Goal: Transaction & Acquisition: Purchase product/service

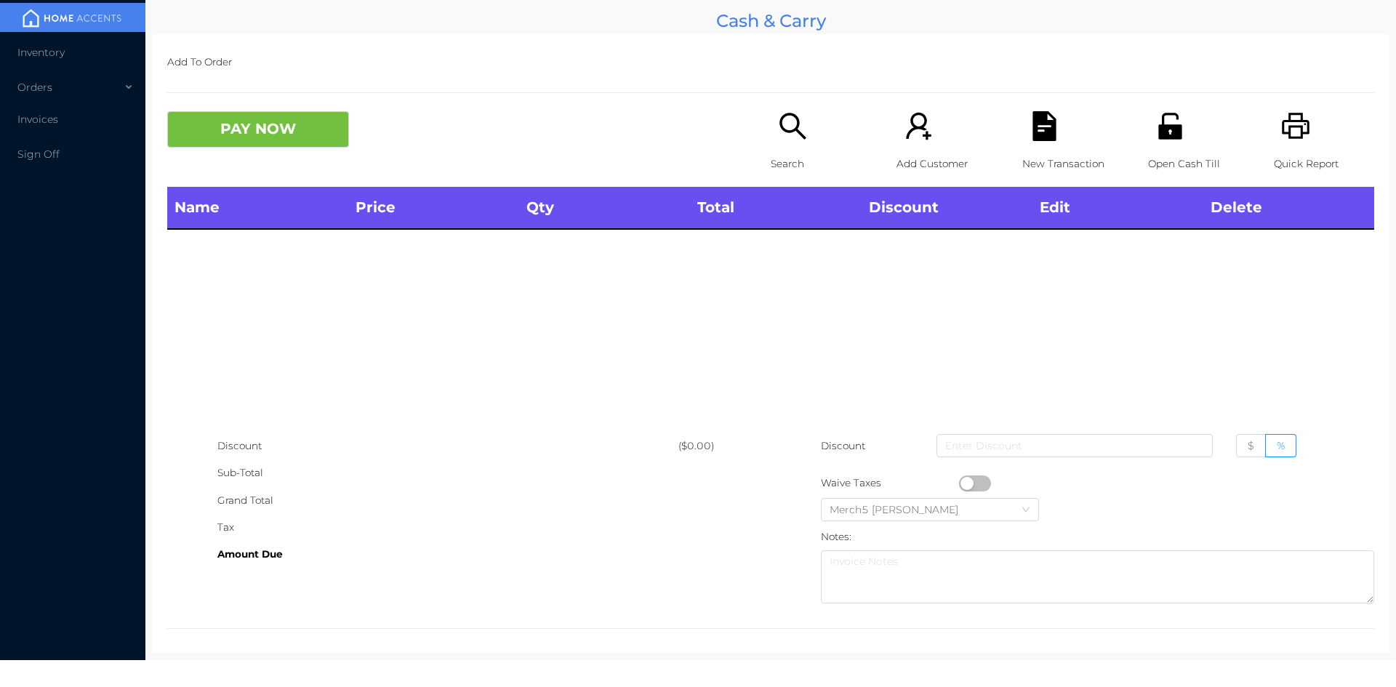
click at [791, 132] on icon "icon: search" at bounding box center [793, 126] width 30 height 30
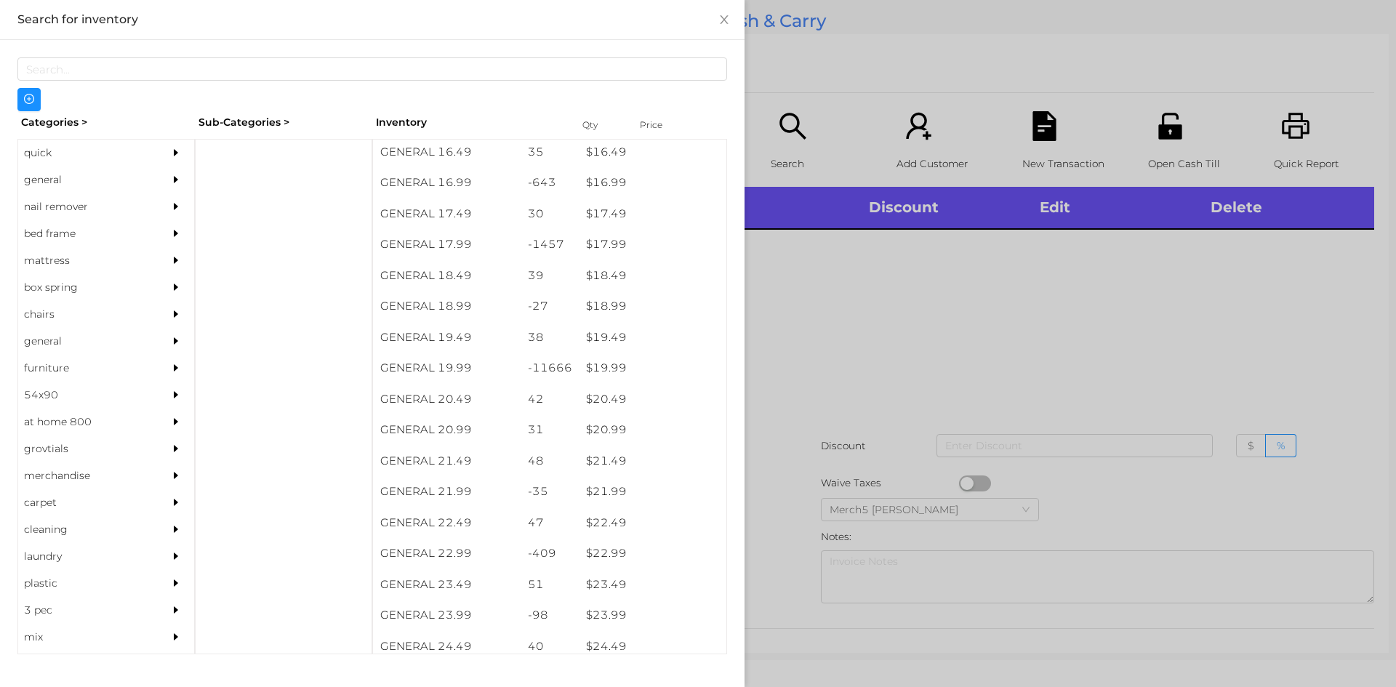
scroll to position [1378, 0]
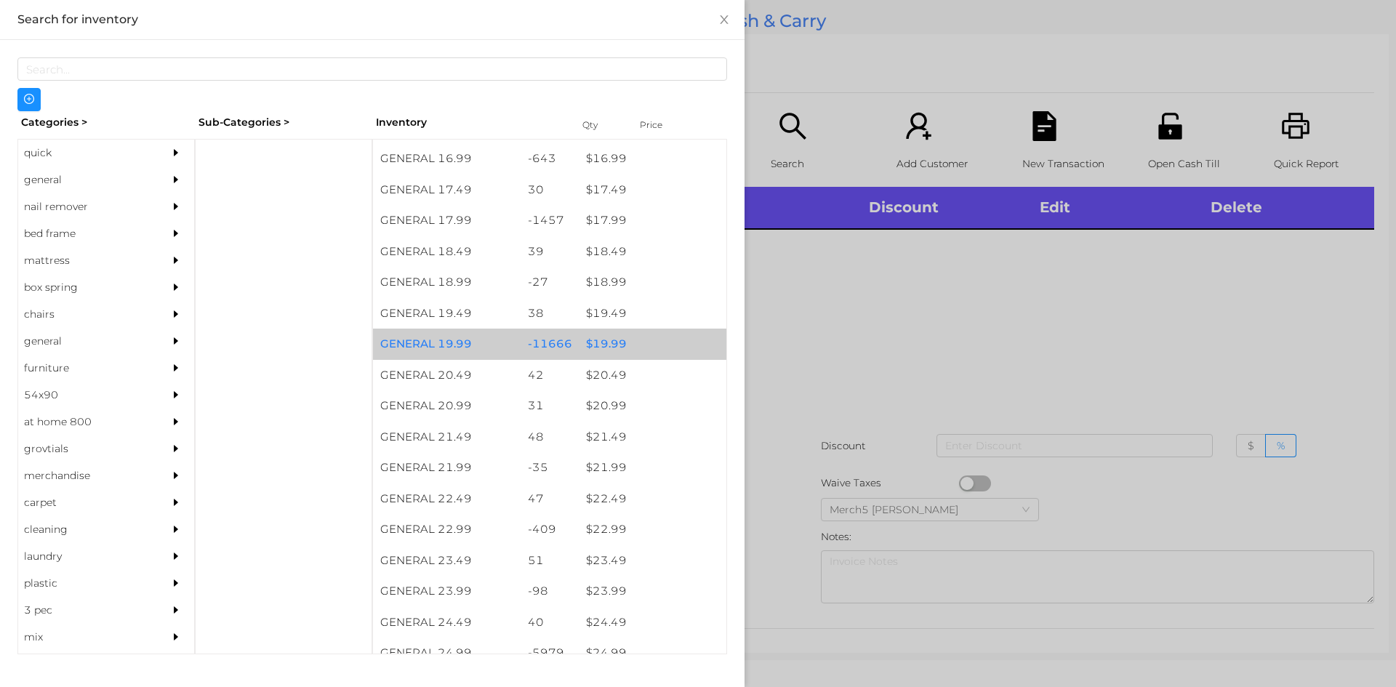
click at [605, 351] on div "$ 19.99" at bounding box center [653, 344] width 148 height 31
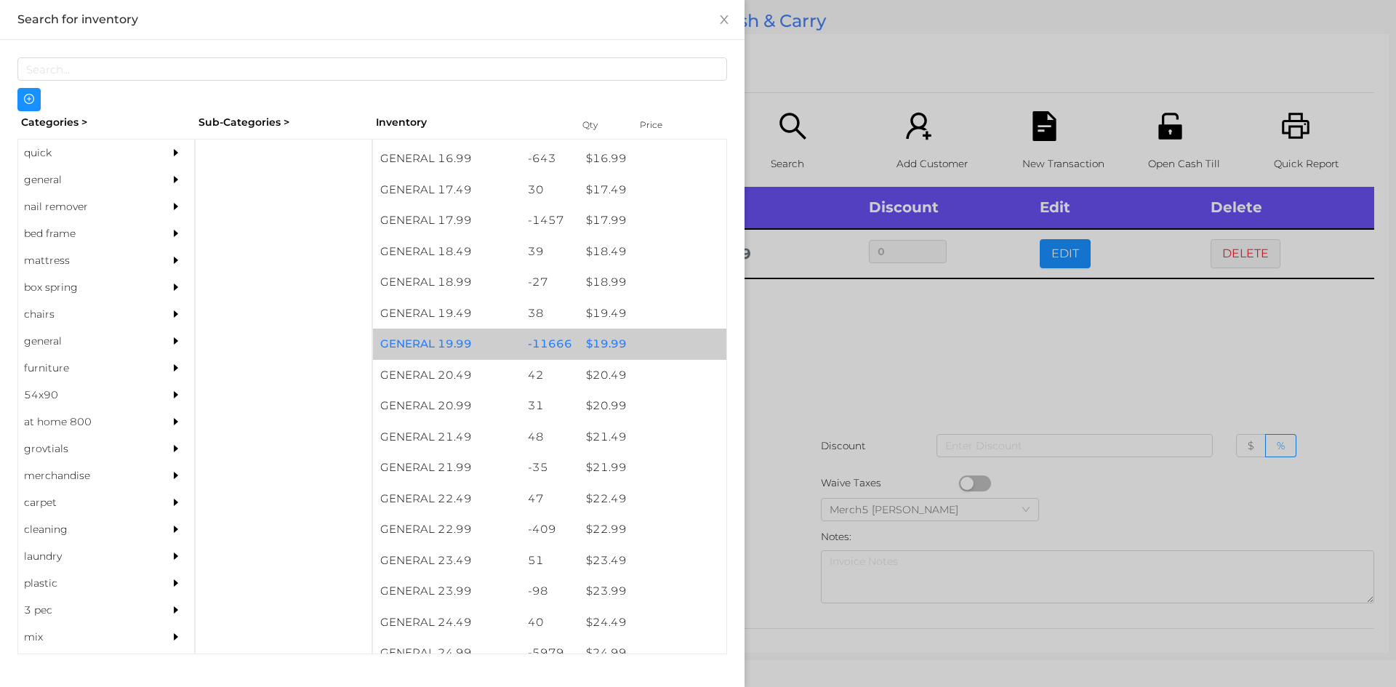
click at [617, 343] on div "$ 19.99" at bounding box center [653, 344] width 148 height 31
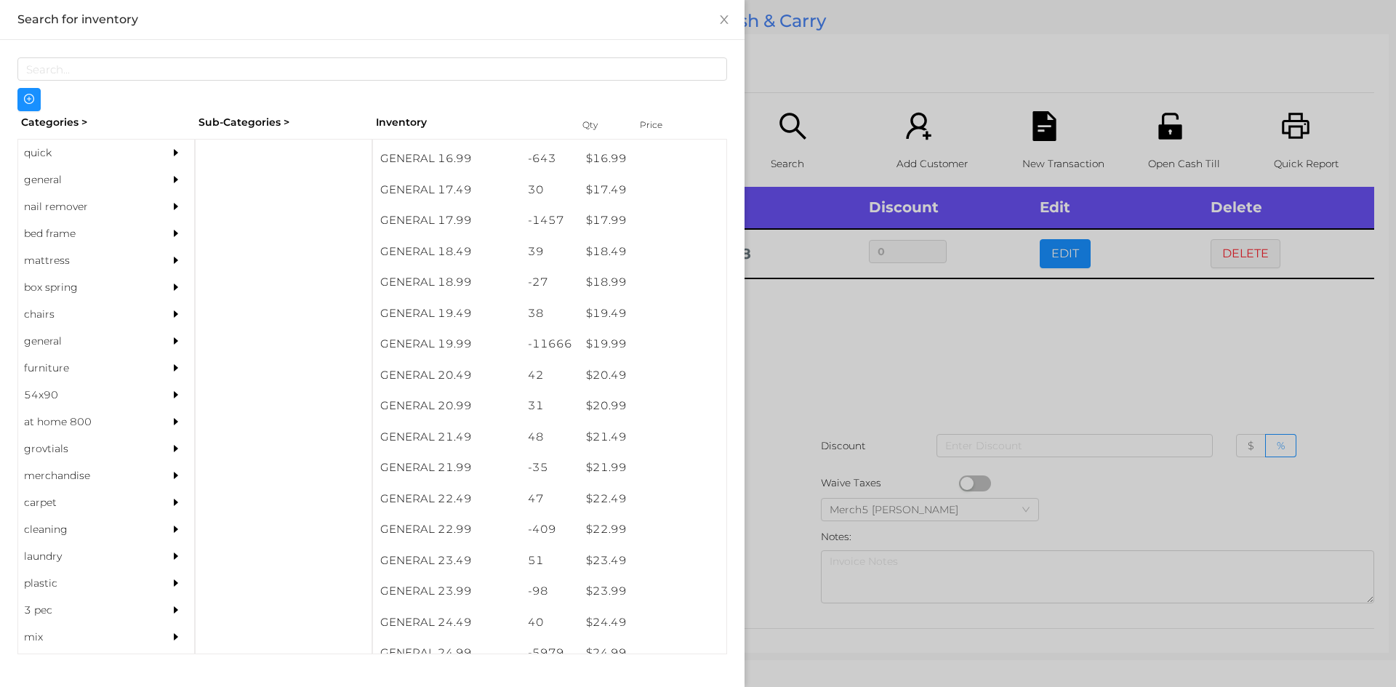
scroll to position [0, 0]
click at [27, 149] on div "quick" at bounding box center [84, 153] width 132 height 27
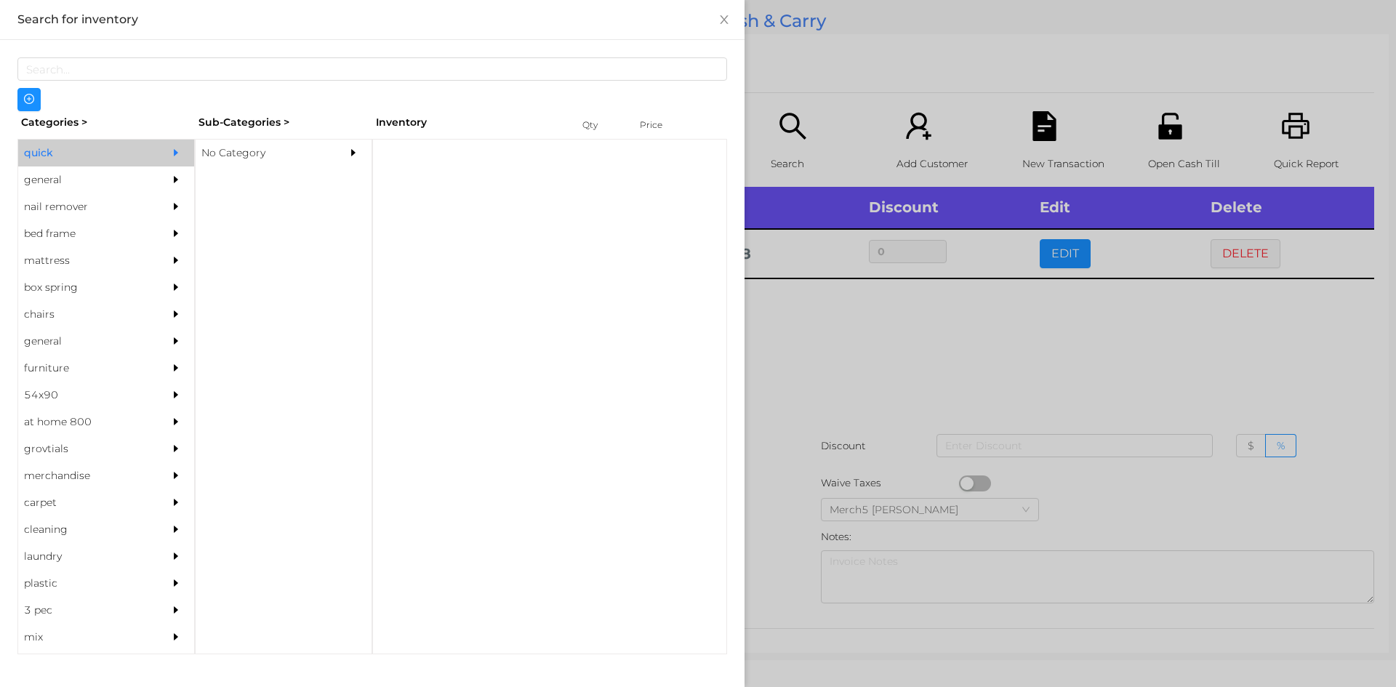
click at [229, 153] on div "No Category" at bounding box center [262, 153] width 132 height 27
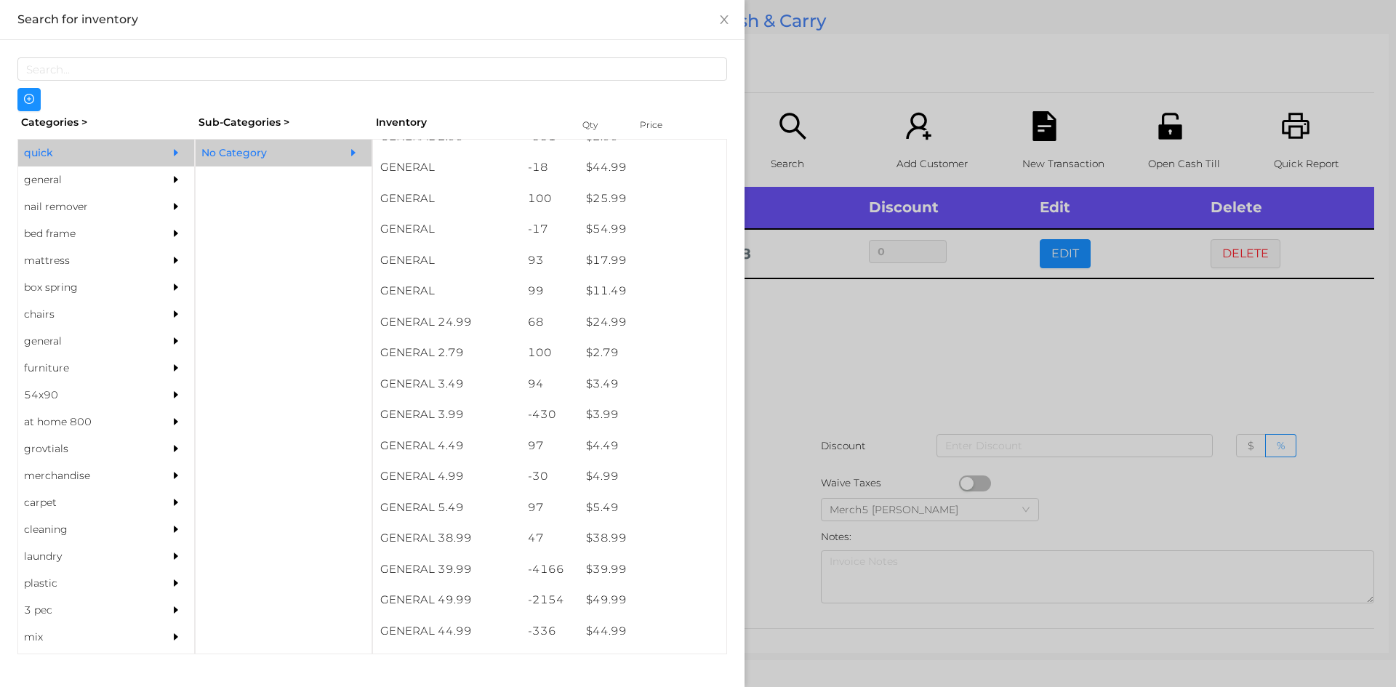
scroll to position [455, 0]
click at [620, 537] on div "$ 39.99" at bounding box center [653, 535] width 148 height 31
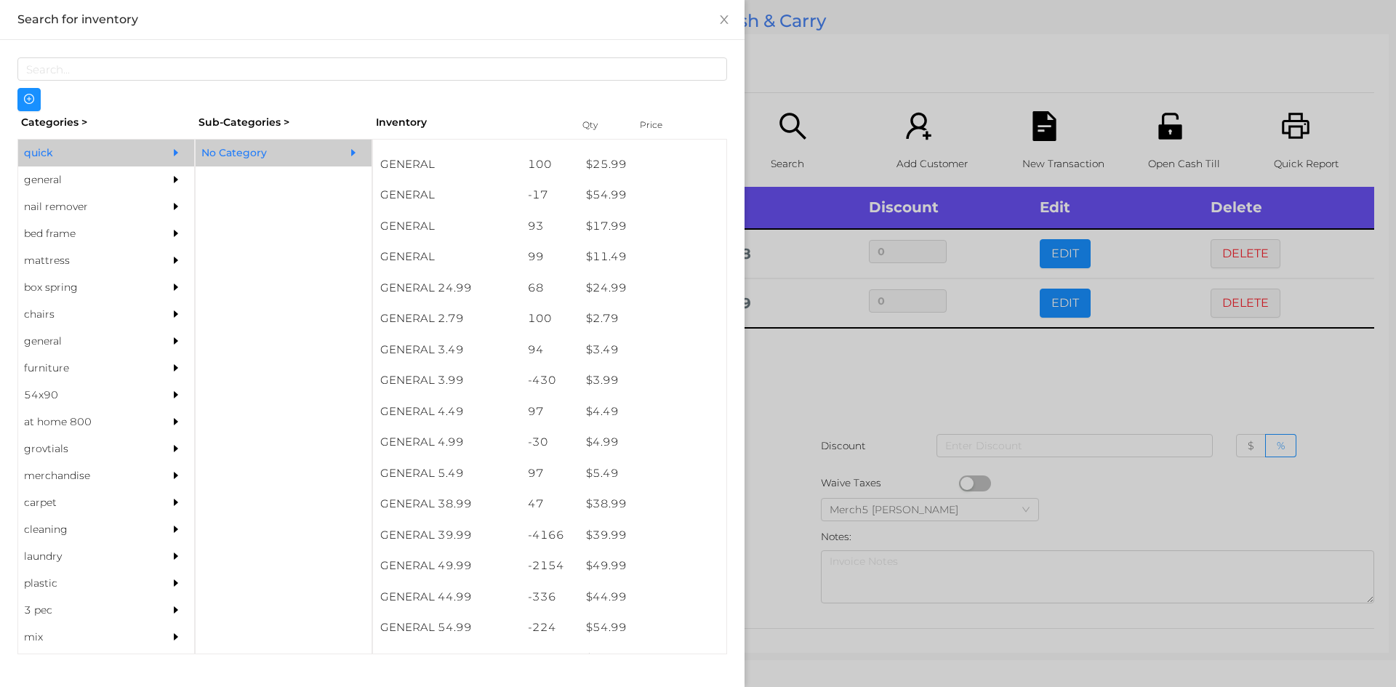
click at [809, 376] on div at bounding box center [698, 343] width 1396 height 687
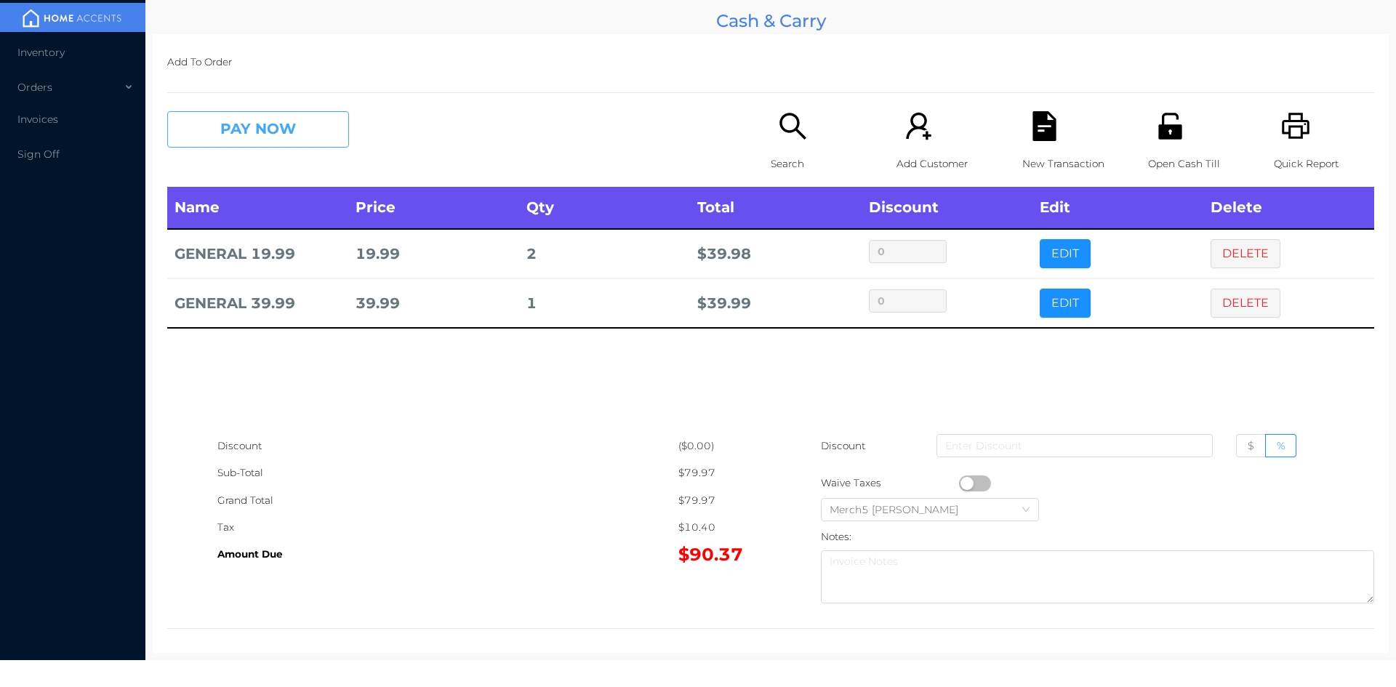
click at [268, 132] on button "PAY NOW" at bounding box center [258, 129] width 182 height 36
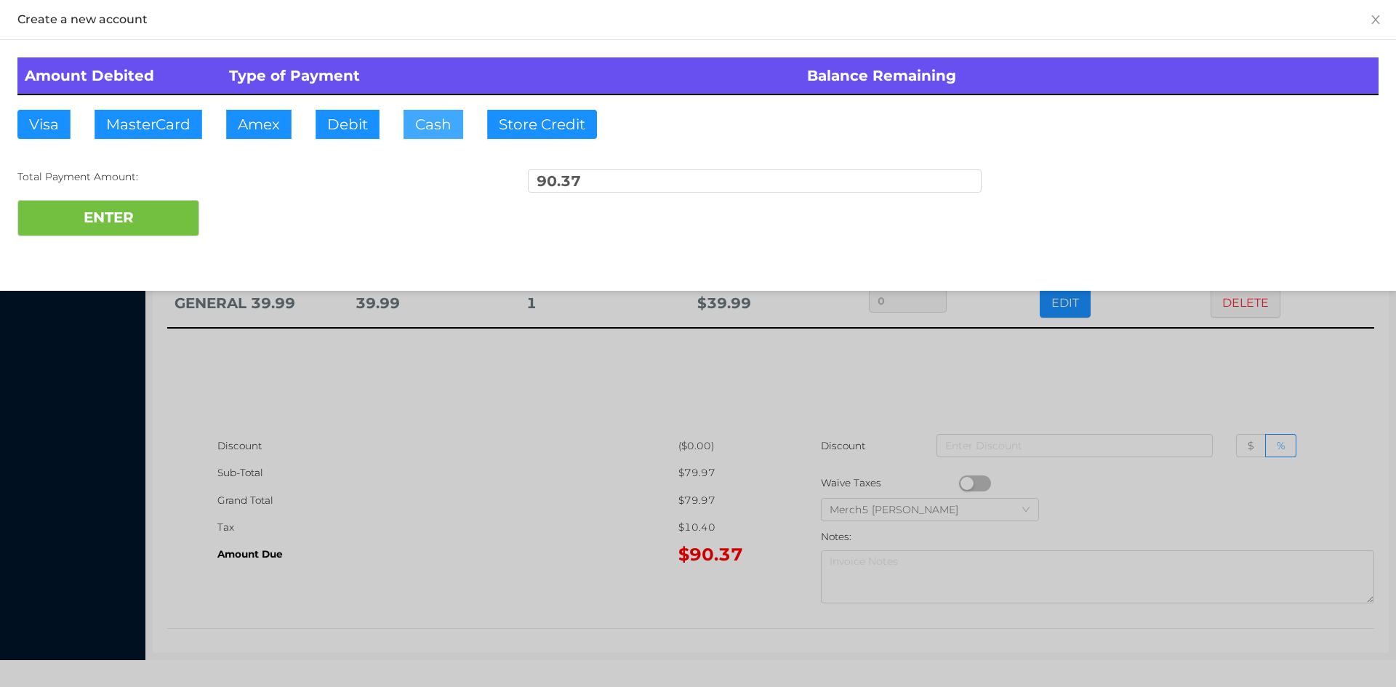
click at [431, 127] on button "Cash" at bounding box center [434, 124] width 60 height 29
type input "100"
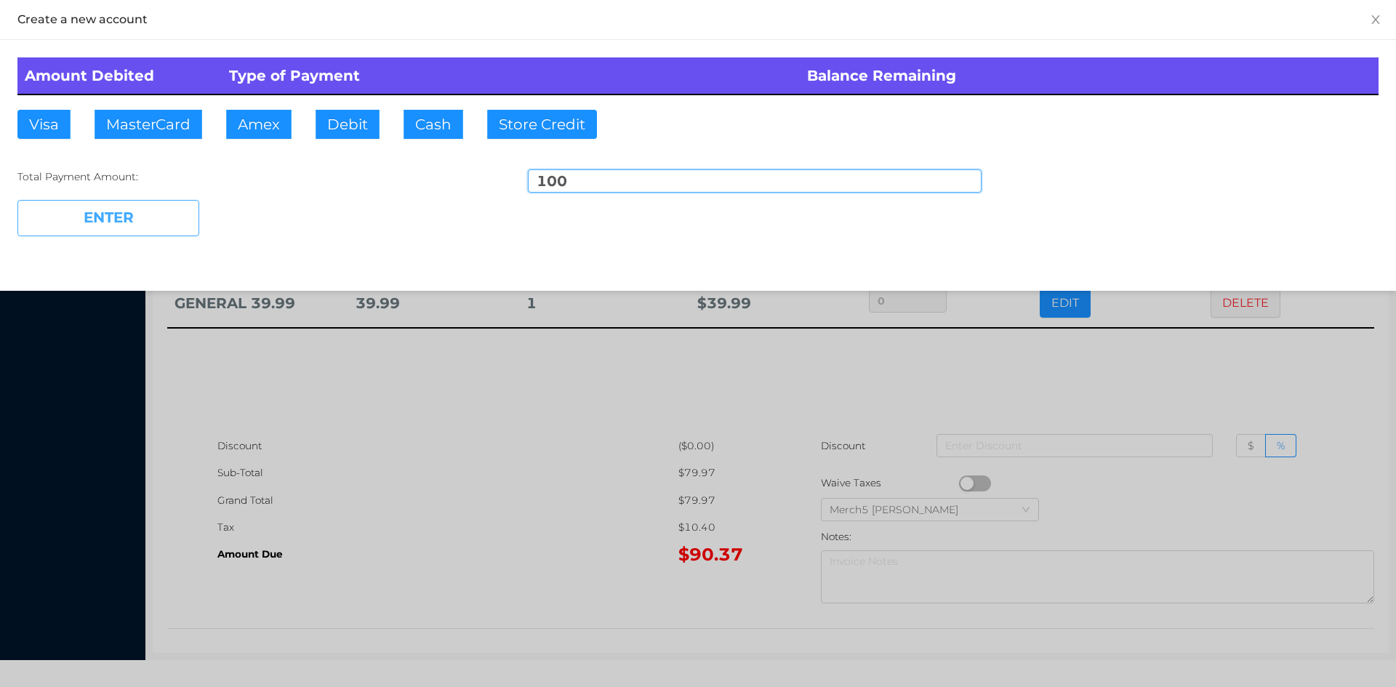
click at [105, 215] on button "ENTER" at bounding box center [108, 218] width 182 height 36
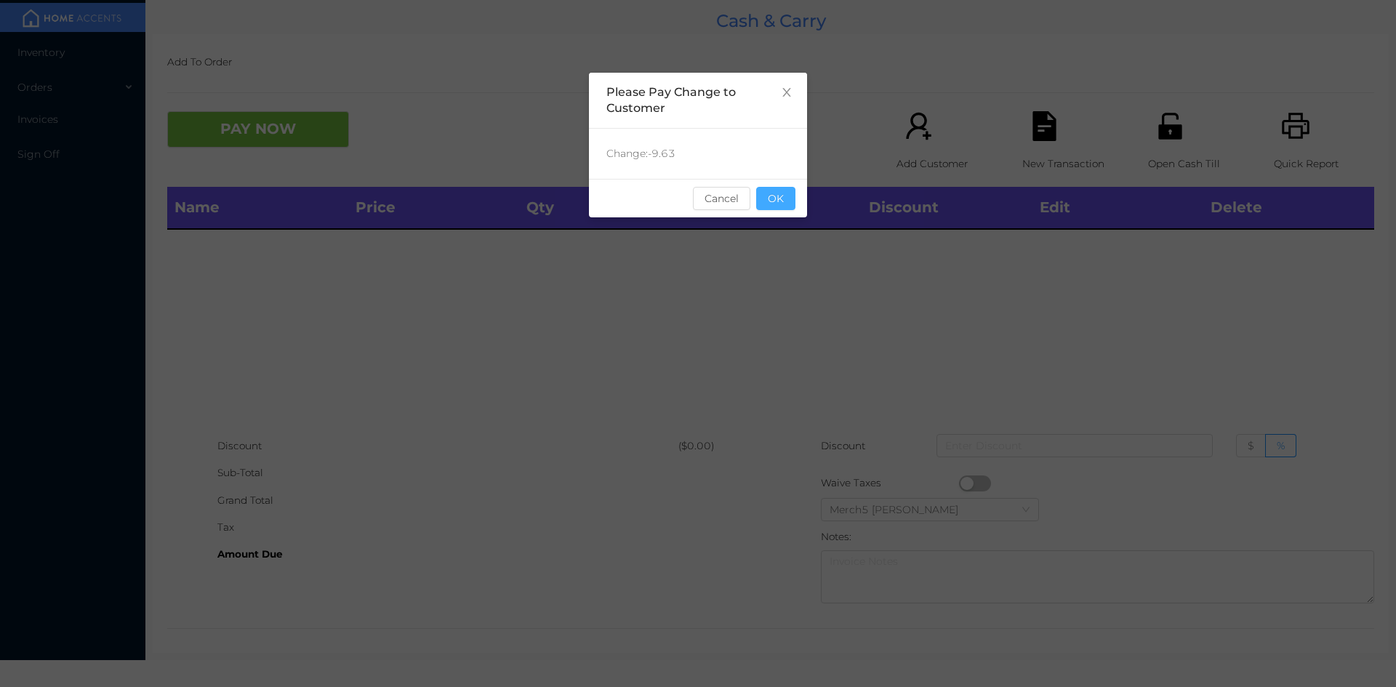
click at [775, 203] on button "OK" at bounding box center [775, 198] width 39 height 23
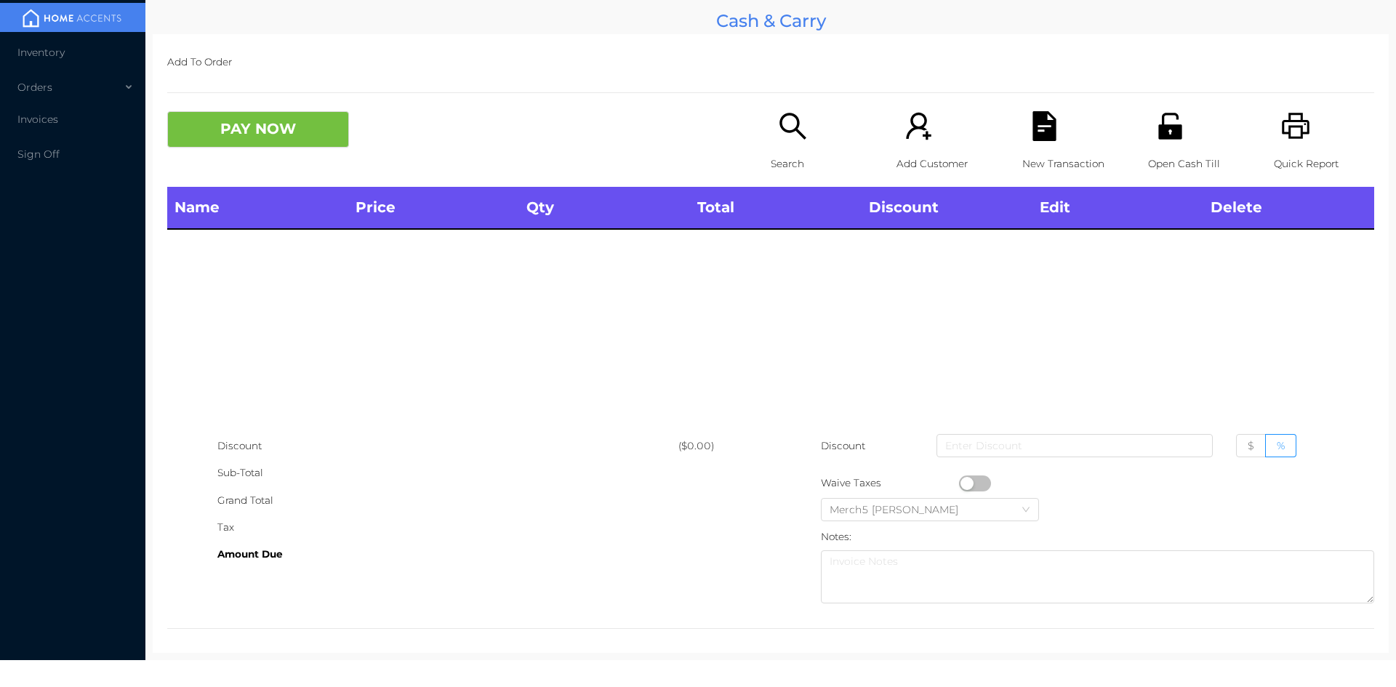
click at [1172, 132] on icon "icon: unlock" at bounding box center [1170, 126] width 23 height 26
click at [778, 138] on icon "icon: search" at bounding box center [793, 126] width 30 height 30
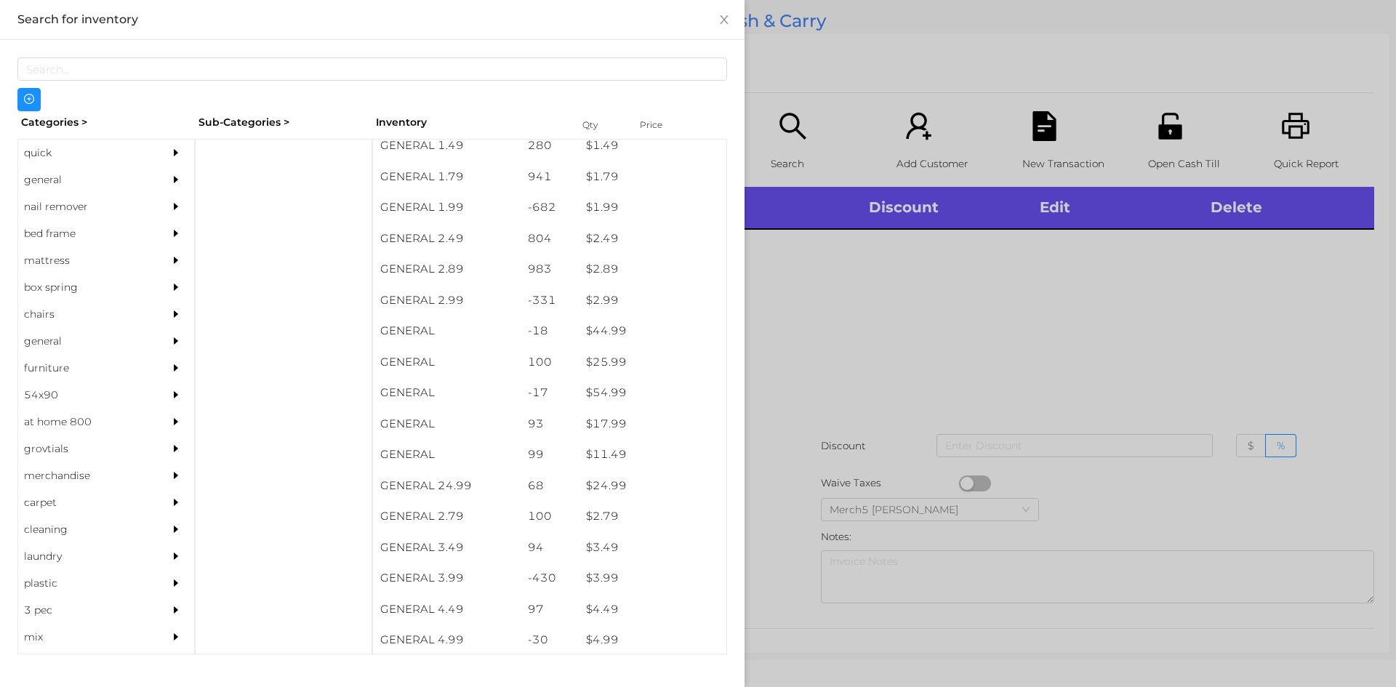
scroll to position [263, 0]
click at [47, 185] on div "general" at bounding box center [84, 180] width 132 height 27
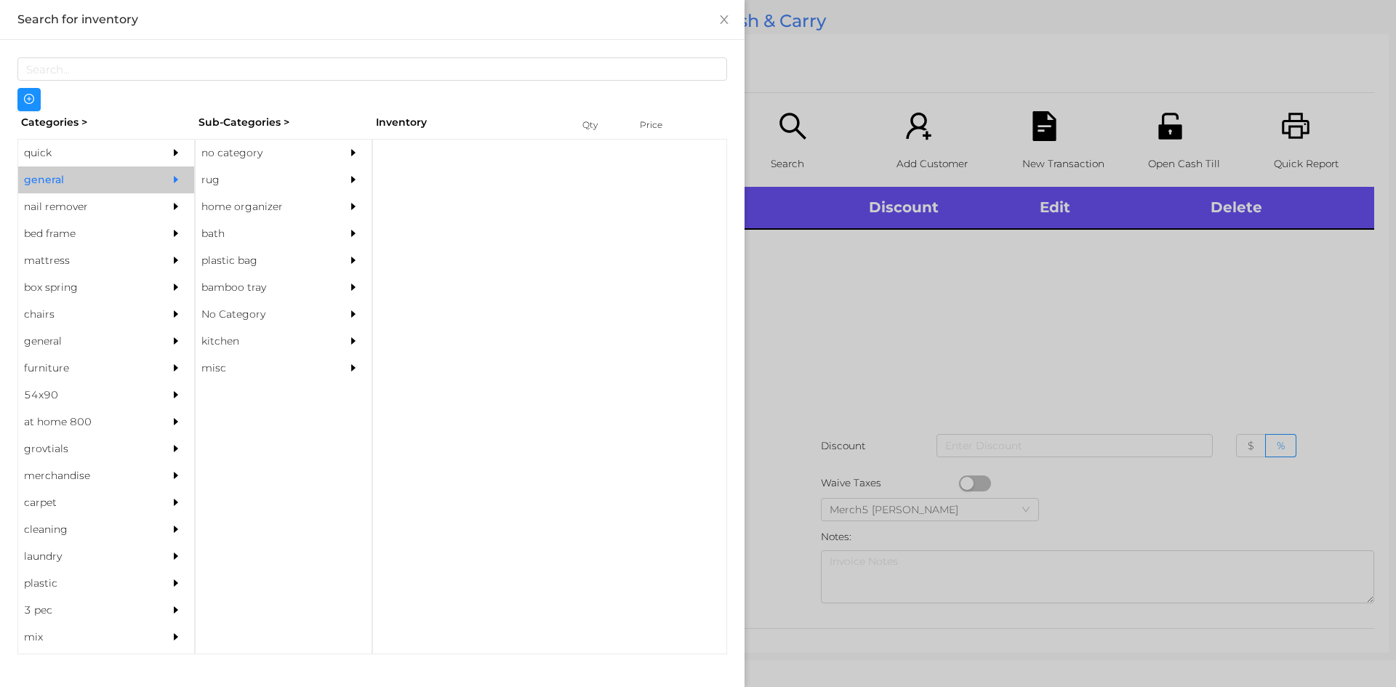
scroll to position [0, 0]
click at [237, 161] on div "no category" at bounding box center [262, 153] width 132 height 27
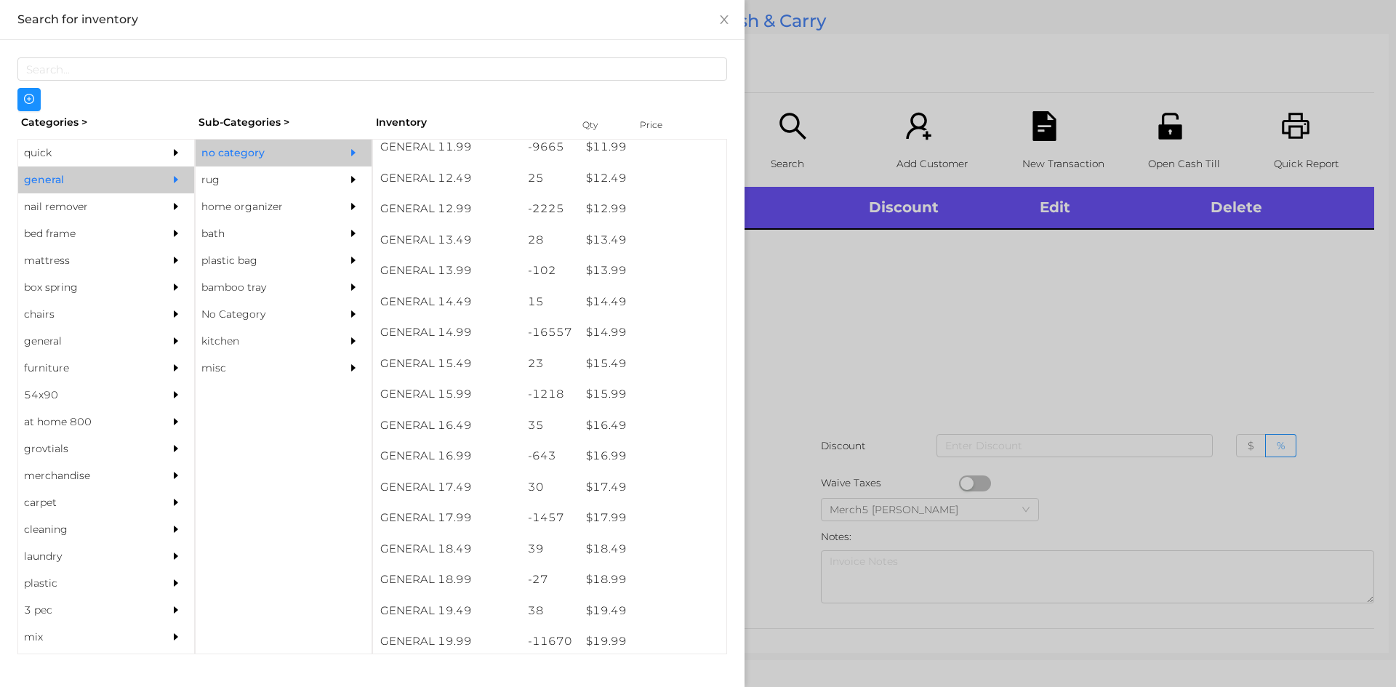
scroll to position [1159, 0]
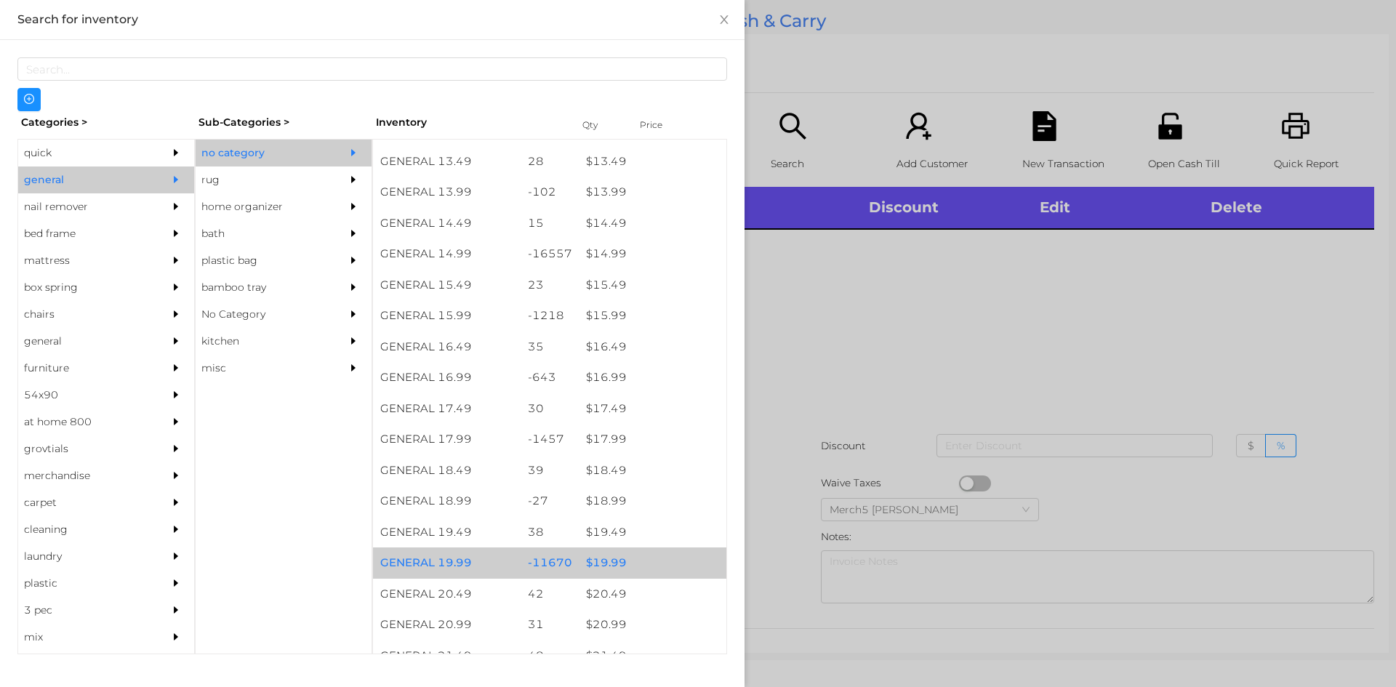
click at [598, 563] on div "$ 19.99" at bounding box center [653, 563] width 148 height 31
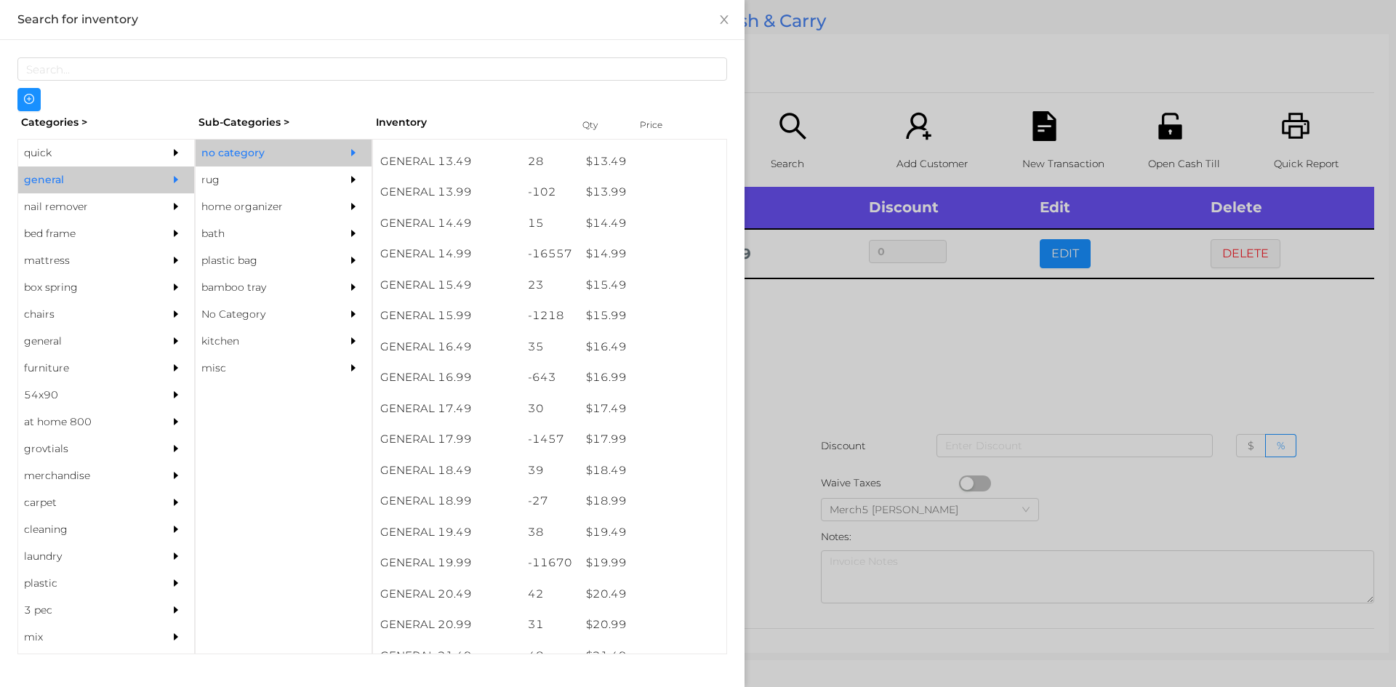
click at [827, 363] on div at bounding box center [698, 343] width 1396 height 687
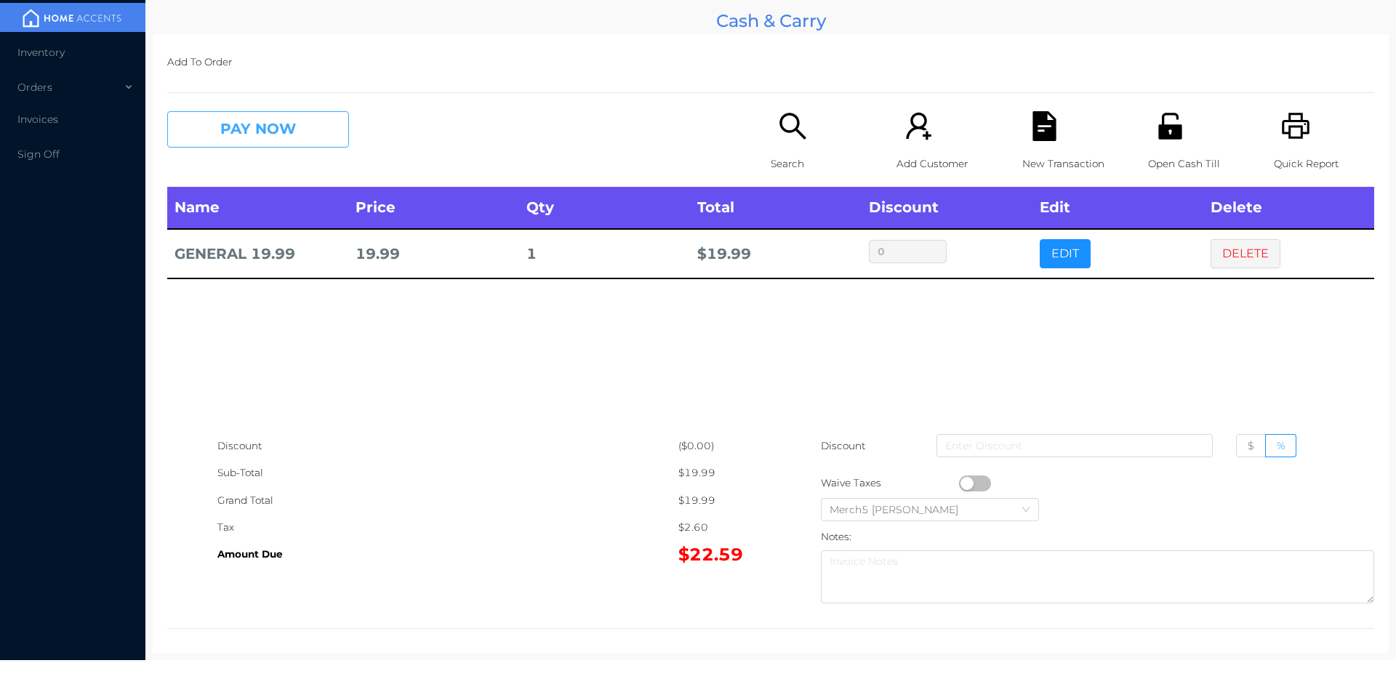
click at [319, 127] on button "PAY NOW" at bounding box center [258, 129] width 182 height 36
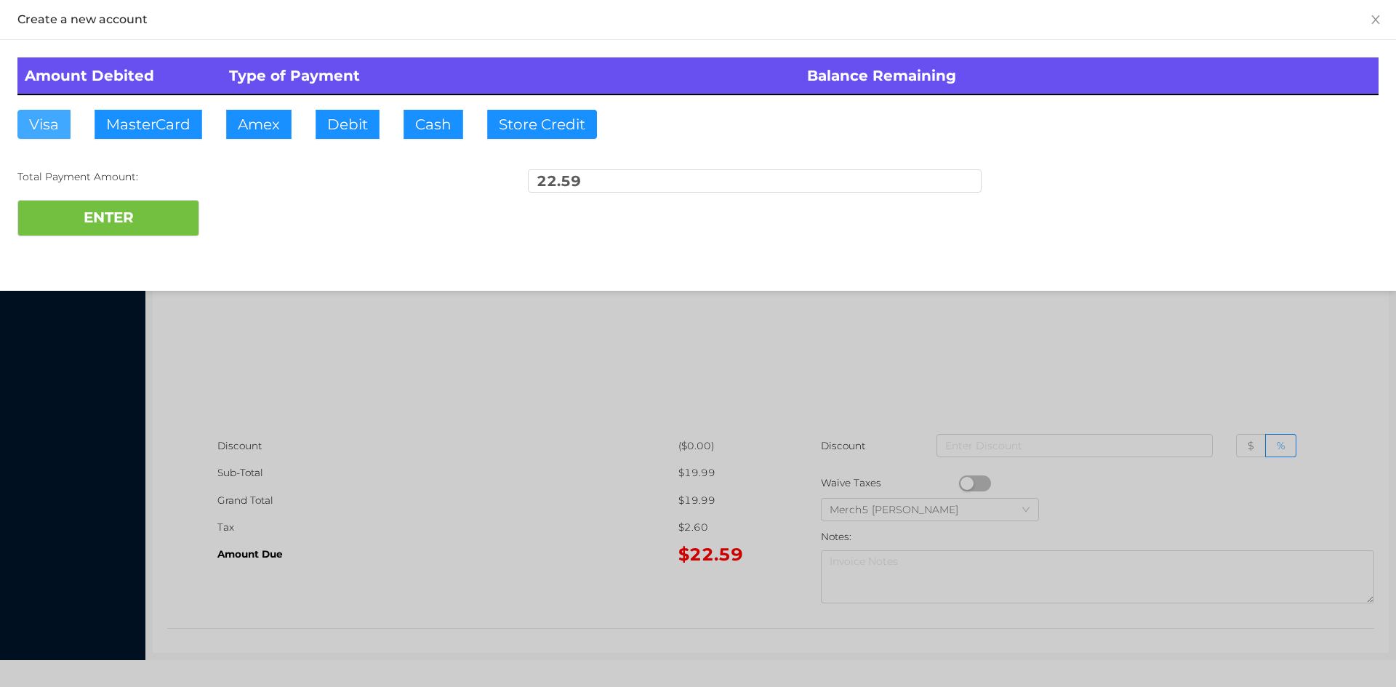
click at [39, 124] on button "Visa" at bounding box center [43, 124] width 53 height 29
click at [71, 221] on button "ENTER" at bounding box center [108, 218] width 182 height 36
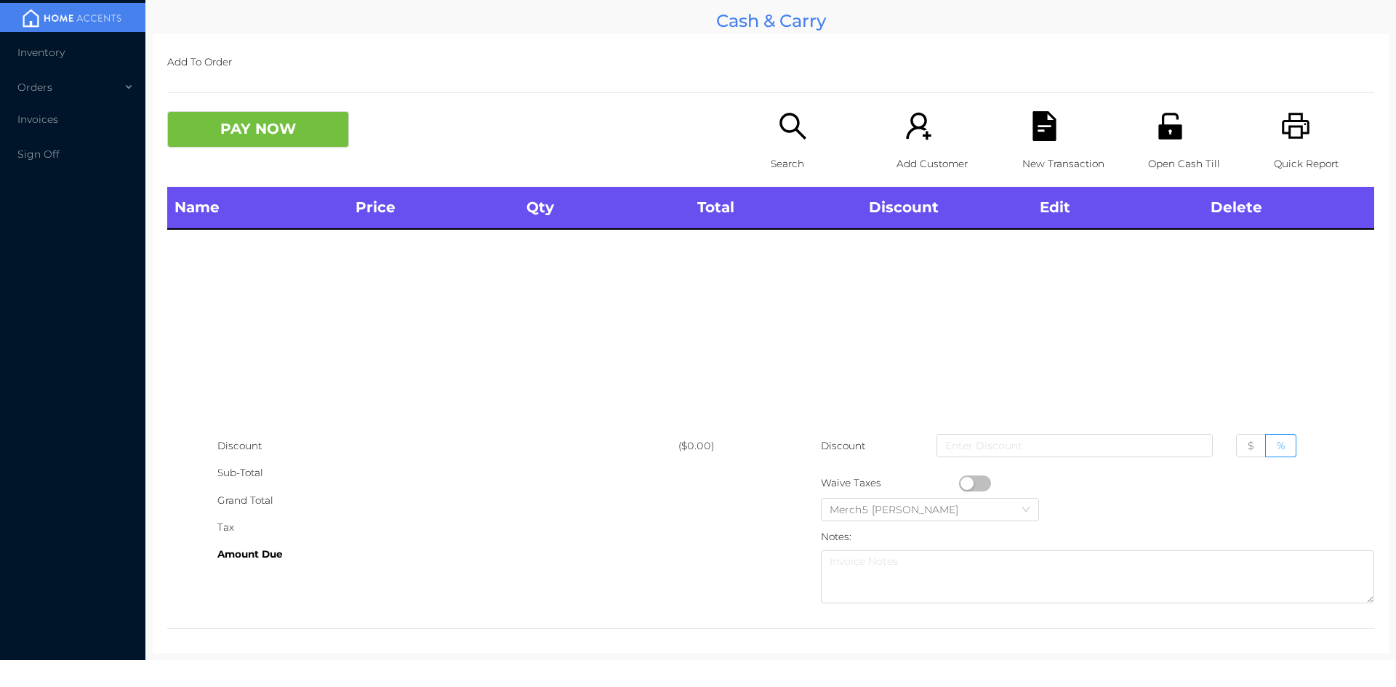
click at [792, 137] on icon "icon: search" at bounding box center [793, 126] width 30 height 30
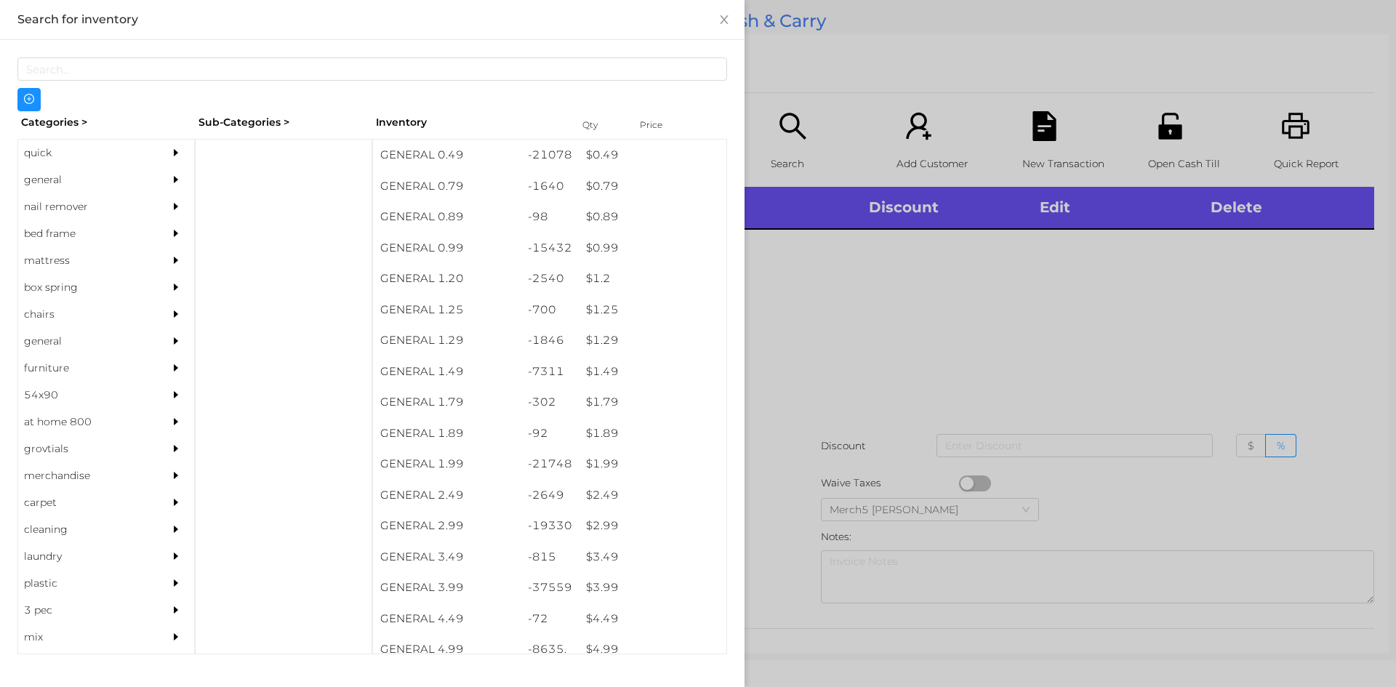
click at [50, 178] on div "general" at bounding box center [84, 180] width 132 height 27
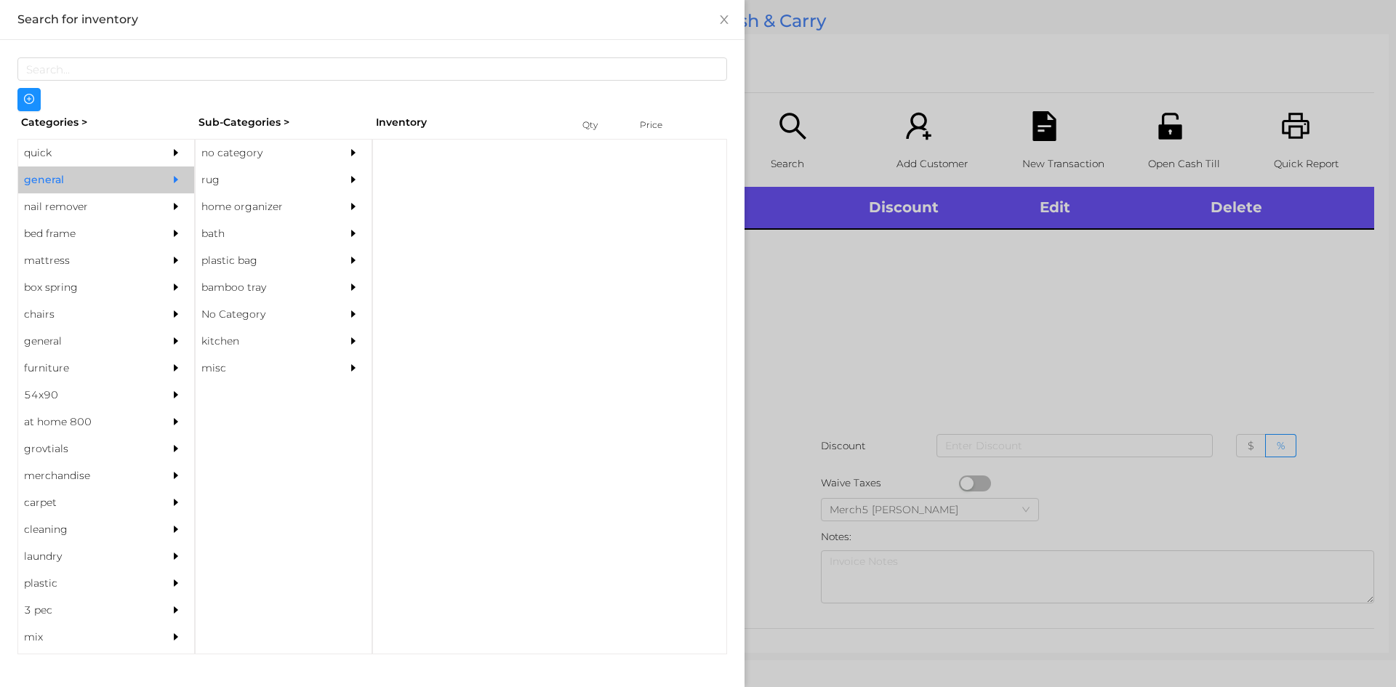
click at [44, 156] on div "quick" at bounding box center [84, 153] width 132 height 27
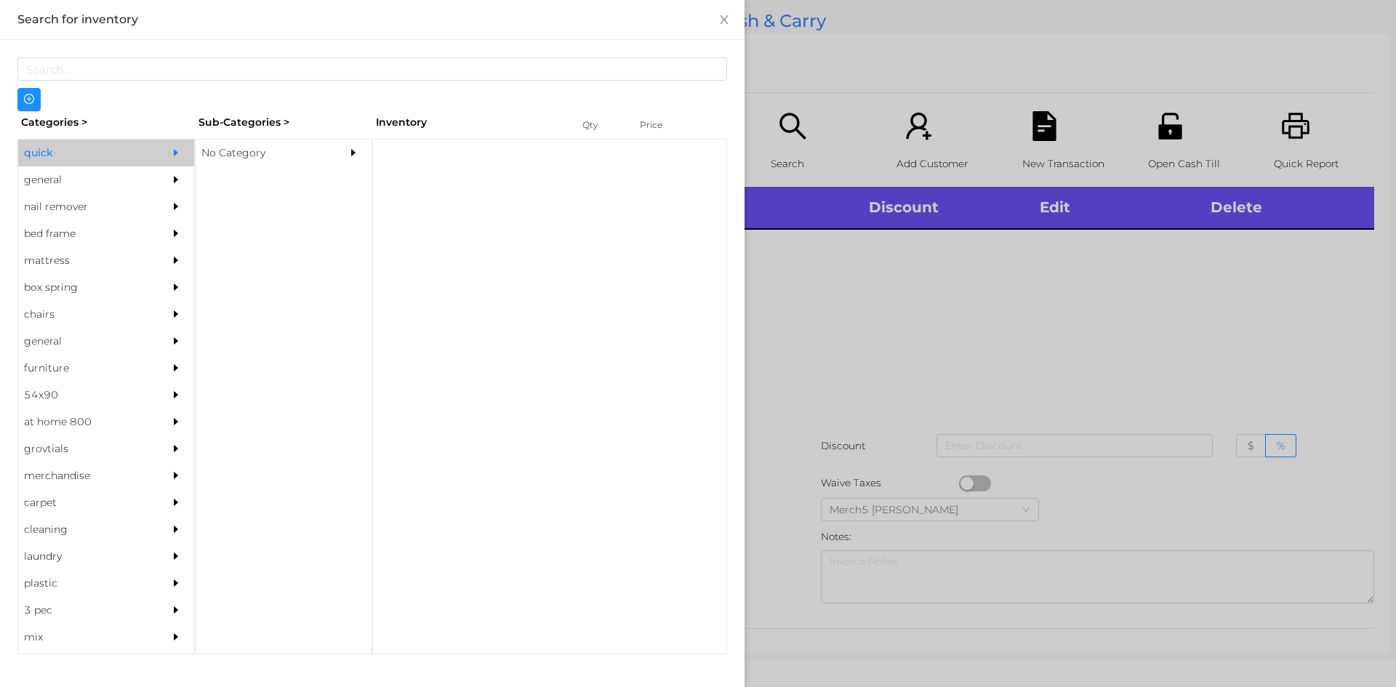
click at [241, 164] on div "No Category" at bounding box center [262, 153] width 132 height 27
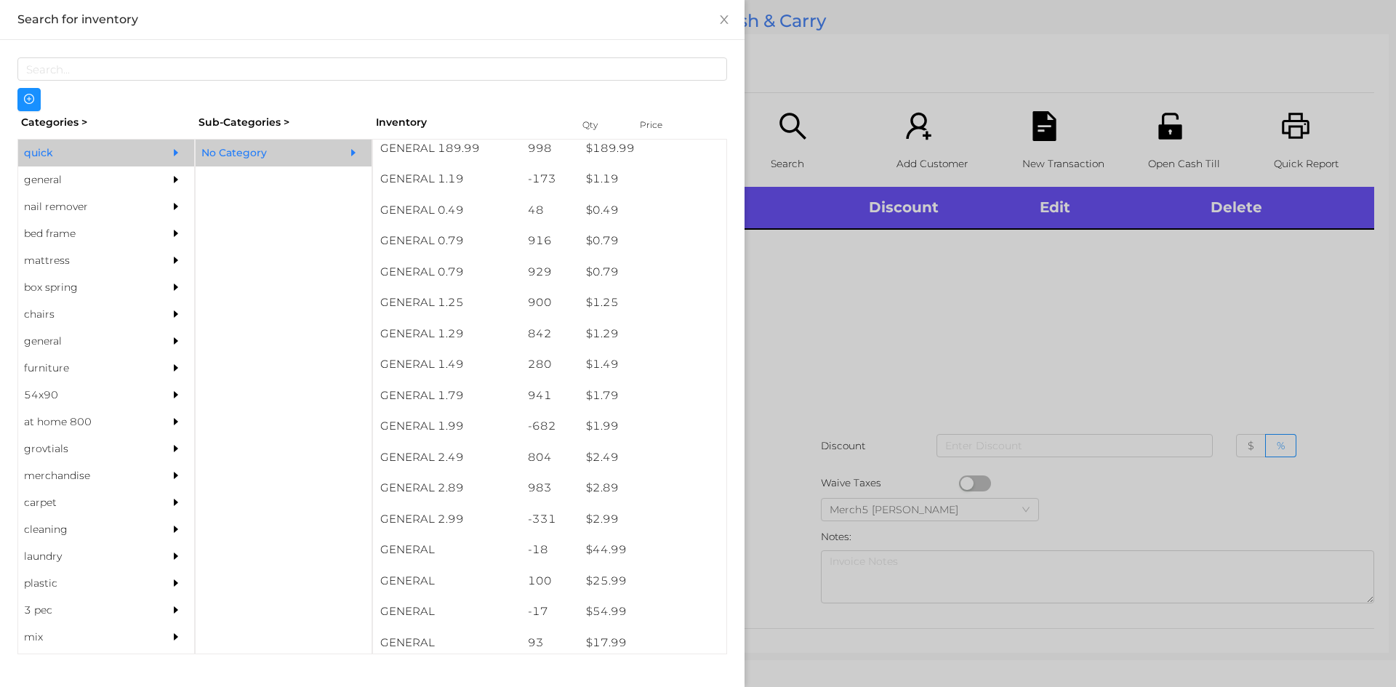
scroll to position [38, 0]
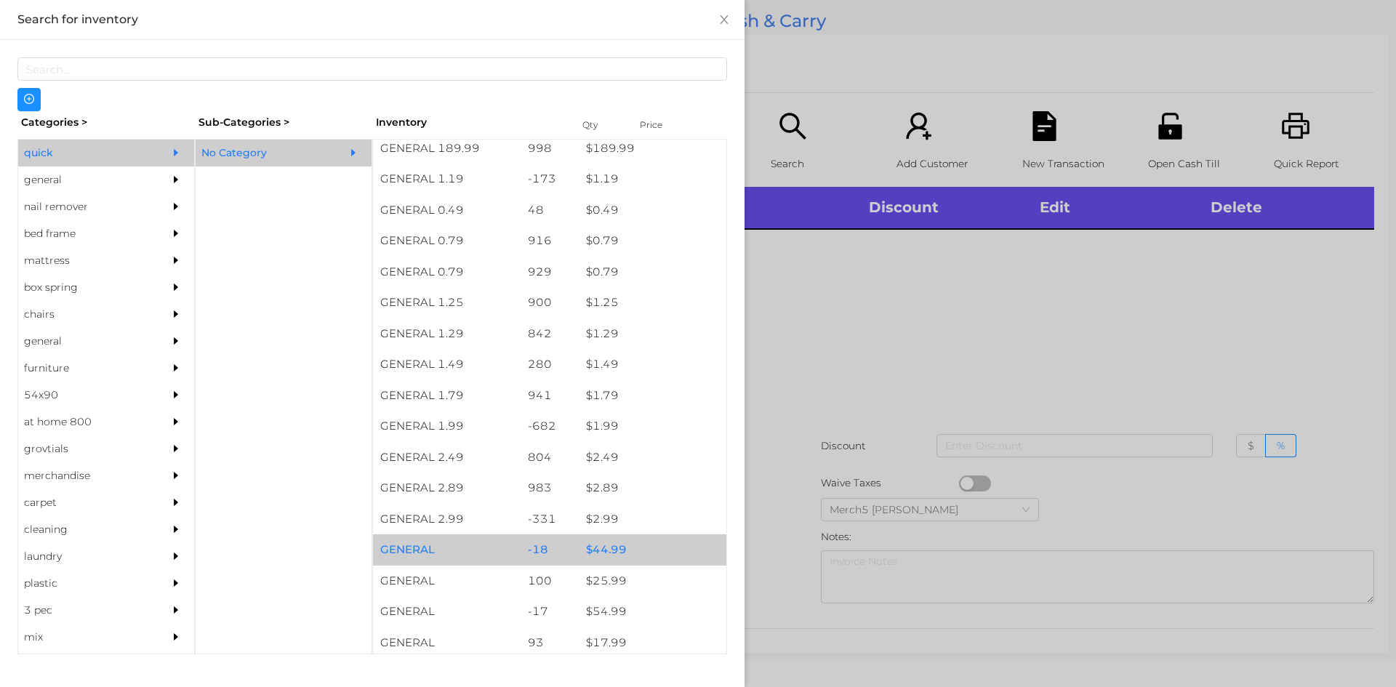
click at [606, 554] on div "$ 44.99" at bounding box center [653, 550] width 148 height 31
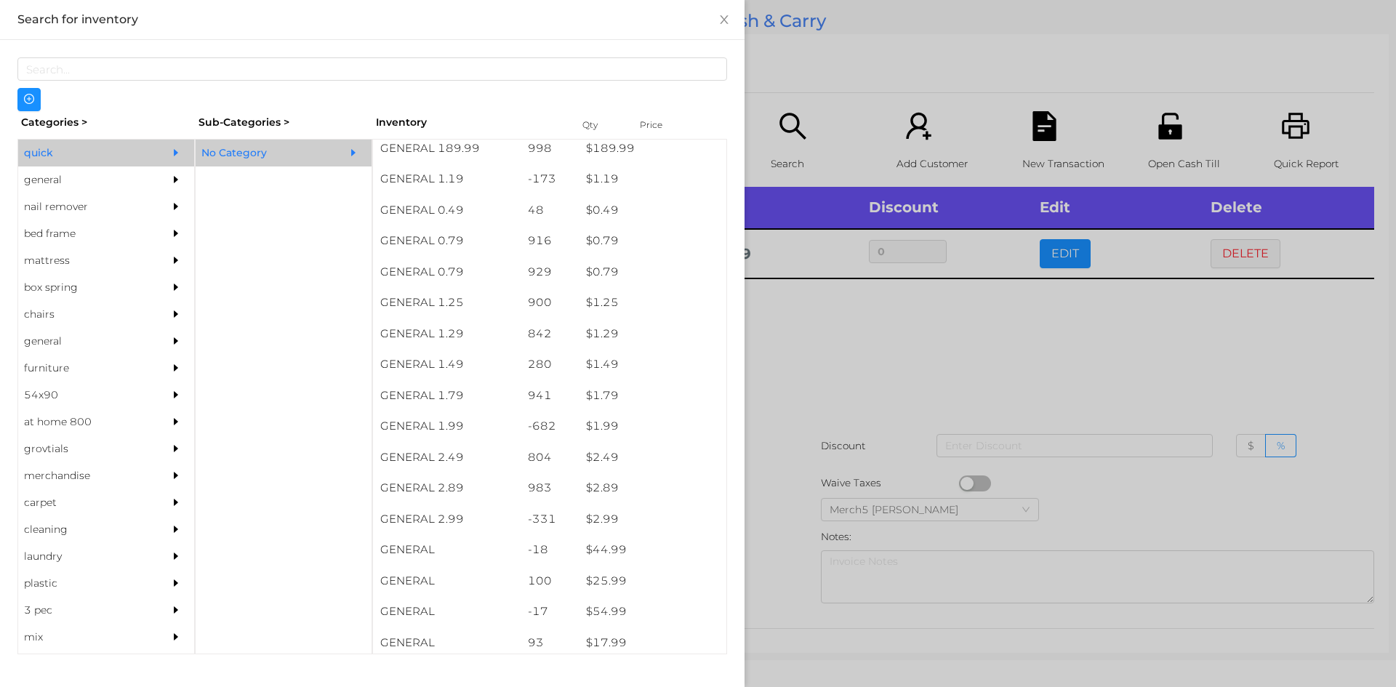
click at [830, 359] on div at bounding box center [698, 343] width 1396 height 687
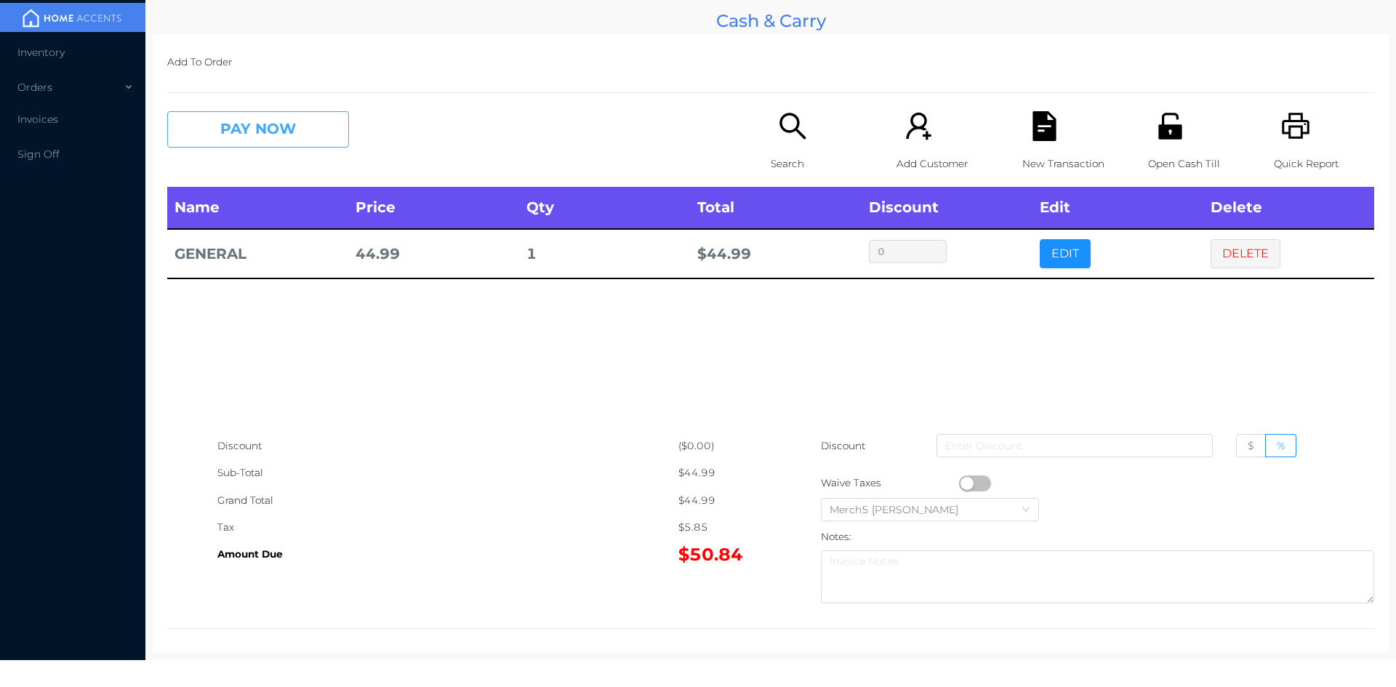
click at [323, 130] on button "PAY NOW" at bounding box center [258, 129] width 182 height 36
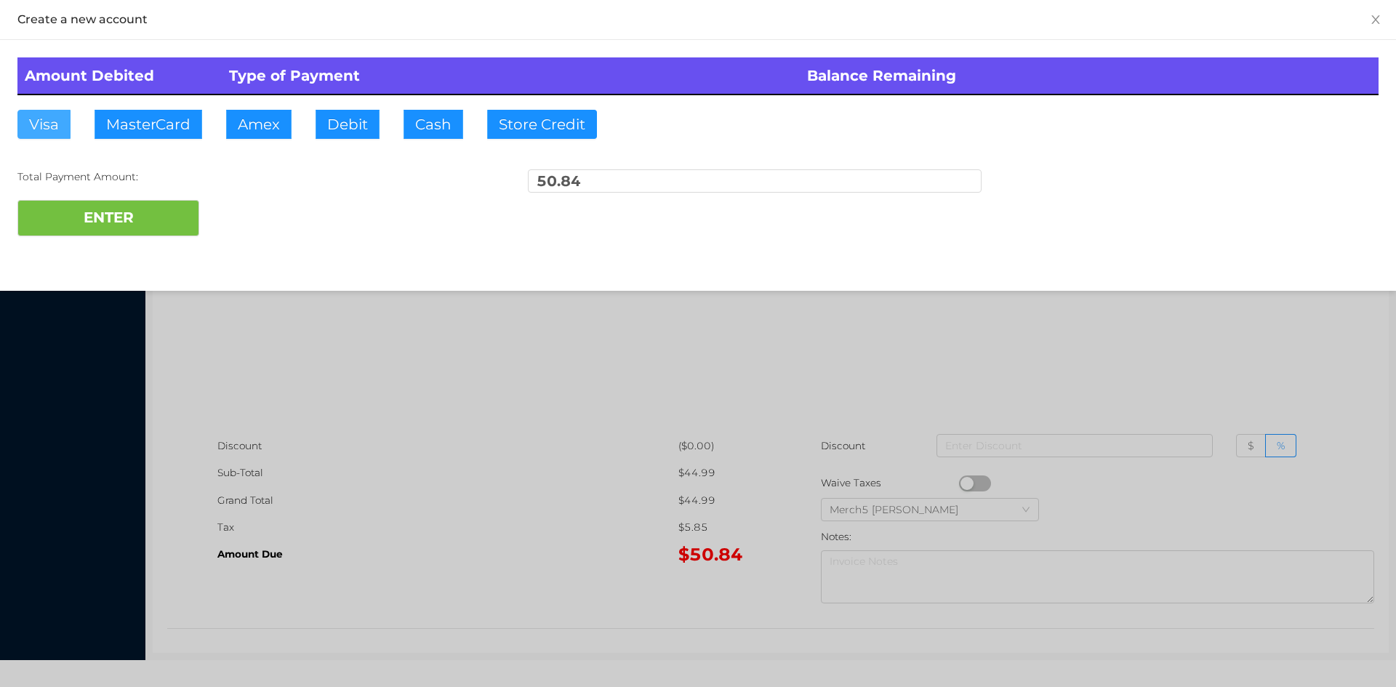
click at [34, 110] on button "Visa" at bounding box center [43, 124] width 53 height 29
click at [98, 217] on button "ENTER" at bounding box center [108, 218] width 182 height 36
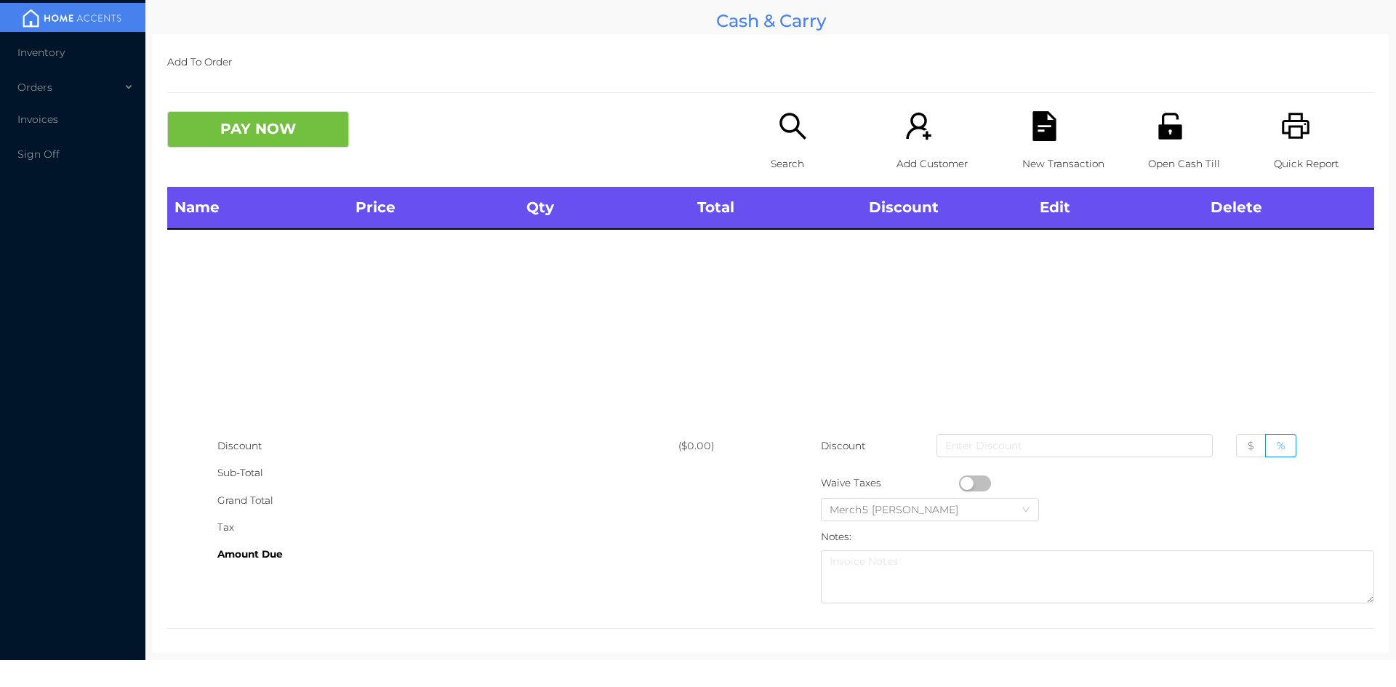
click at [786, 133] on icon "icon: search" at bounding box center [793, 126] width 30 height 30
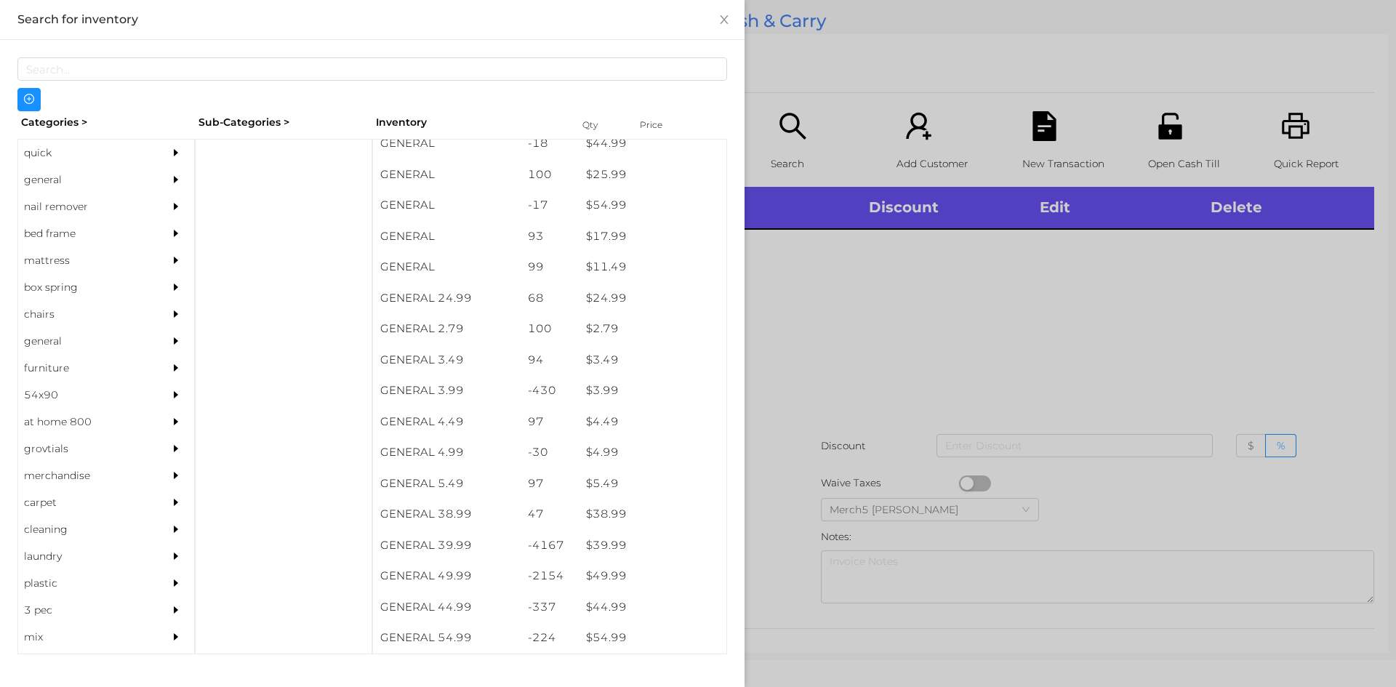
scroll to position [445, 0]
click at [34, 183] on div "general" at bounding box center [84, 180] width 132 height 27
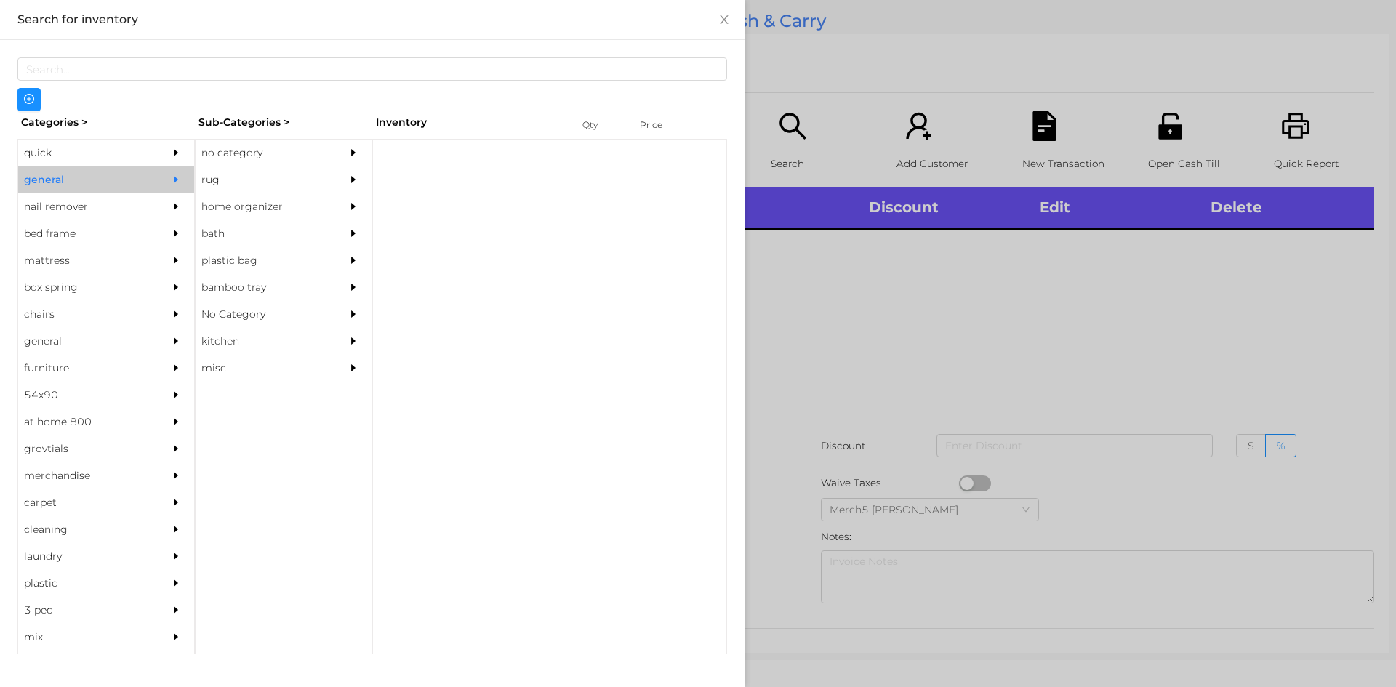
click at [214, 153] on div "no category" at bounding box center [262, 153] width 132 height 27
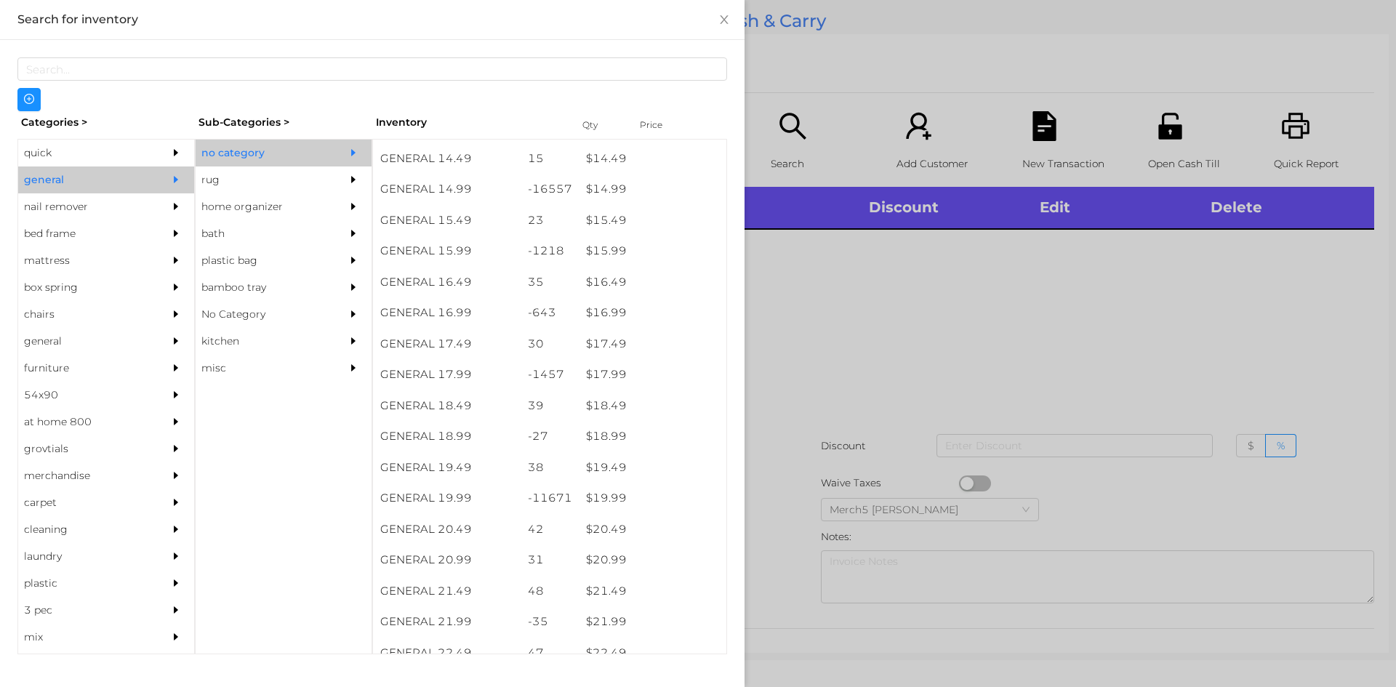
scroll to position [1223, 0]
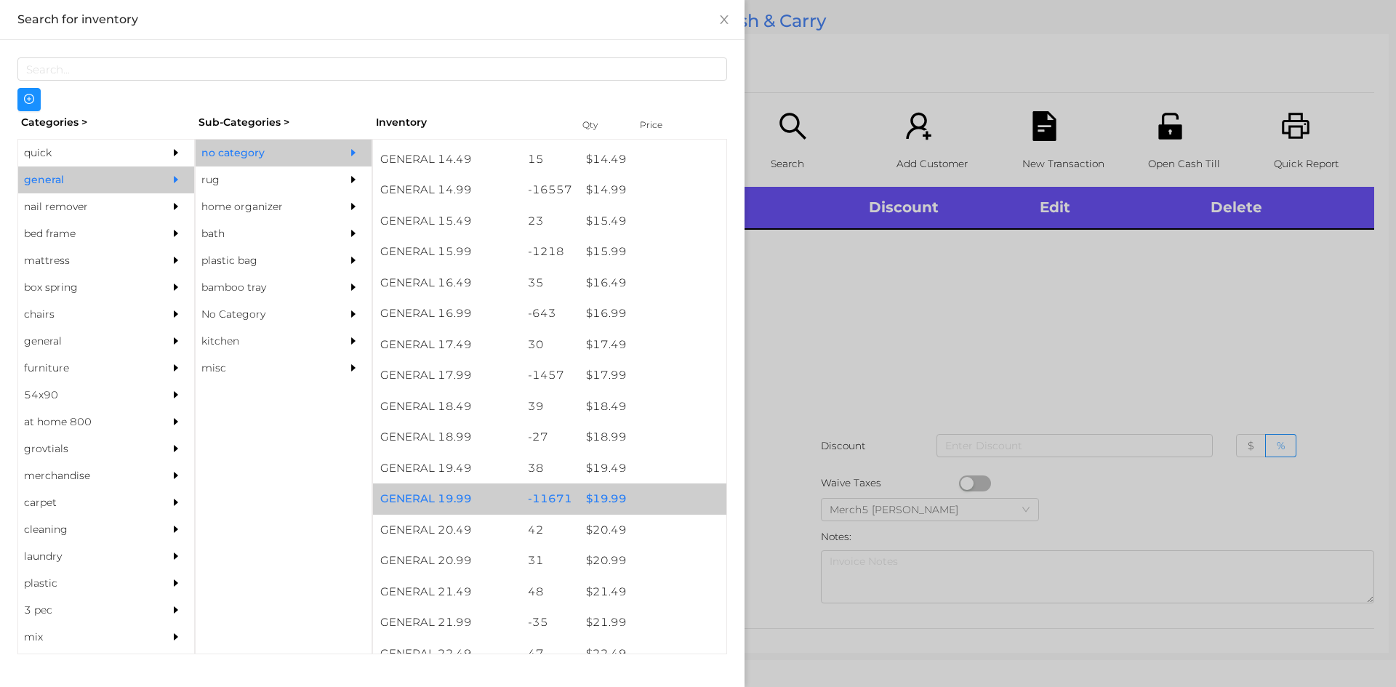
click at [595, 502] on div "$ 19.99" at bounding box center [653, 499] width 148 height 31
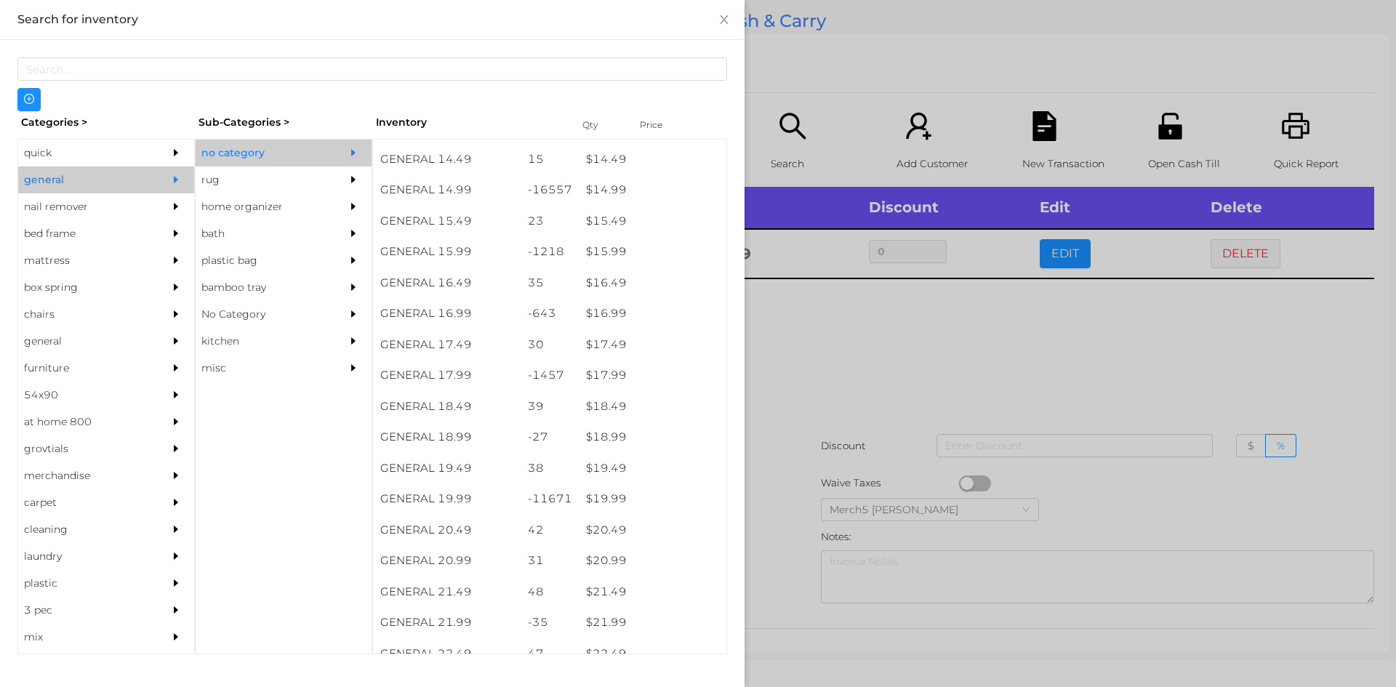
click at [921, 353] on div at bounding box center [698, 343] width 1396 height 687
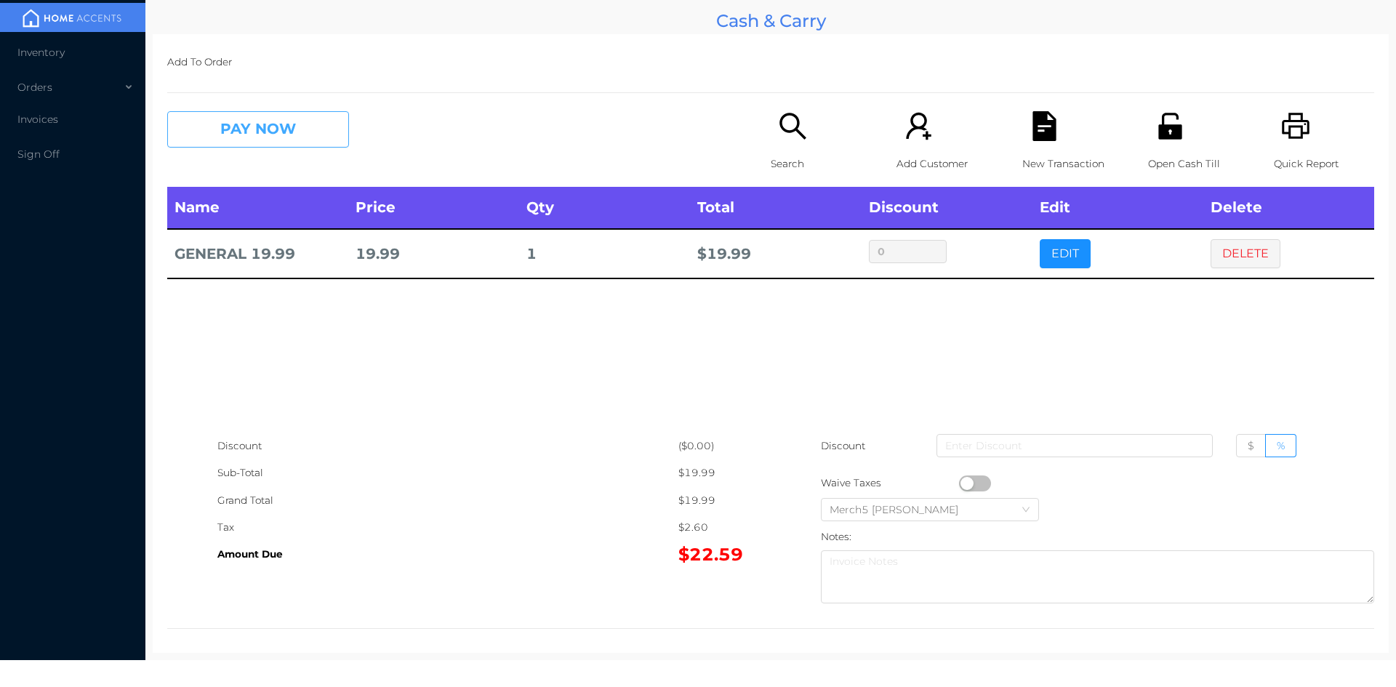
click at [269, 135] on button "PAY NOW" at bounding box center [258, 129] width 182 height 36
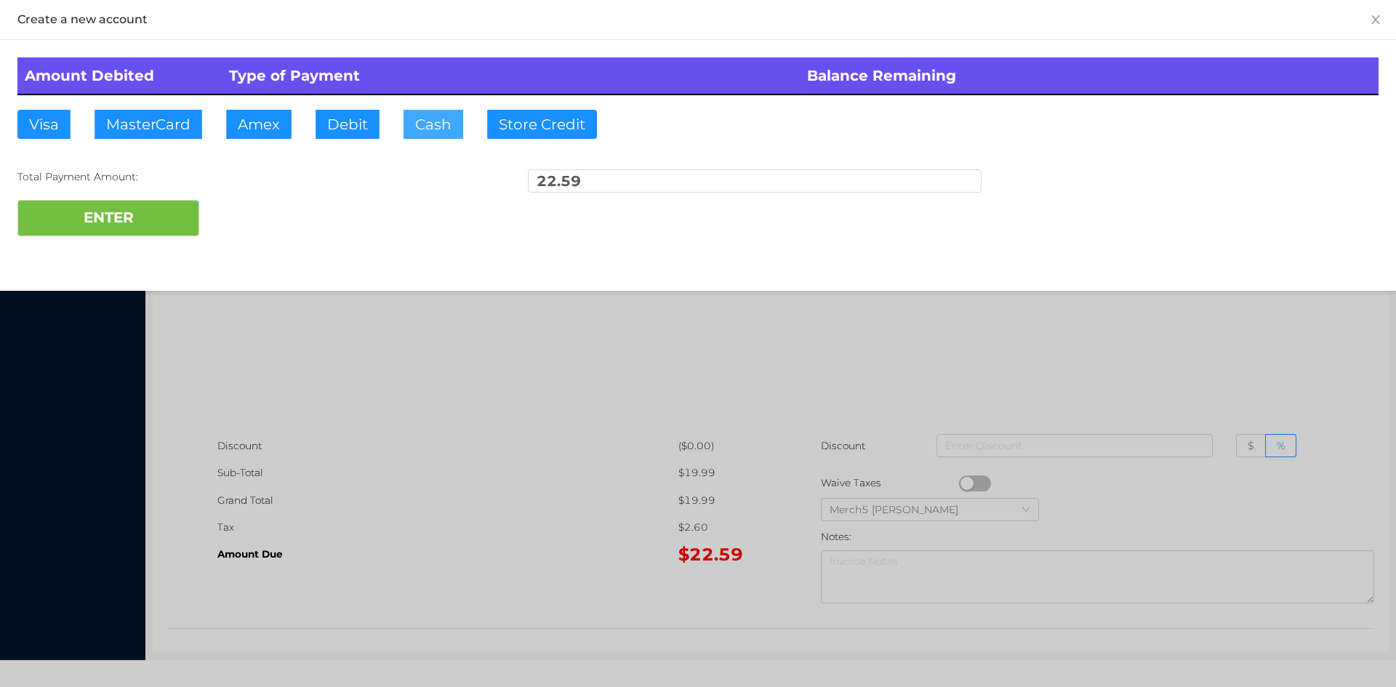
click at [438, 121] on button "Cash" at bounding box center [434, 124] width 60 height 29
type input "30"
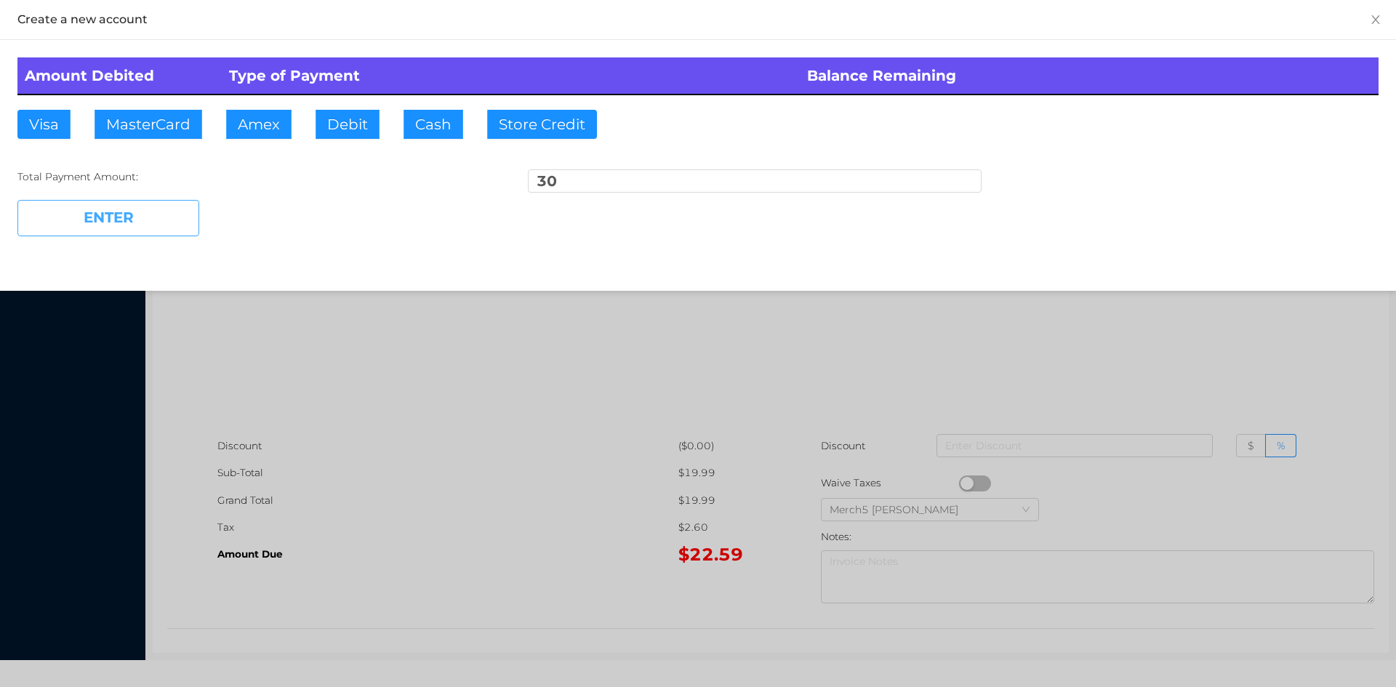
click at [142, 216] on button "ENTER" at bounding box center [108, 218] width 182 height 36
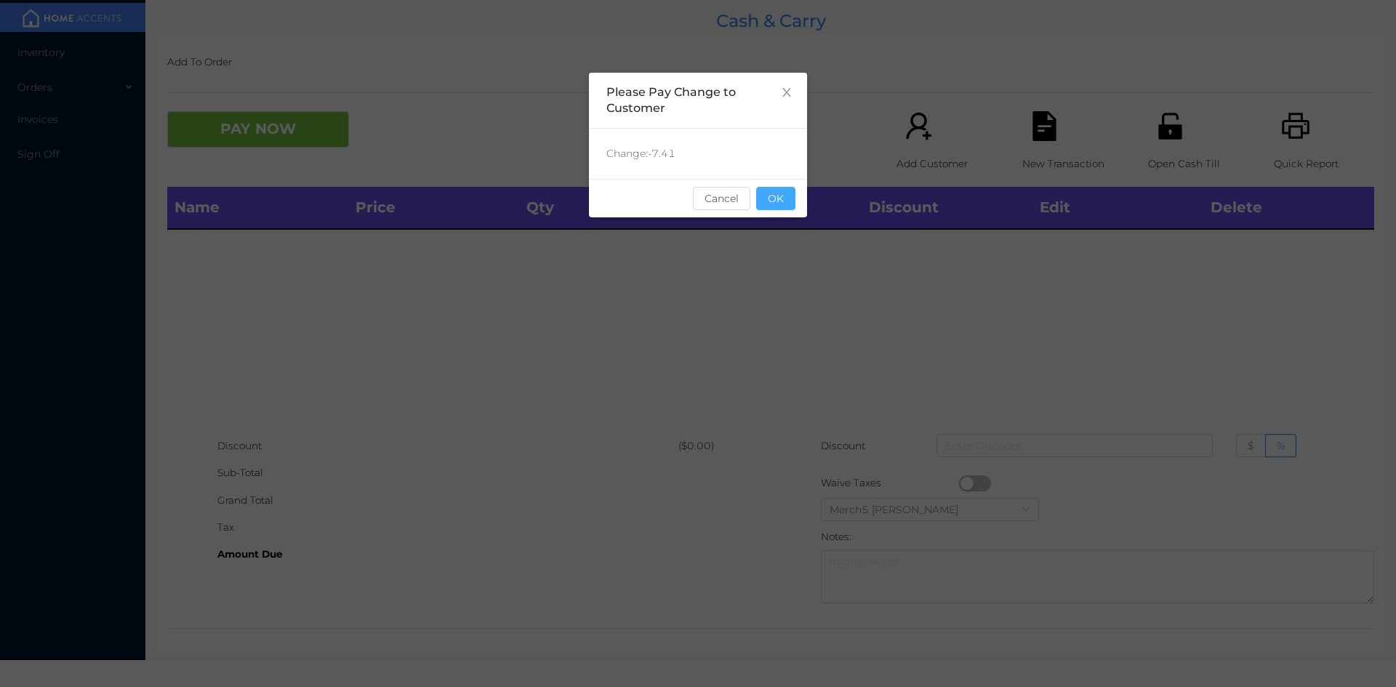
click at [780, 196] on button "OK" at bounding box center [775, 198] width 39 height 23
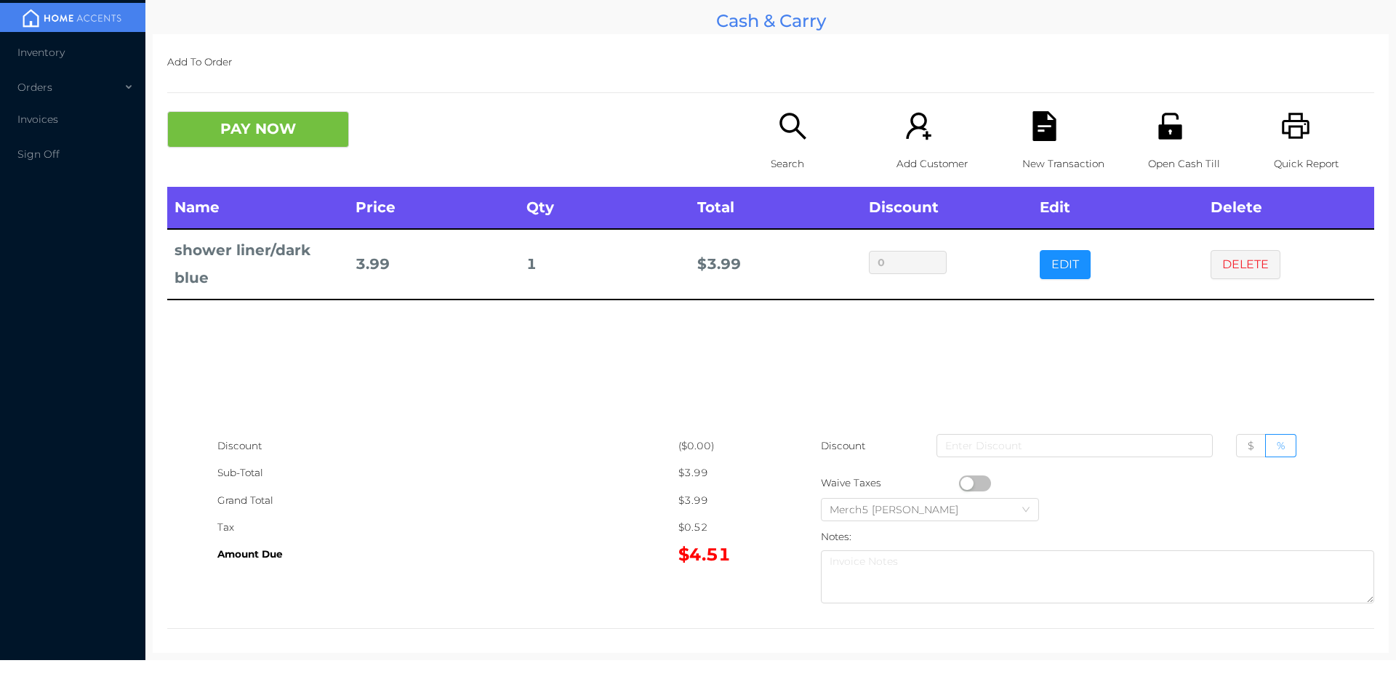
click at [785, 132] on icon "icon: search" at bounding box center [793, 126] width 26 height 26
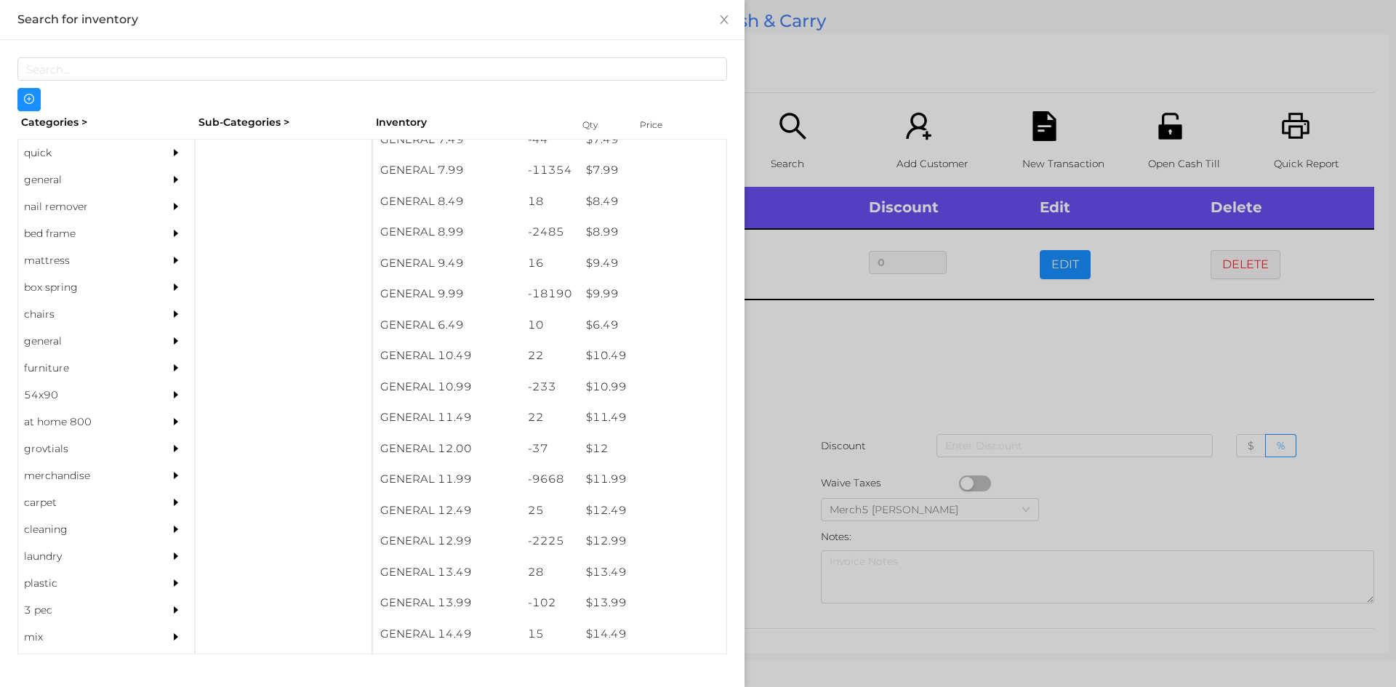
scroll to position [750, 0]
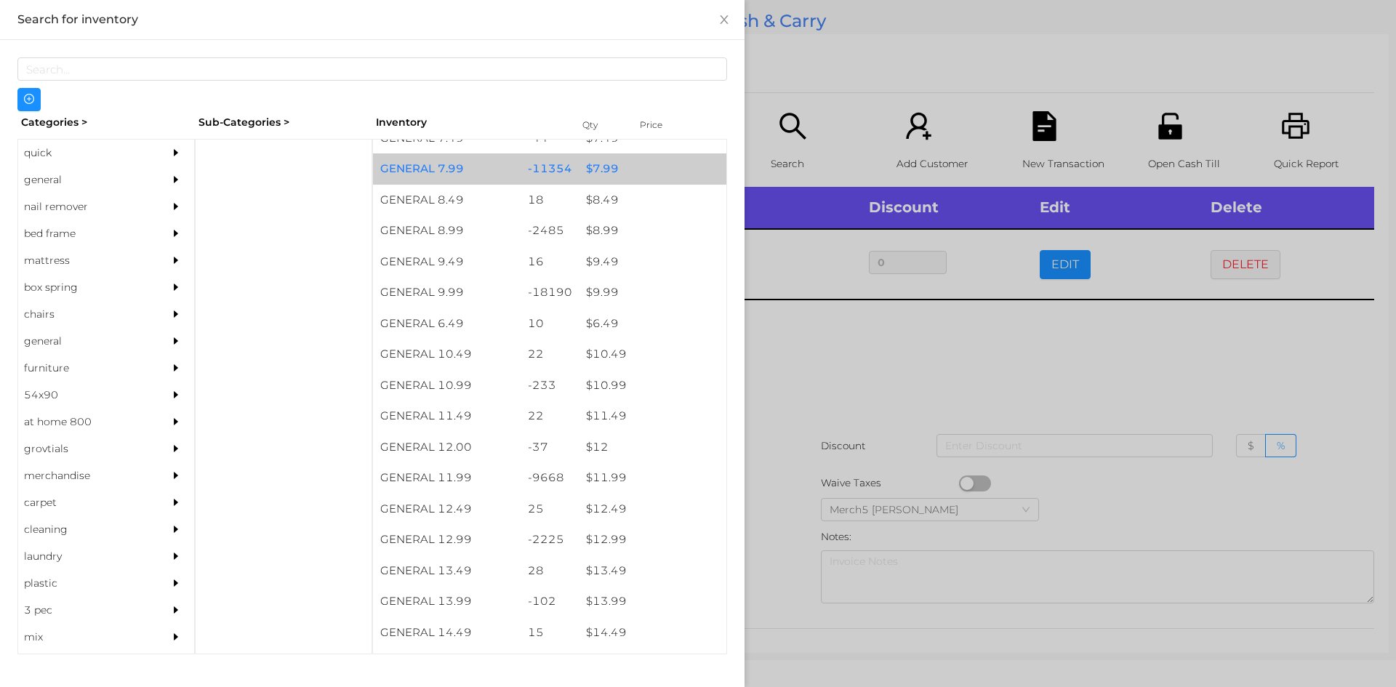
click at [606, 168] on div "$ 7.99" at bounding box center [653, 168] width 148 height 31
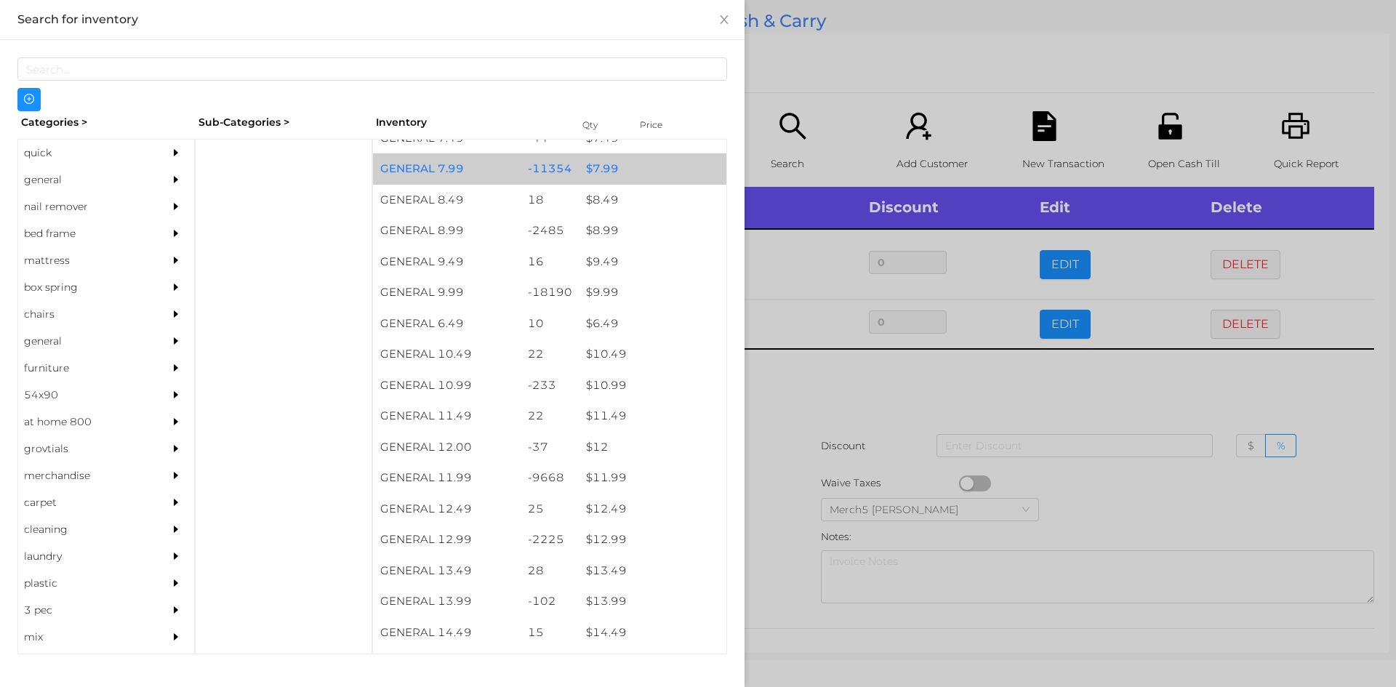
click at [615, 172] on div "$ 7.99" at bounding box center [653, 168] width 148 height 31
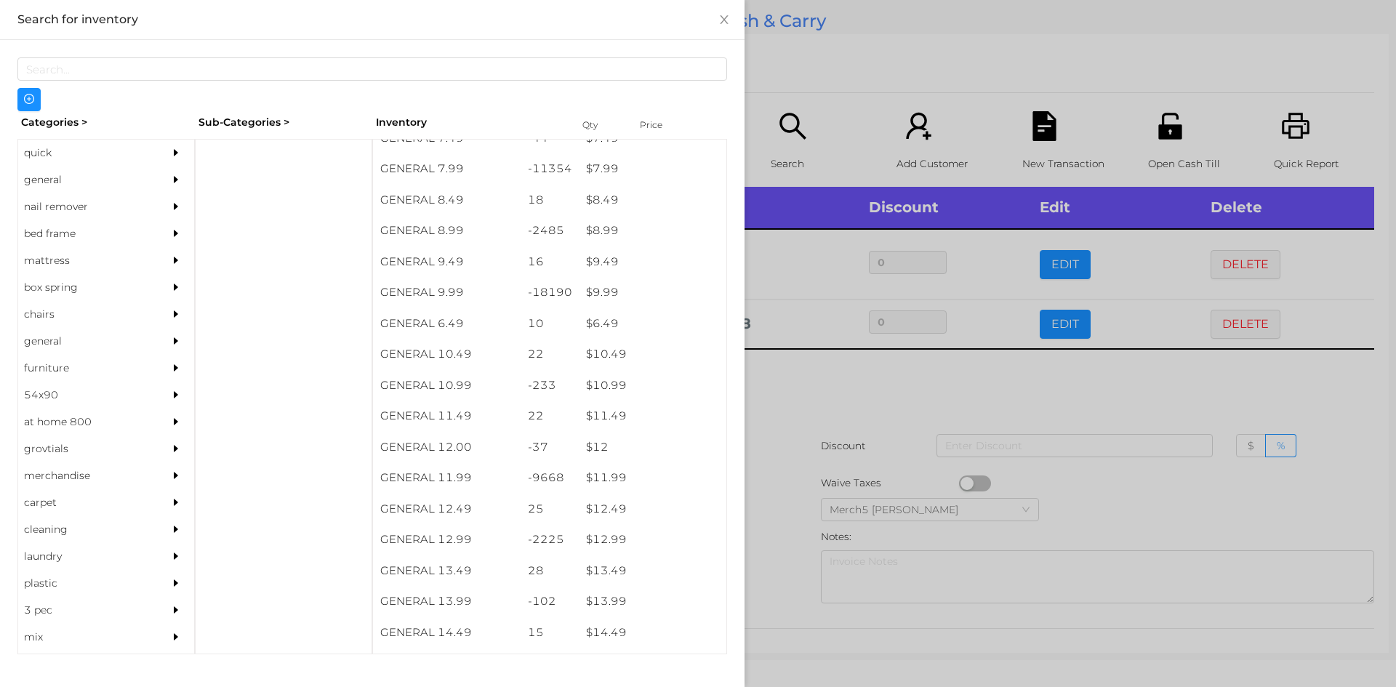
click at [782, 392] on div at bounding box center [698, 343] width 1396 height 687
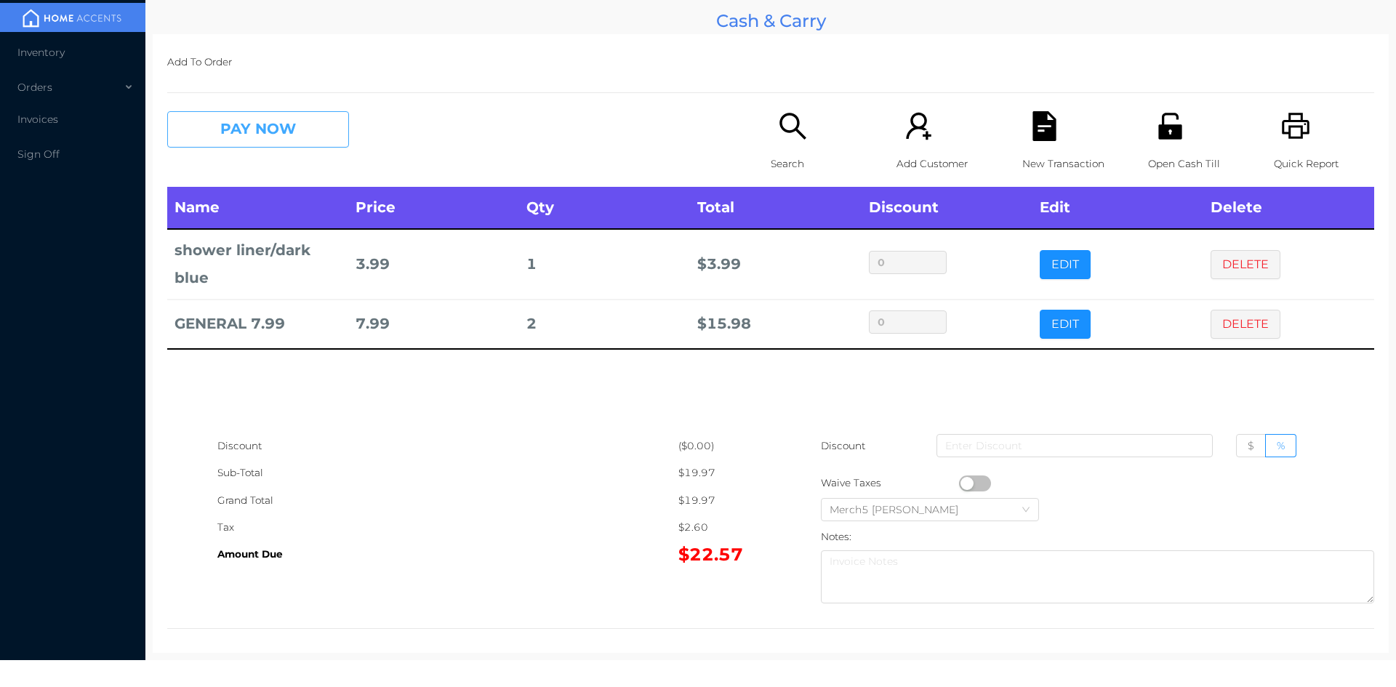
click at [290, 132] on button "PAY NOW" at bounding box center [258, 129] width 182 height 36
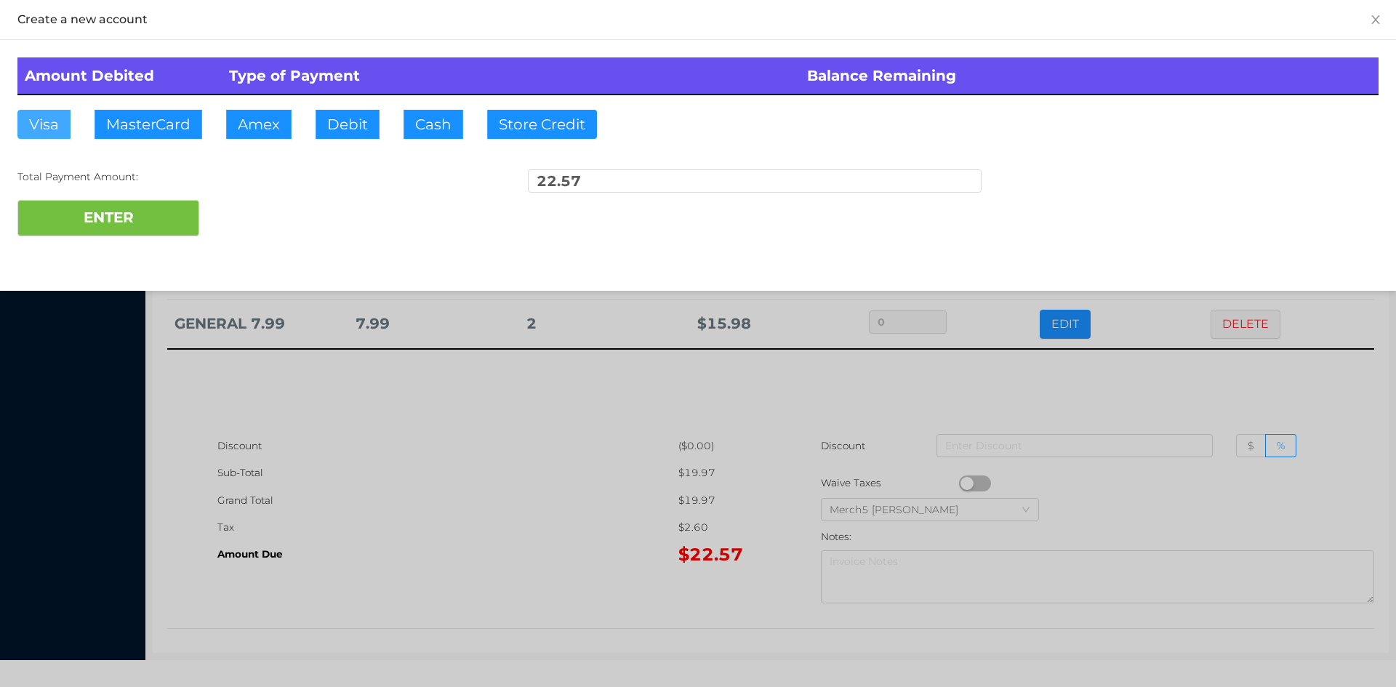
click at [38, 128] on button "Visa" at bounding box center [43, 124] width 53 height 29
click at [97, 222] on button "ENTER" at bounding box center [108, 218] width 182 height 36
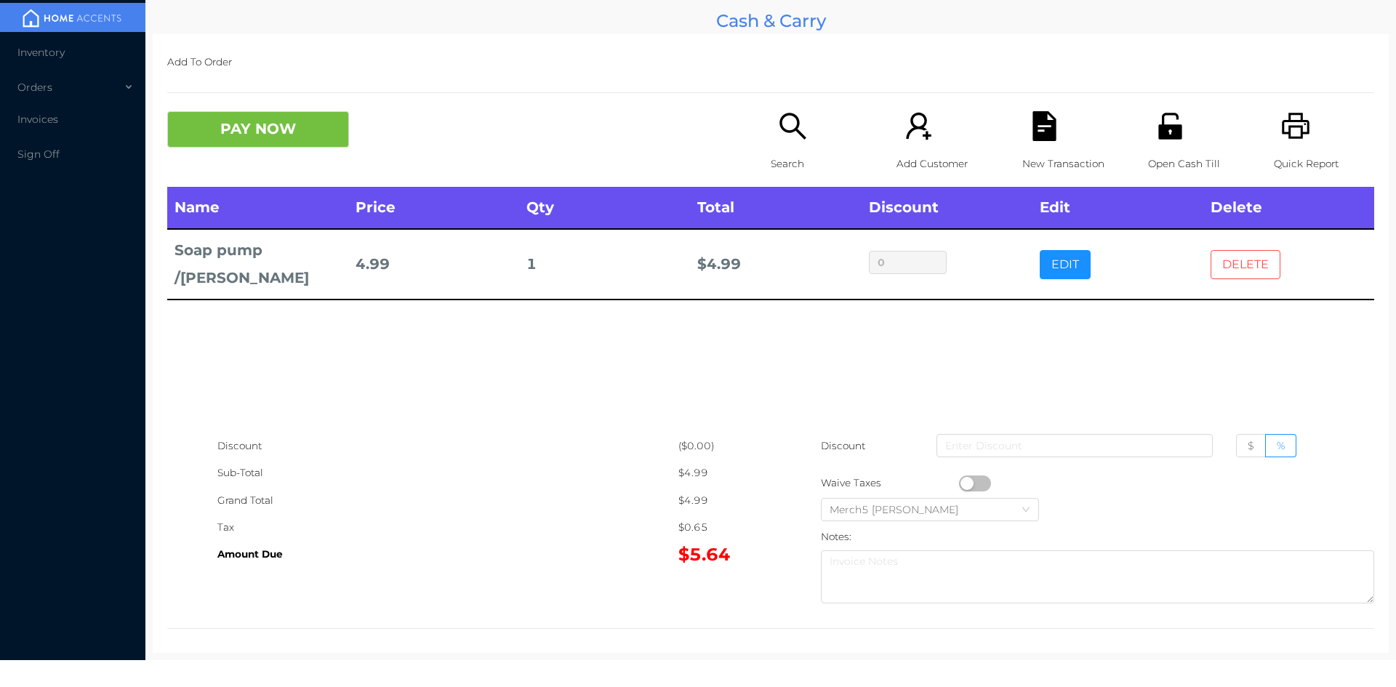
click at [1236, 270] on button "DELETE" at bounding box center [1246, 264] width 70 height 29
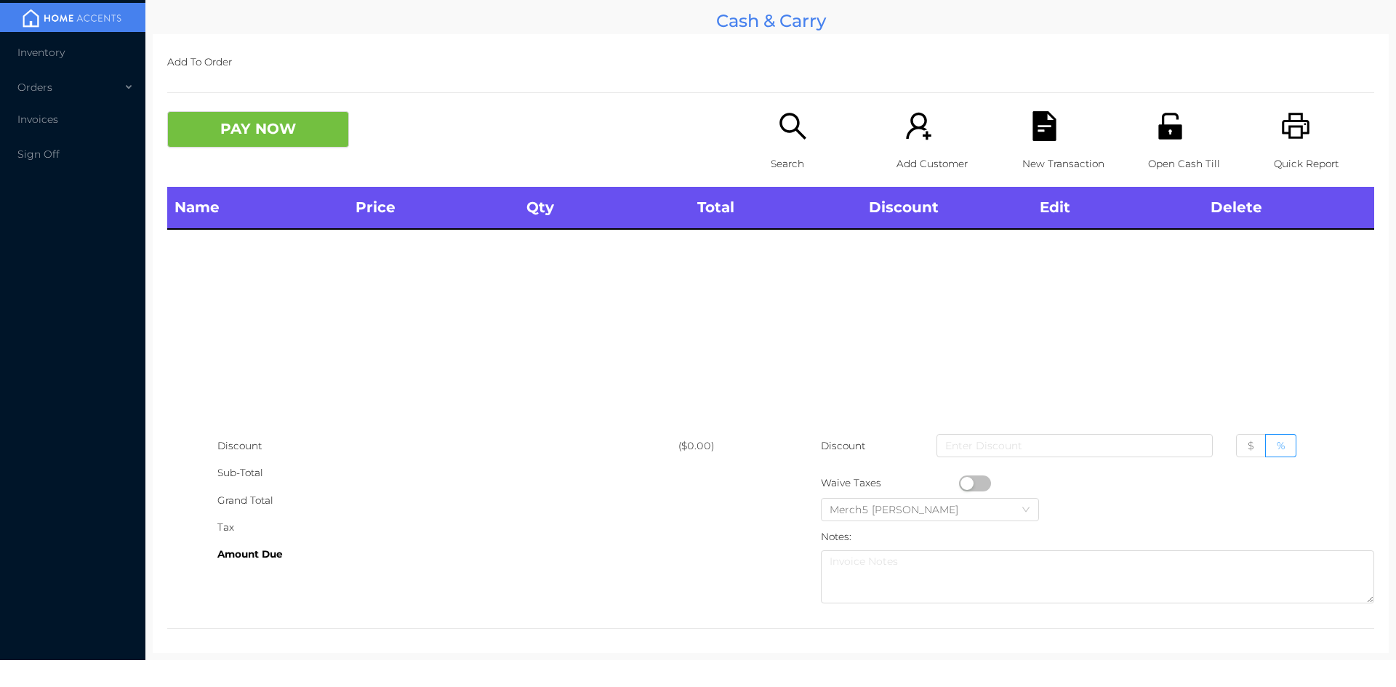
click at [781, 117] on icon "icon: search" at bounding box center [793, 126] width 30 height 30
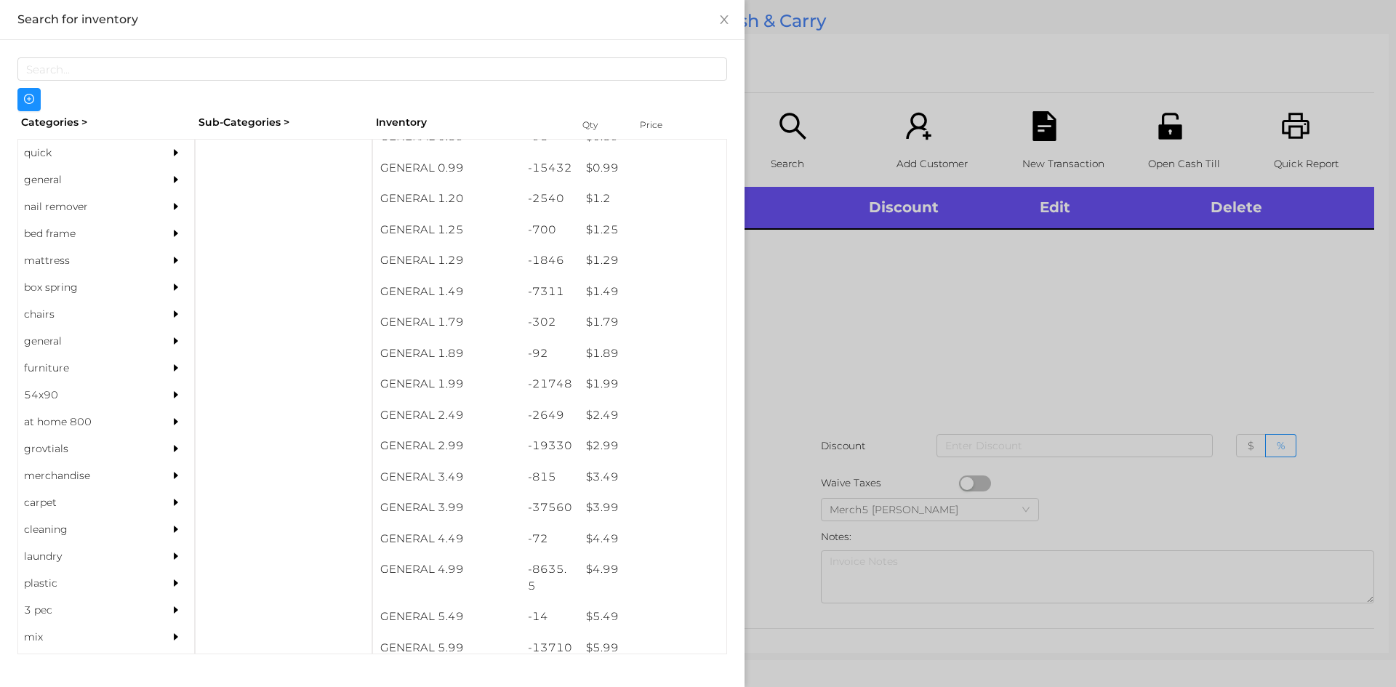
scroll to position [81, 0]
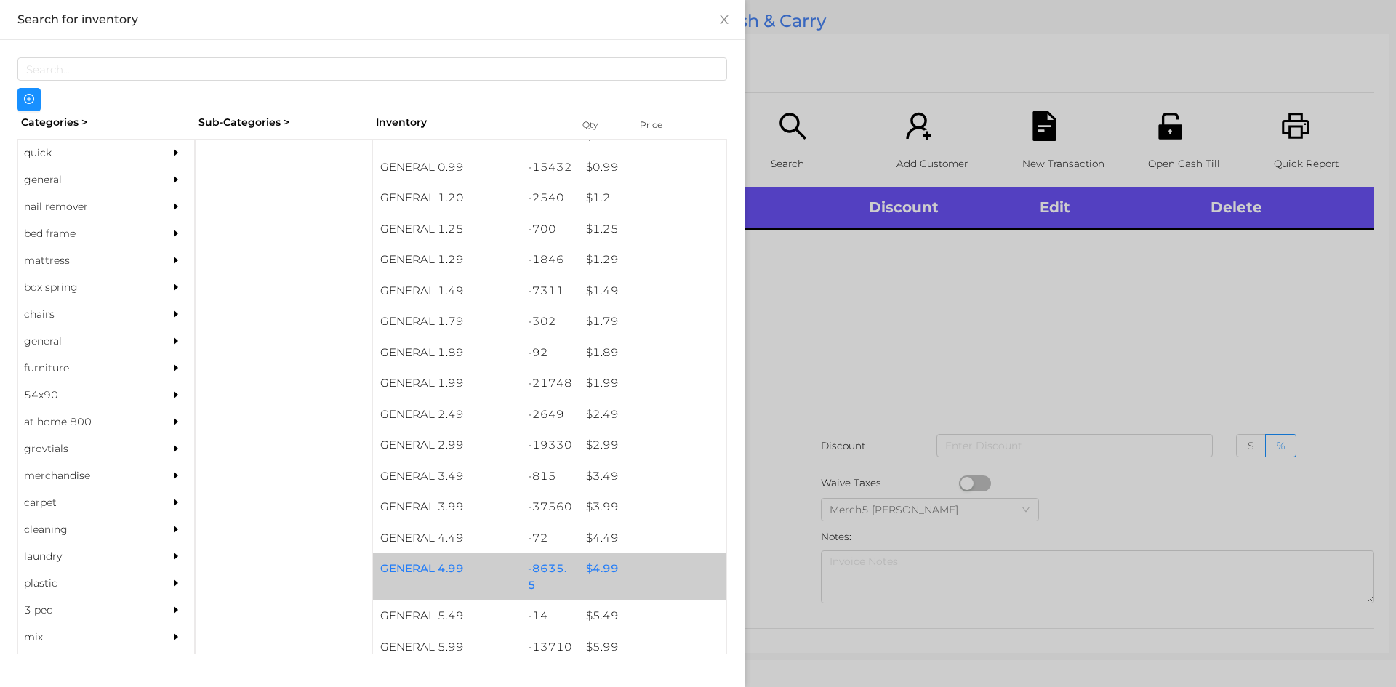
click at [591, 572] on div "$ 4.99" at bounding box center [653, 568] width 148 height 31
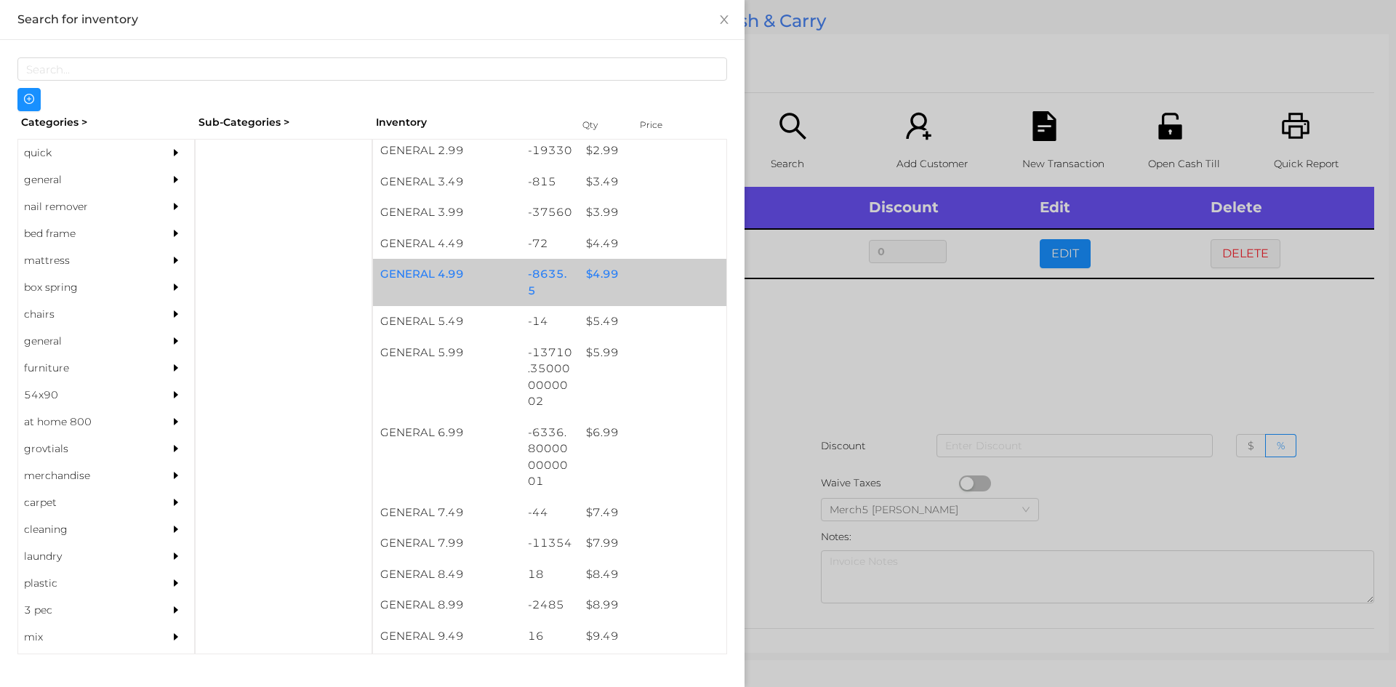
scroll to position [376, 0]
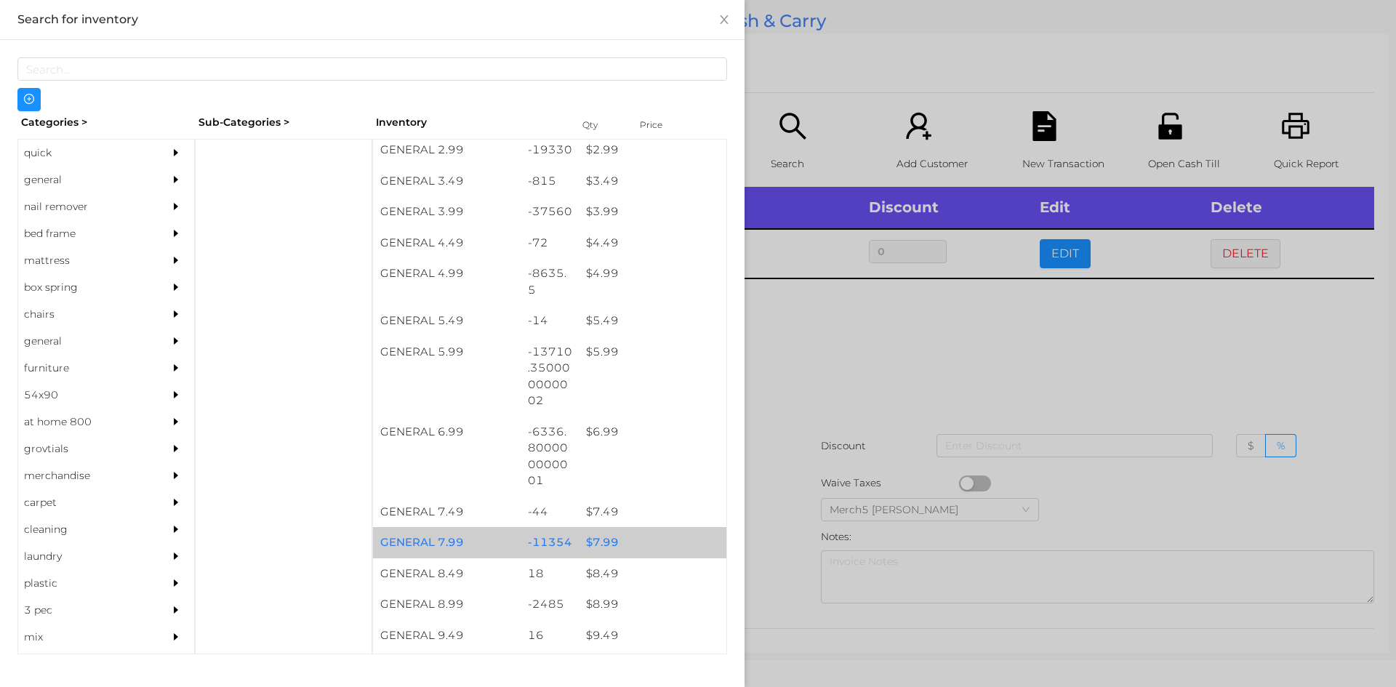
click at [604, 544] on div "$ 7.99" at bounding box center [653, 542] width 148 height 31
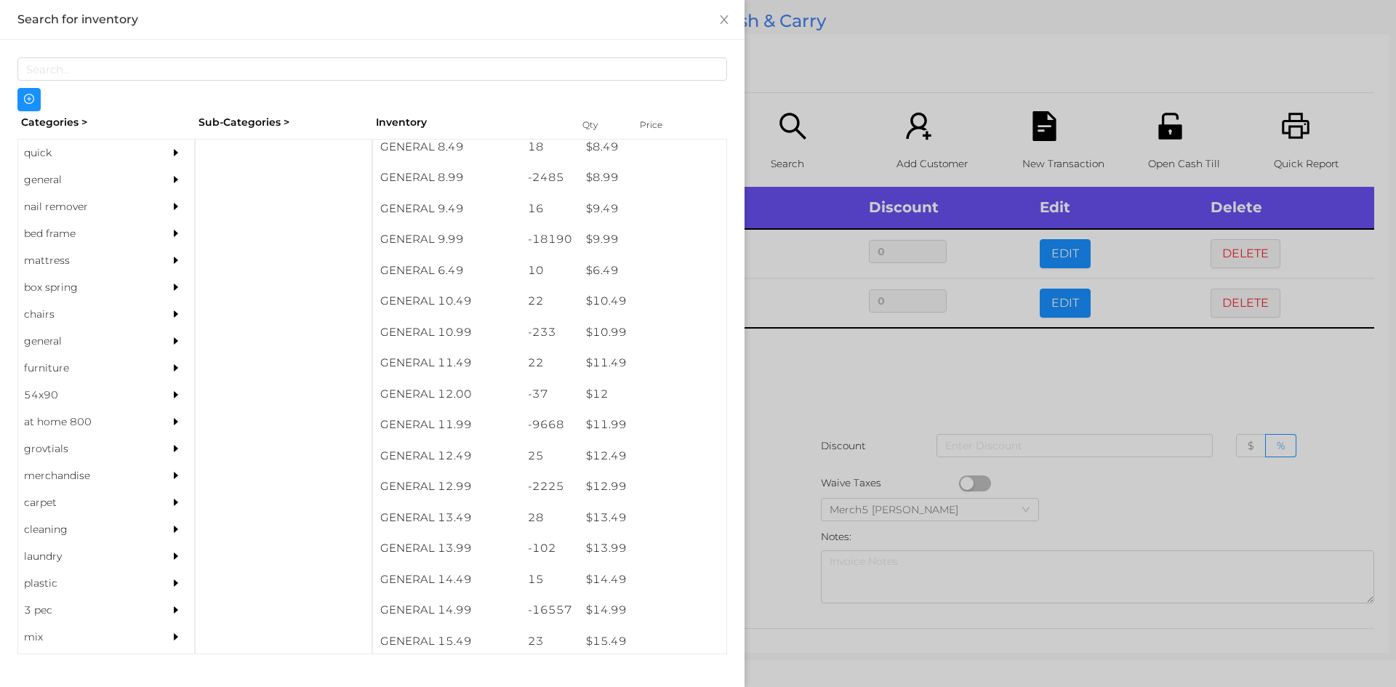
scroll to position [803, 0]
click at [604, 611] on div "$ 14.99" at bounding box center [653, 610] width 148 height 31
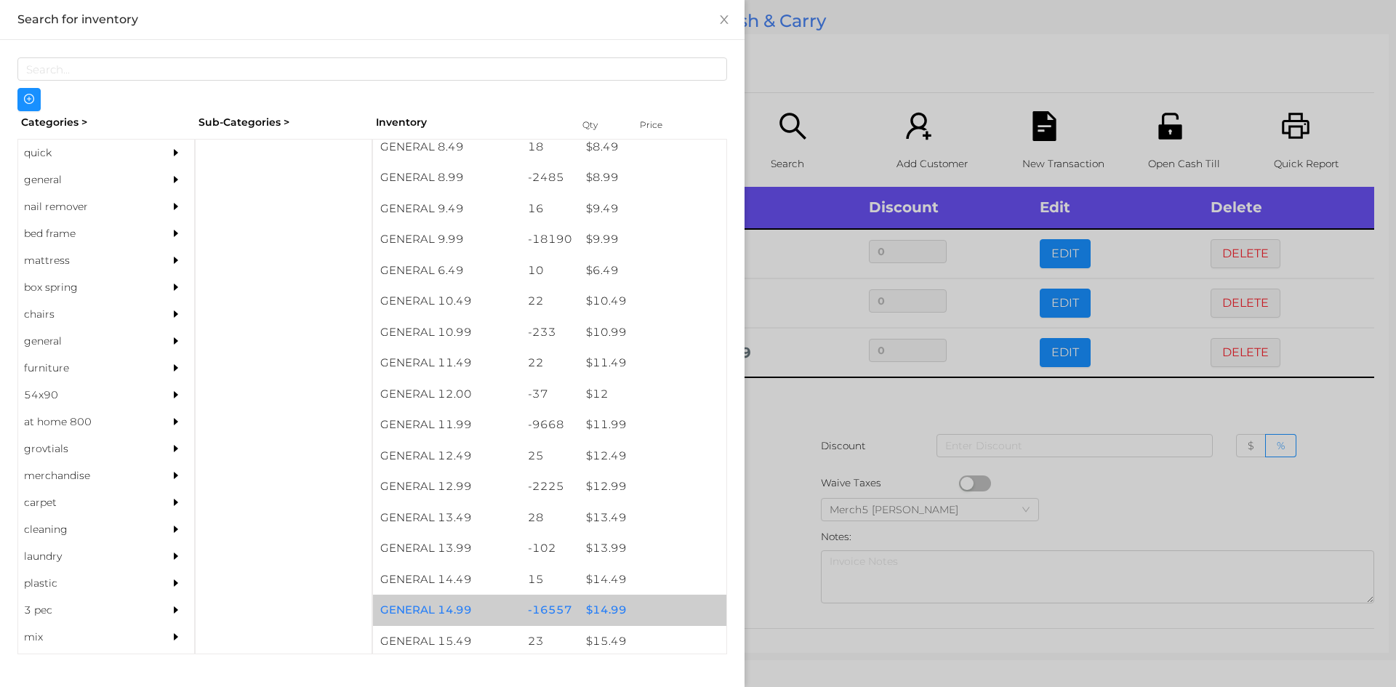
click at [631, 610] on div "$ 14.99" at bounding box center [653, 610] width 148 height 31
click at [631, 612] on div "$ 14.99" at bounding box center [653, 610] width 148 height 31
click at [786, 415] on div at bounding box center [698, 343] width 1396 height 687
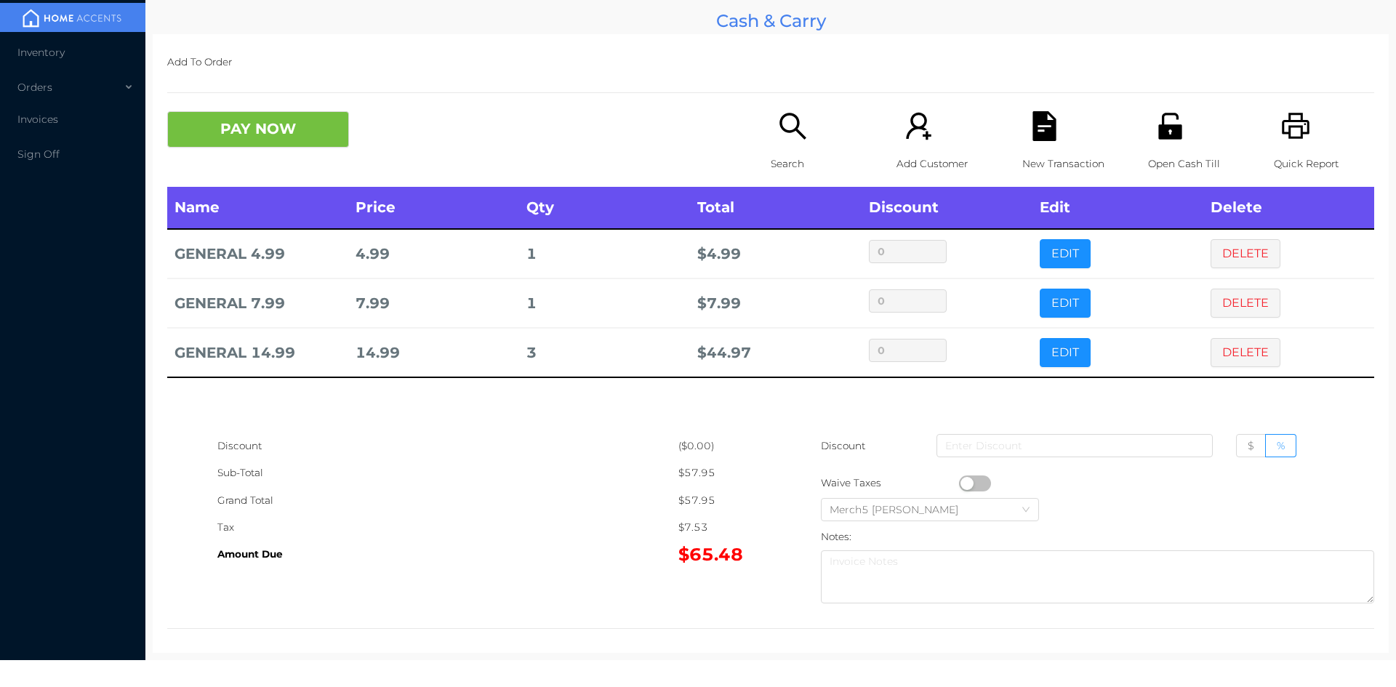
click at [781, 131] on icon "icon: search" at bounding box center [793, 126] width 26 height 26
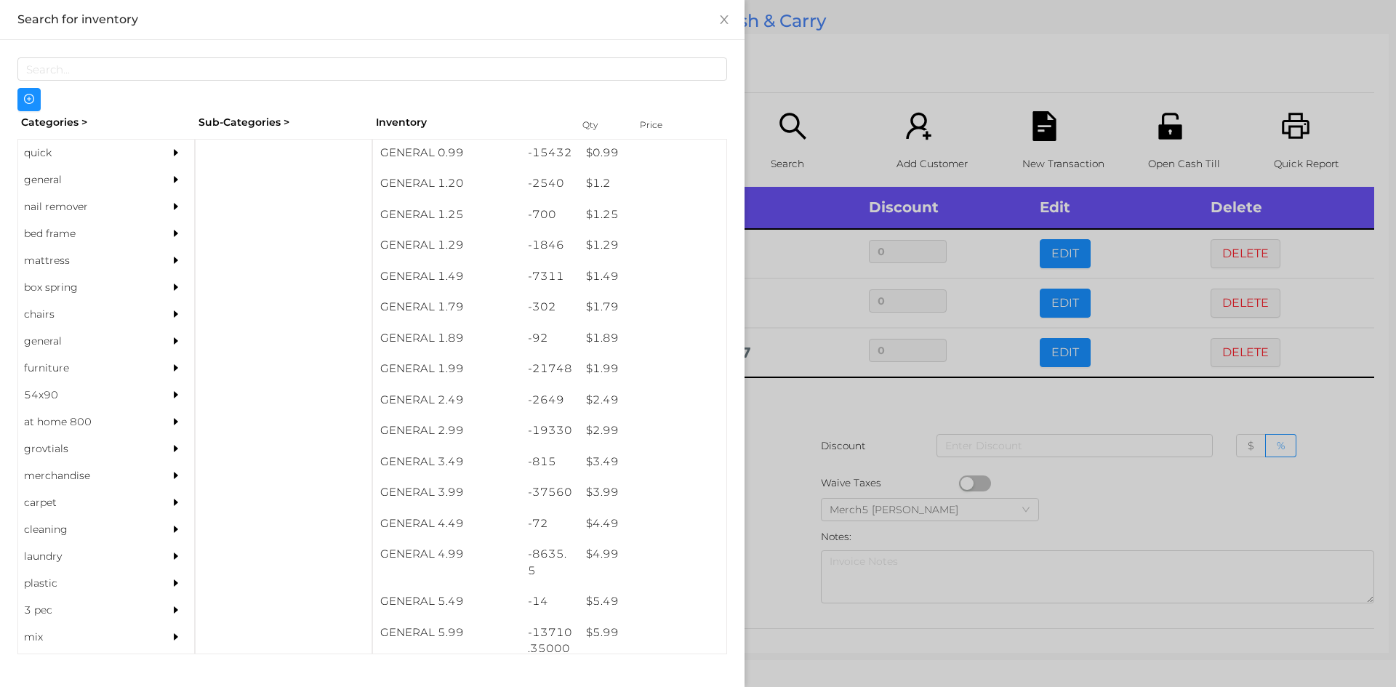
scroll to position [101, 0]
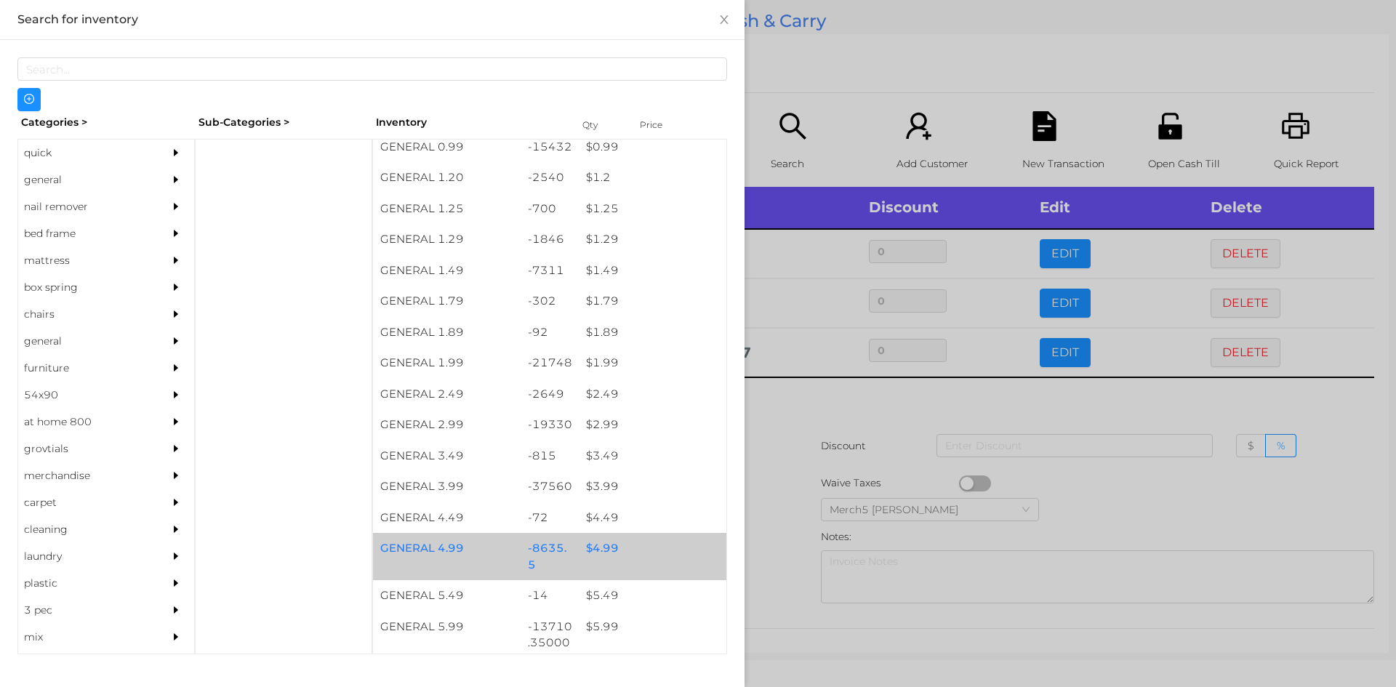
click at [607, 556] on div "$ 4.99" at bounding box center [653, 548] width 148 height 31
click at [600, 556] on div "$ 4.99" at bounding box center [653, 548] width 148 height 31
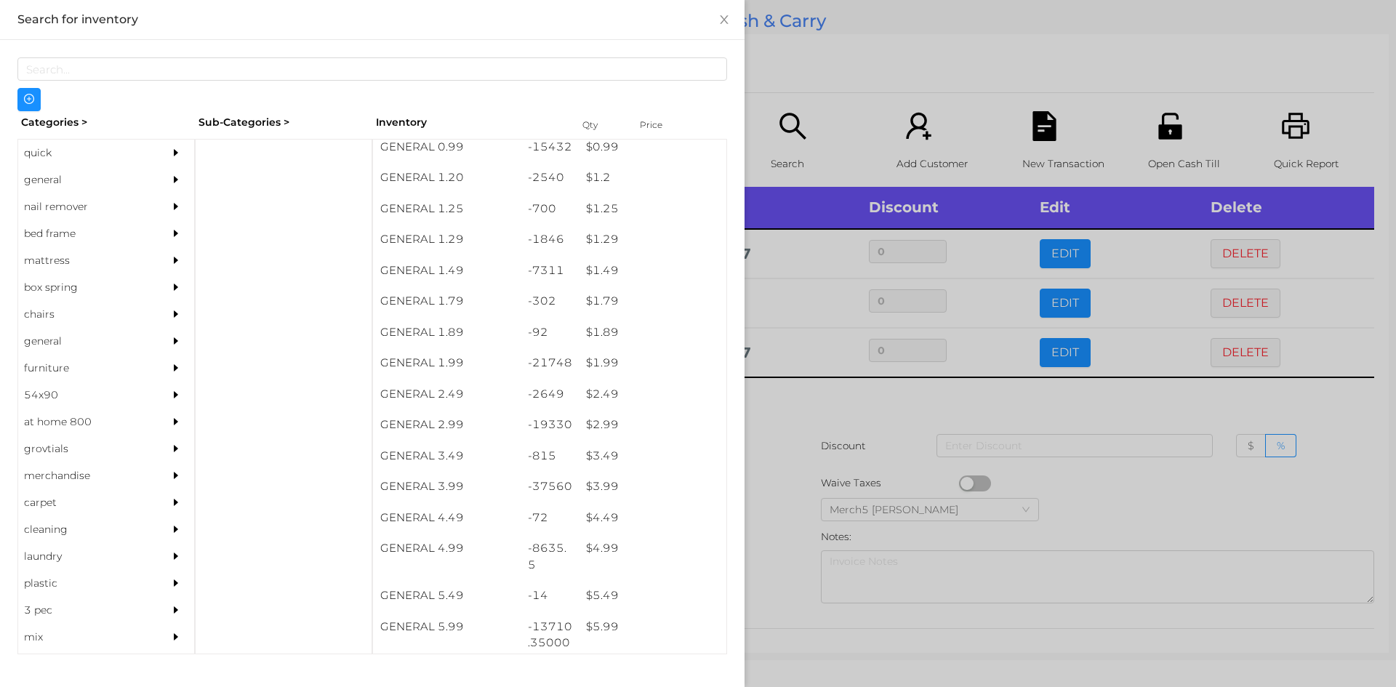
click at [778, 432] on div at bounding box center [698, 343] width 1396 height 687
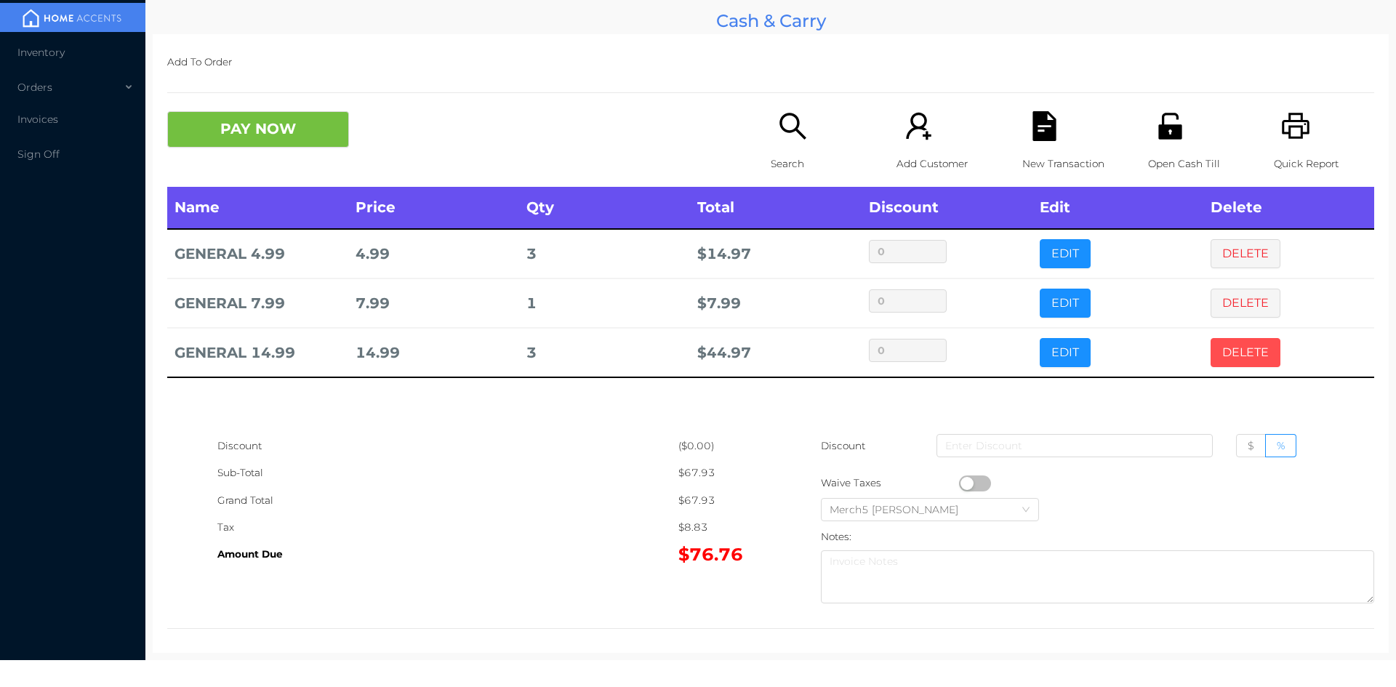
click at [1235, 351] on button "DELETE" at bounding box center [1246, 352] width 70 height 29
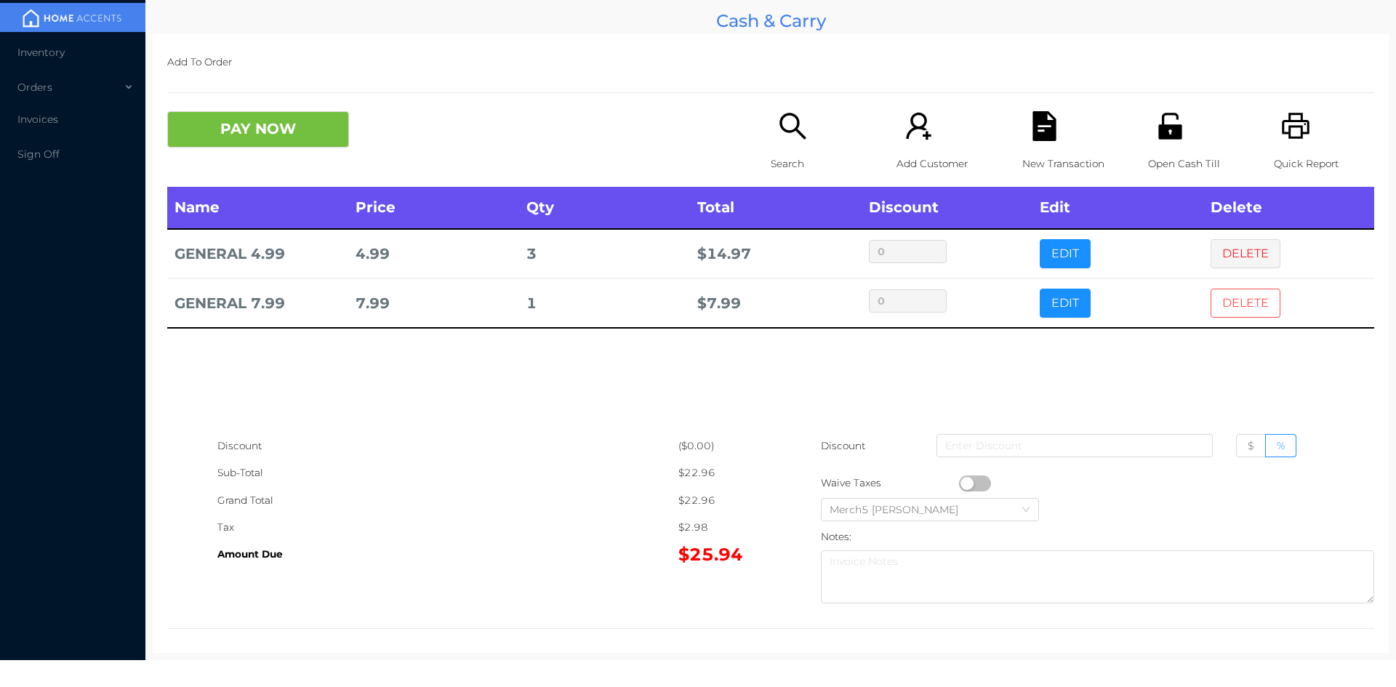
click at [1233, 300] on button "DELETE" at bounding box center [1246, 303] width 70 height 29
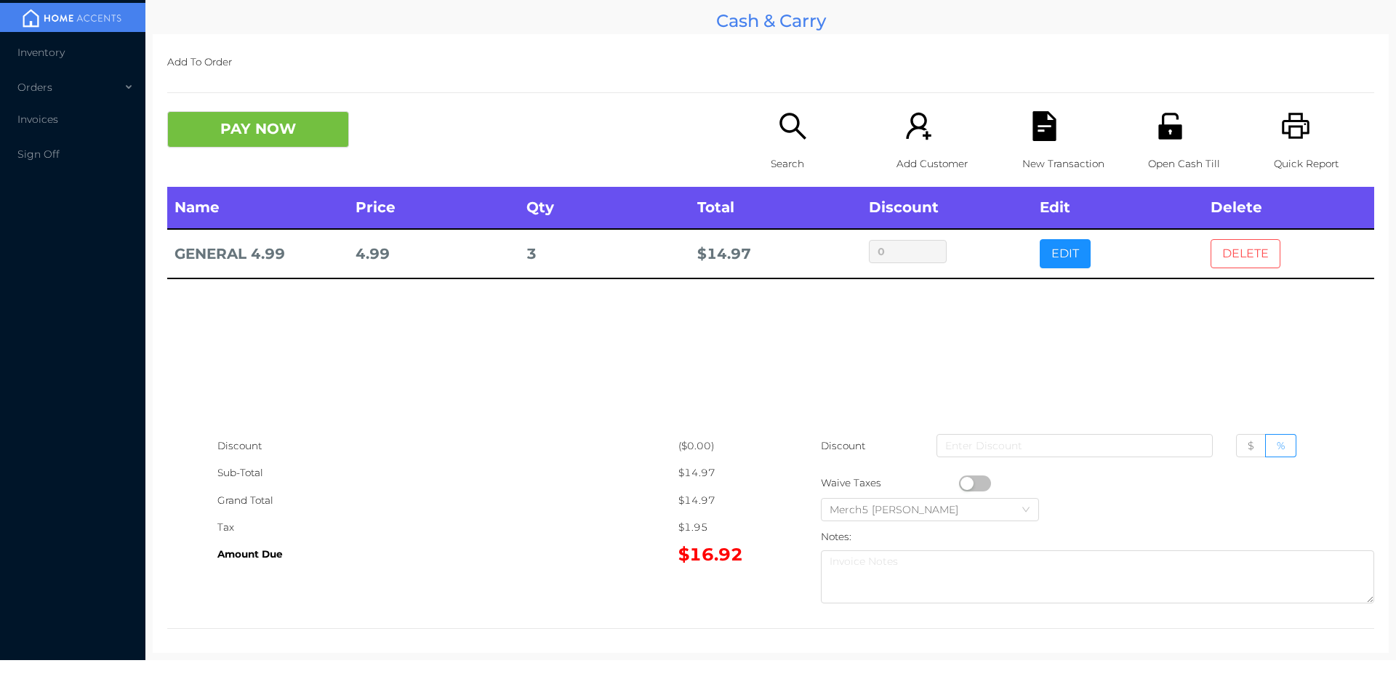
click at [1228, 254] on button "DELETE" at bounding box center [1246, 253] width 70 height 29
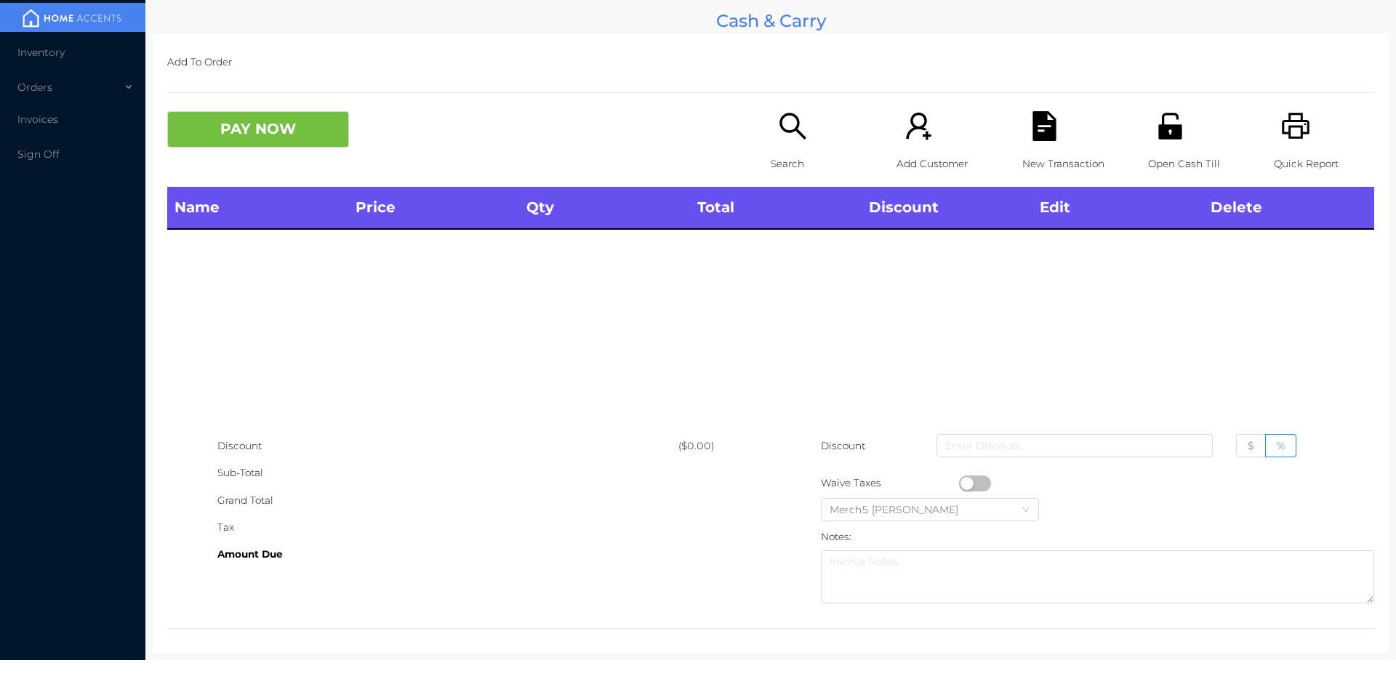
click at [790, 130] on icon "icon: search" at bounding box center [793, 126] width 26 height 26
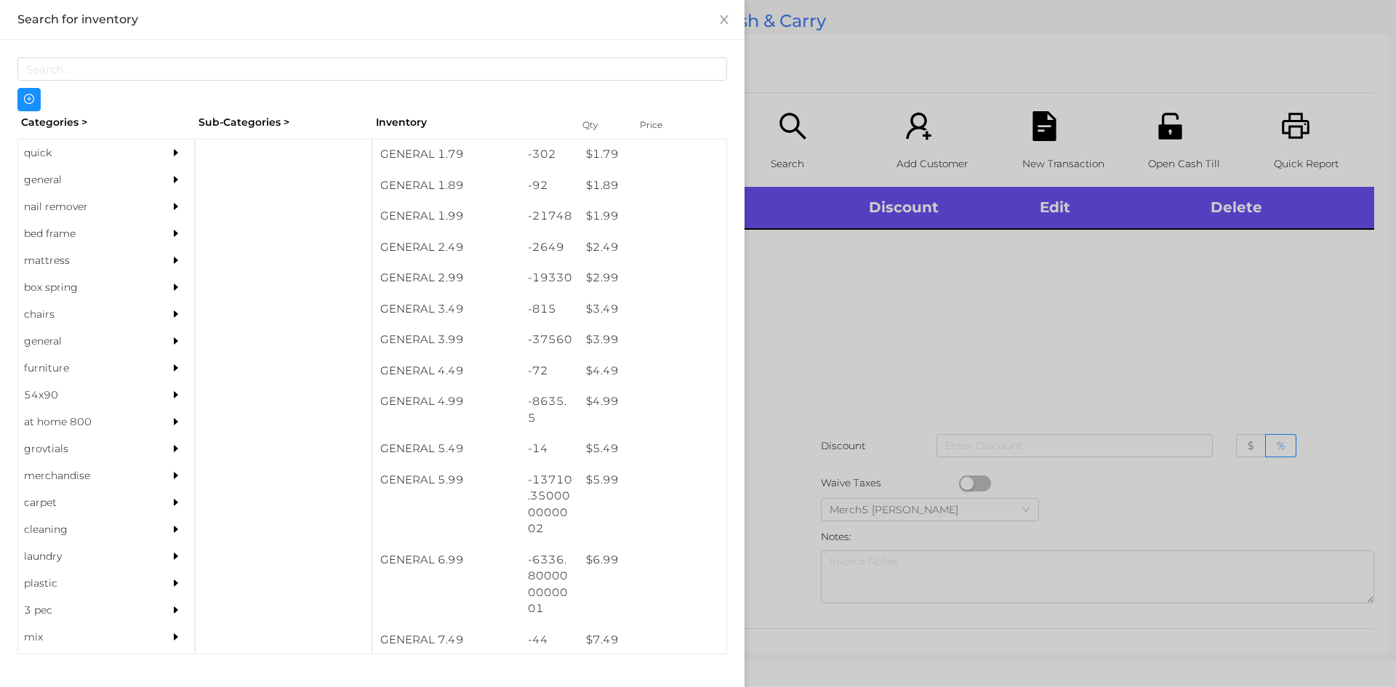
scroll to position [247, 0]
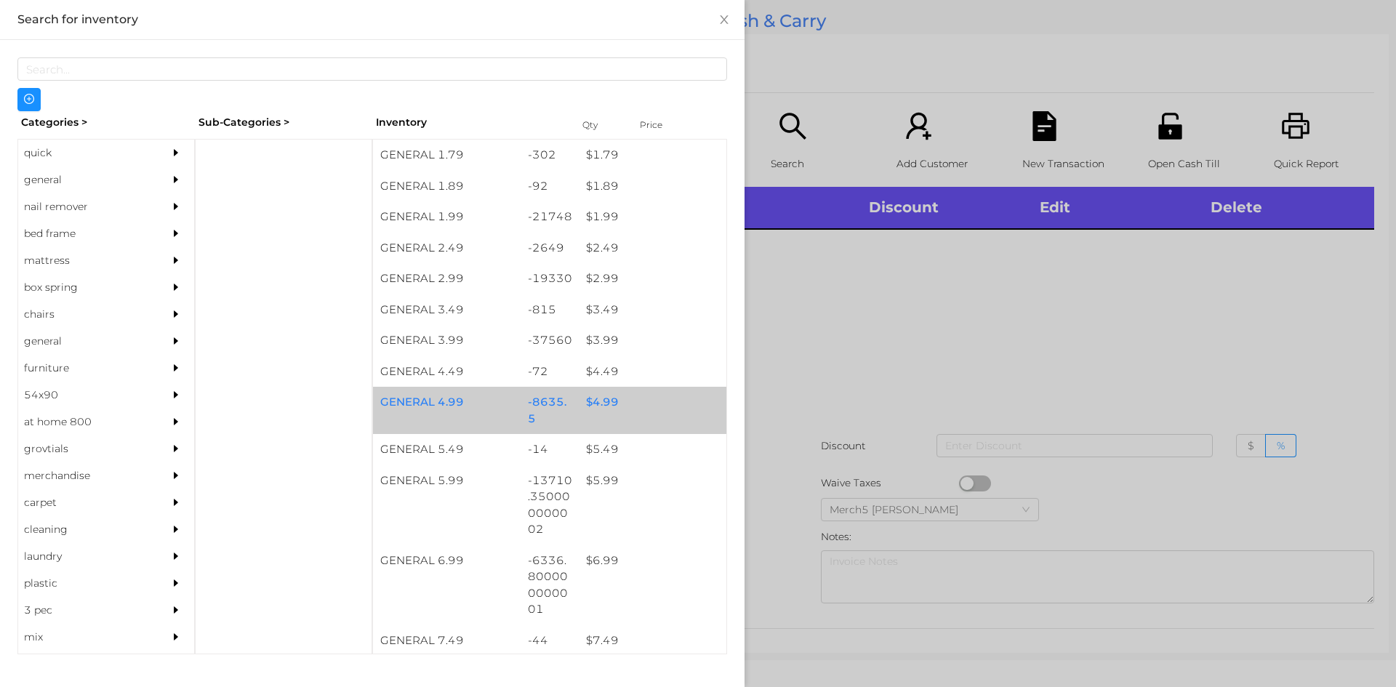
click at [604, 403] on div "$ 4.99" at bounding box center [653, 402] width 148 height 31
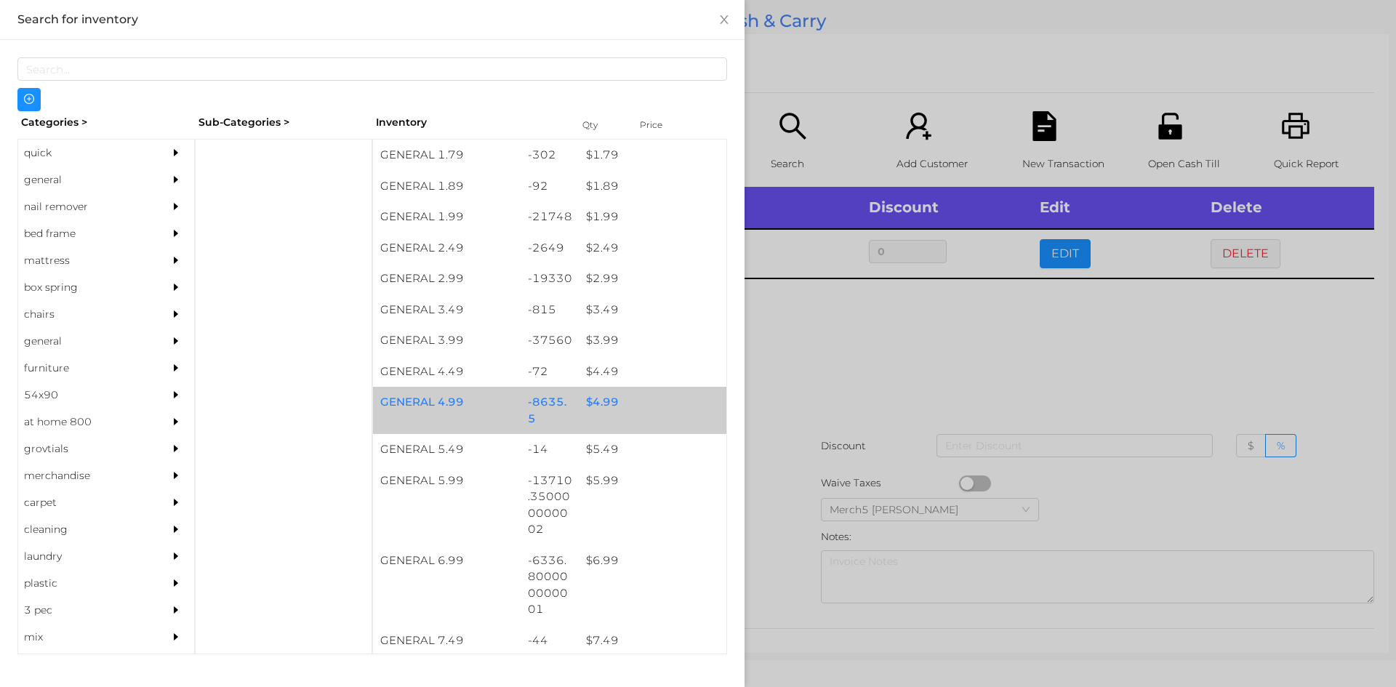
click at [612, 411] on div "$ 4.99" at bounding box center [653, 402] width 148 height 31
click at [610, 411] on div "$ 4.99" at bounding box center [653, 402] width 148 height 31
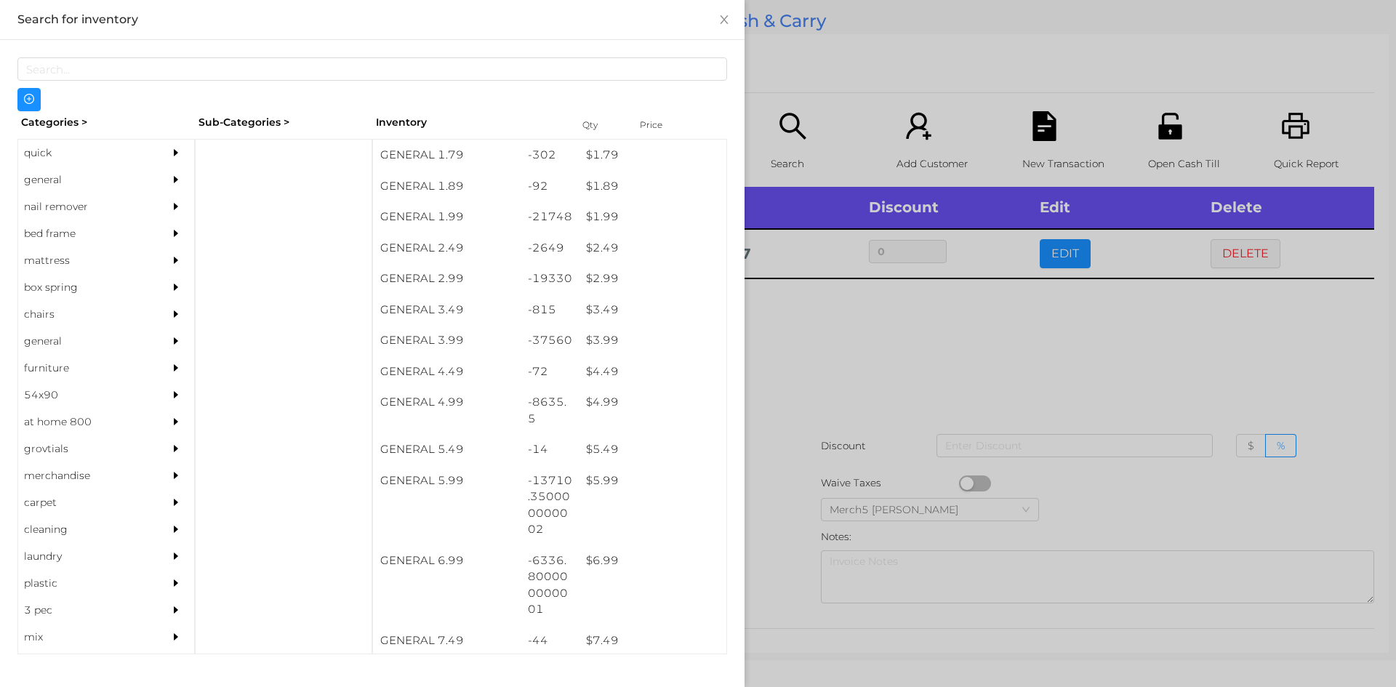
click at [822, 358] on div at bounding box center [698, 343] width 1396 height 687
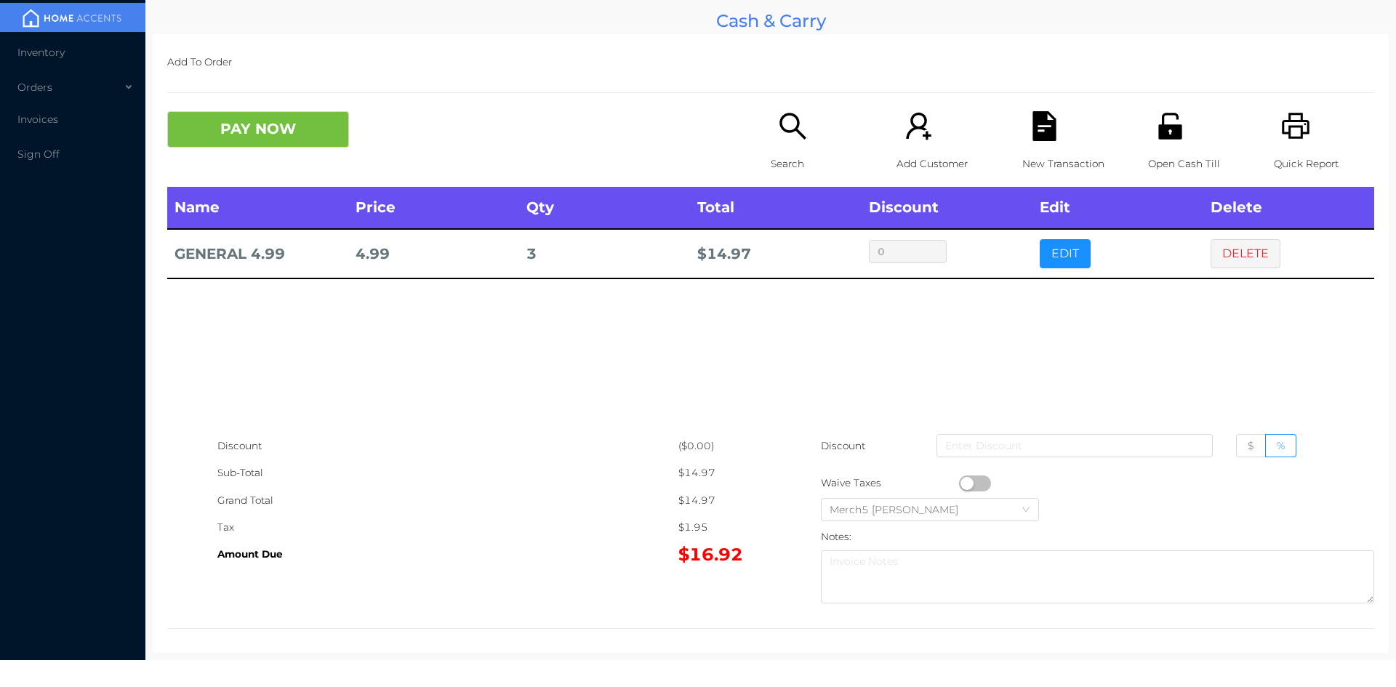
click at [785, 127] on icon "icon: search" at bounding box center [793, 126] width 30 height 30
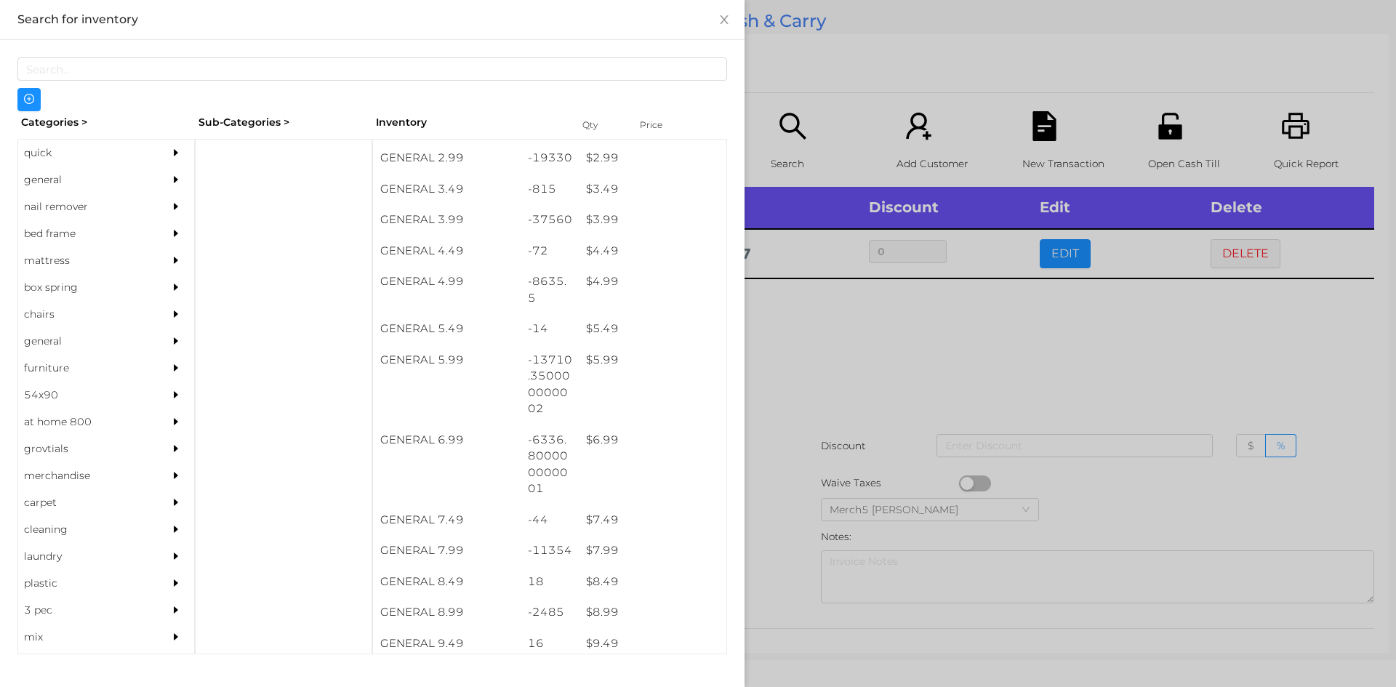
scroll to position [368, 0]
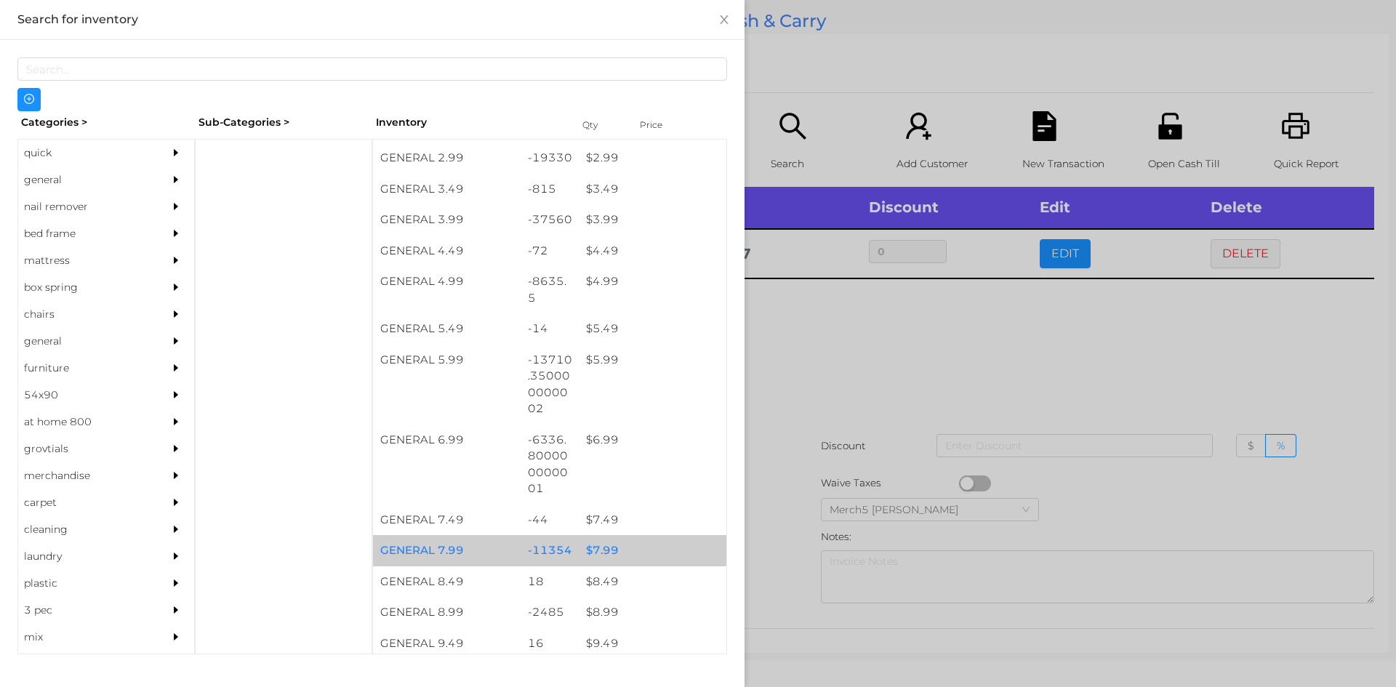
click at [595, 556] on div "$ 7.99" at bounding box center [653, 550] width 148 height 31
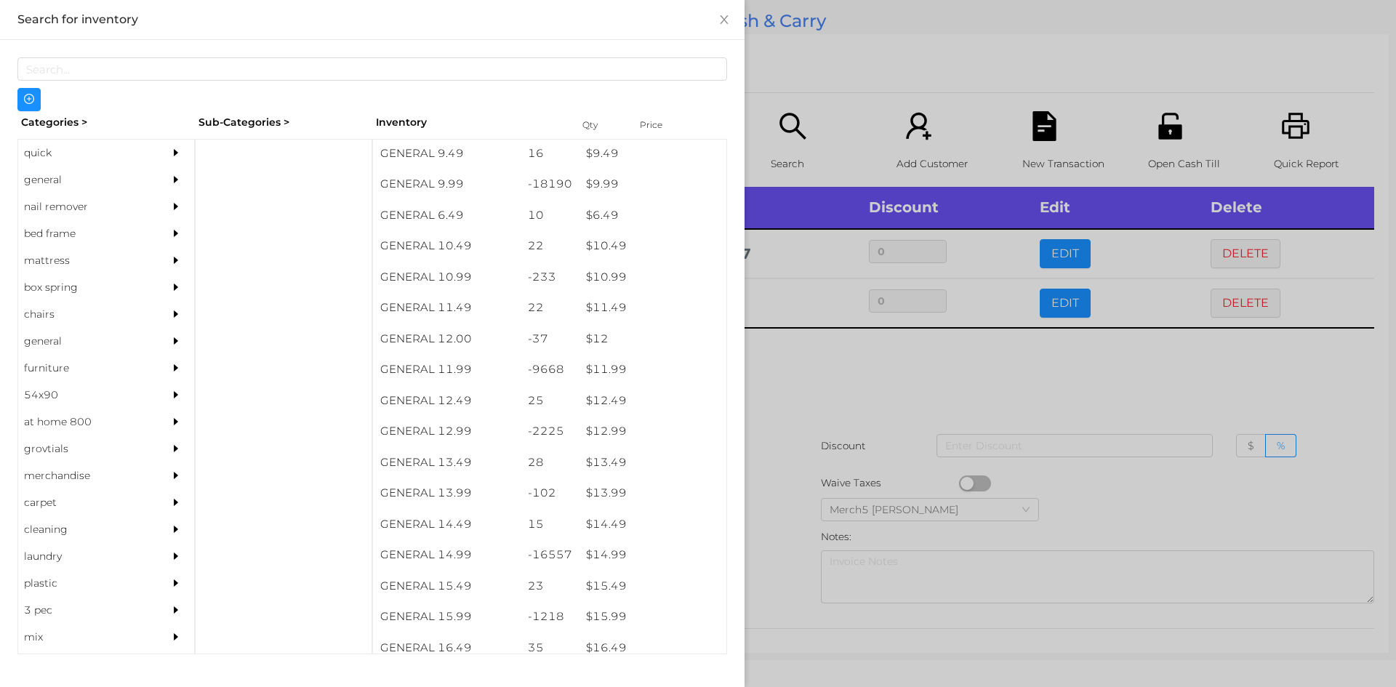
scroll to position [865, 0]
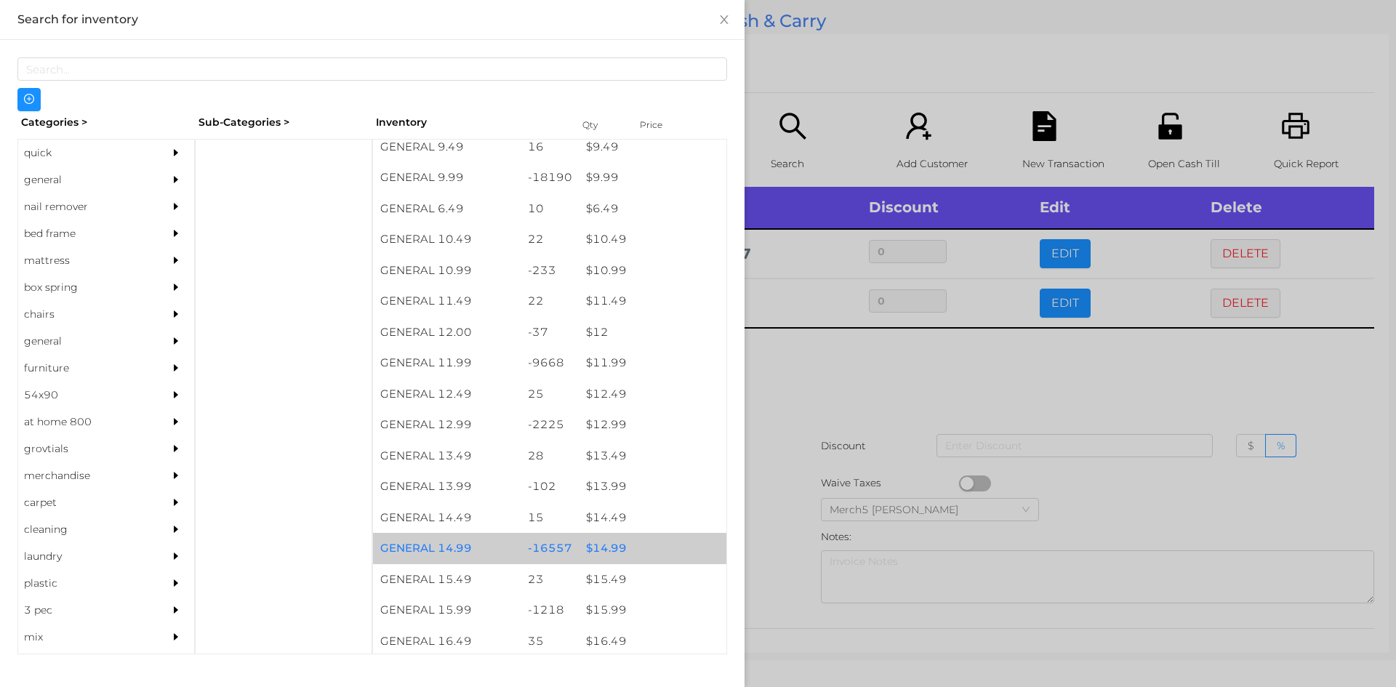
click at [595, 544] on div "$ 14.99" at bounding box center [653, 548] width 148 height 31
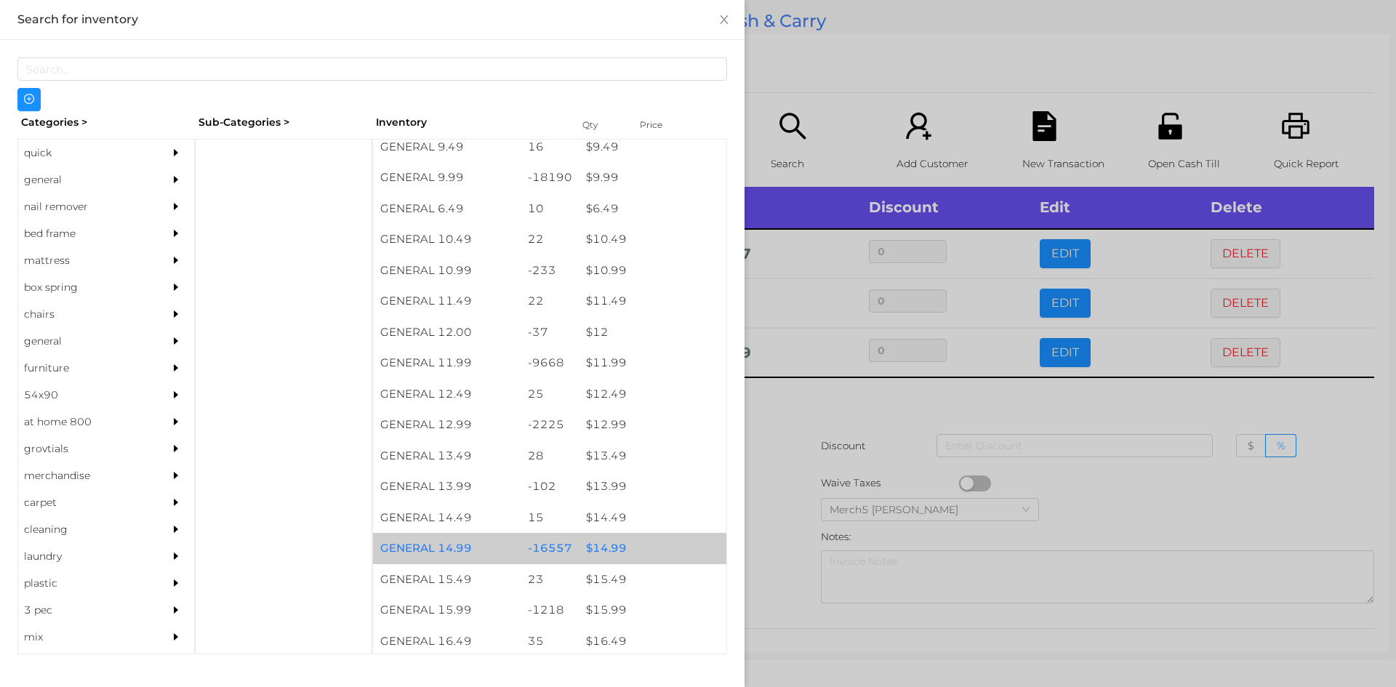
click at [596, 547] on div "$ 14.99" at bounding box center [653, 548] width 148 height 31
click at [598, 552] on div "$ 14.99" at bounding box center [653, 548] width 148 height 31
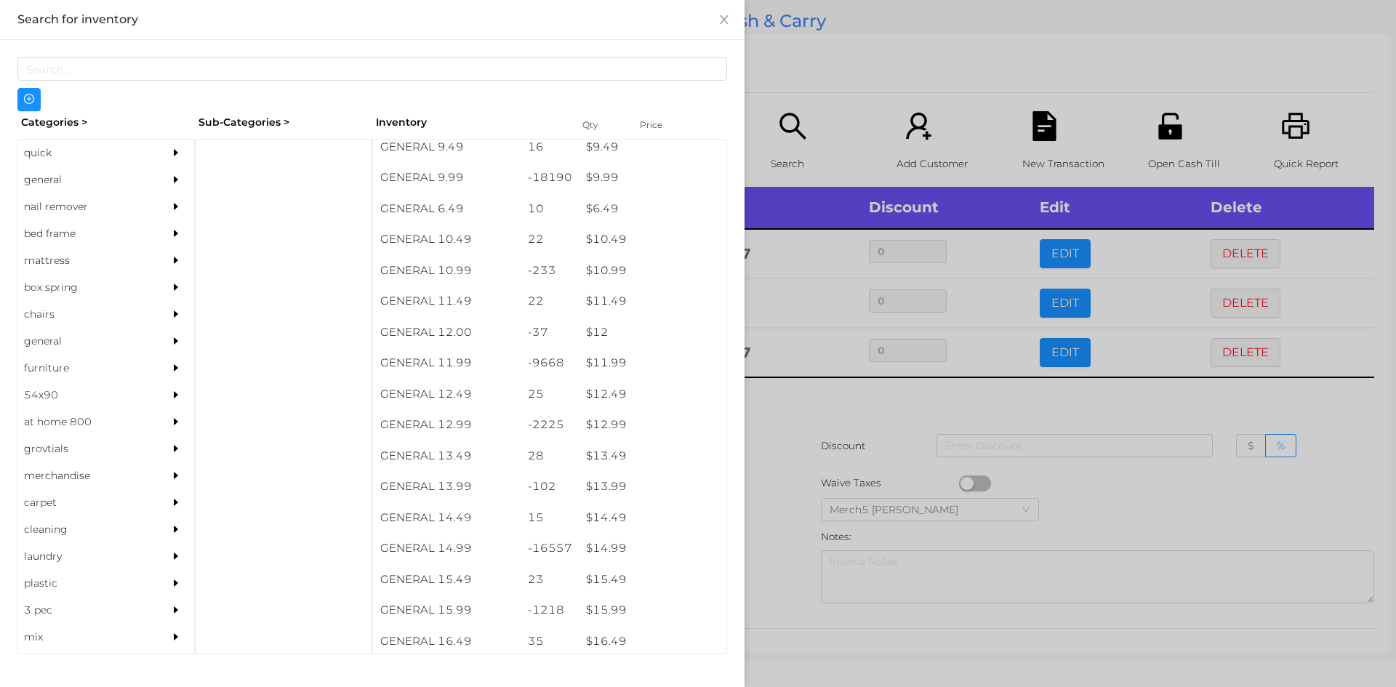
click at [782, 411] on div at bounding box center [698, 343] width 1396 height 687
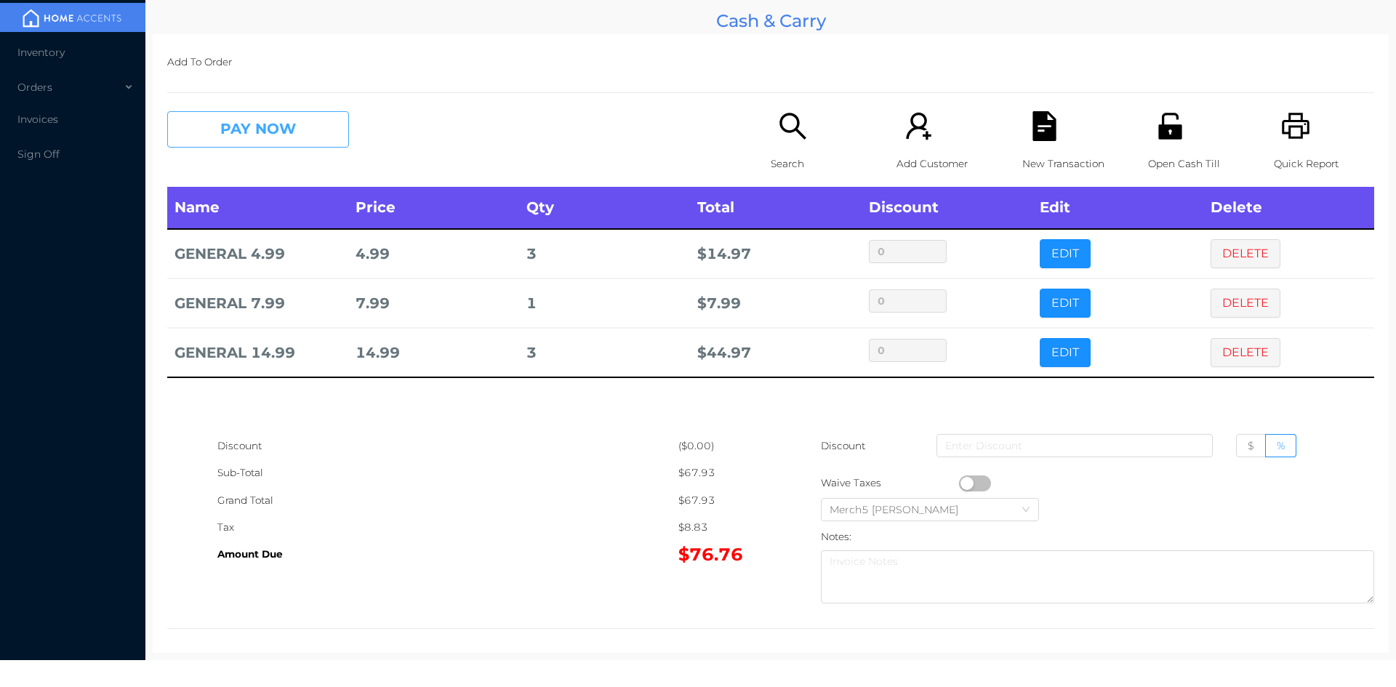
click at [294, 132] on button "PAY NOW" at bounding box center [258, 129] width 182 height 36
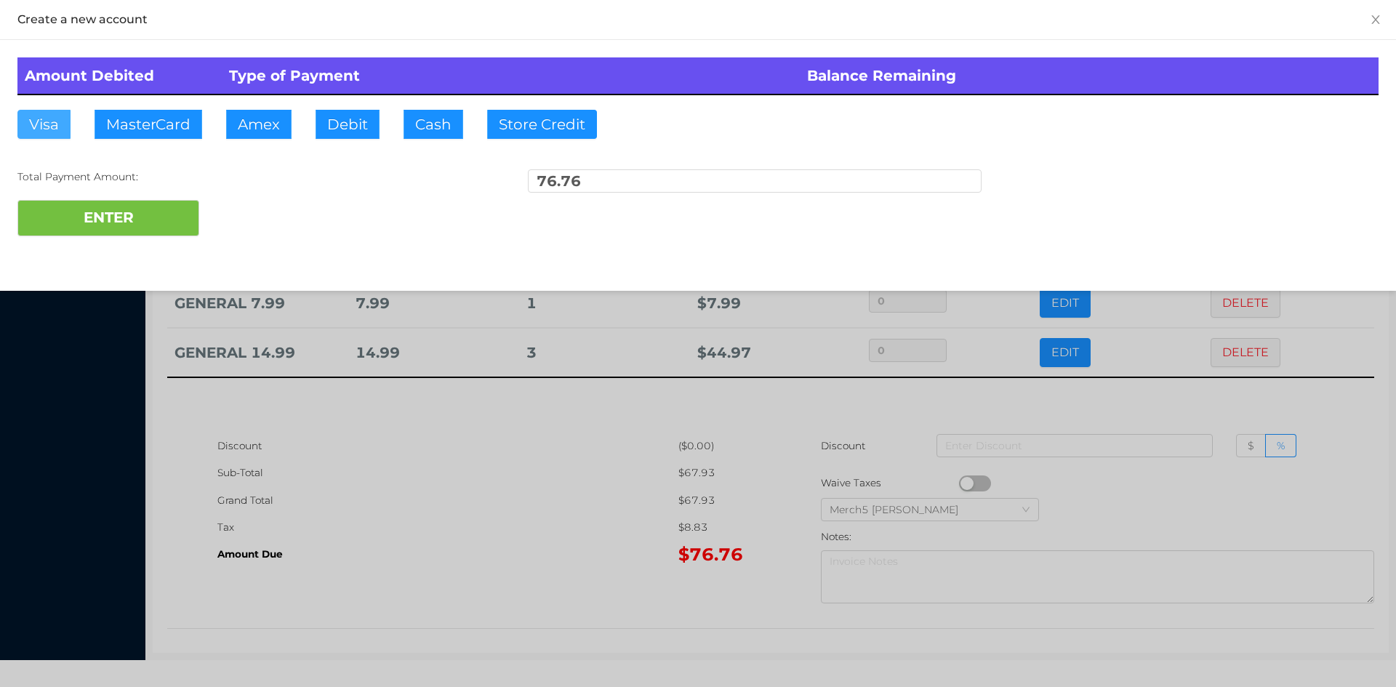
click at [39, 123] on button "Visa" at bounding box center [43, 124] width 53 height 29
click at [88, 219] on button "ENTER" at bounding box center [108, 218] width 182 height 36
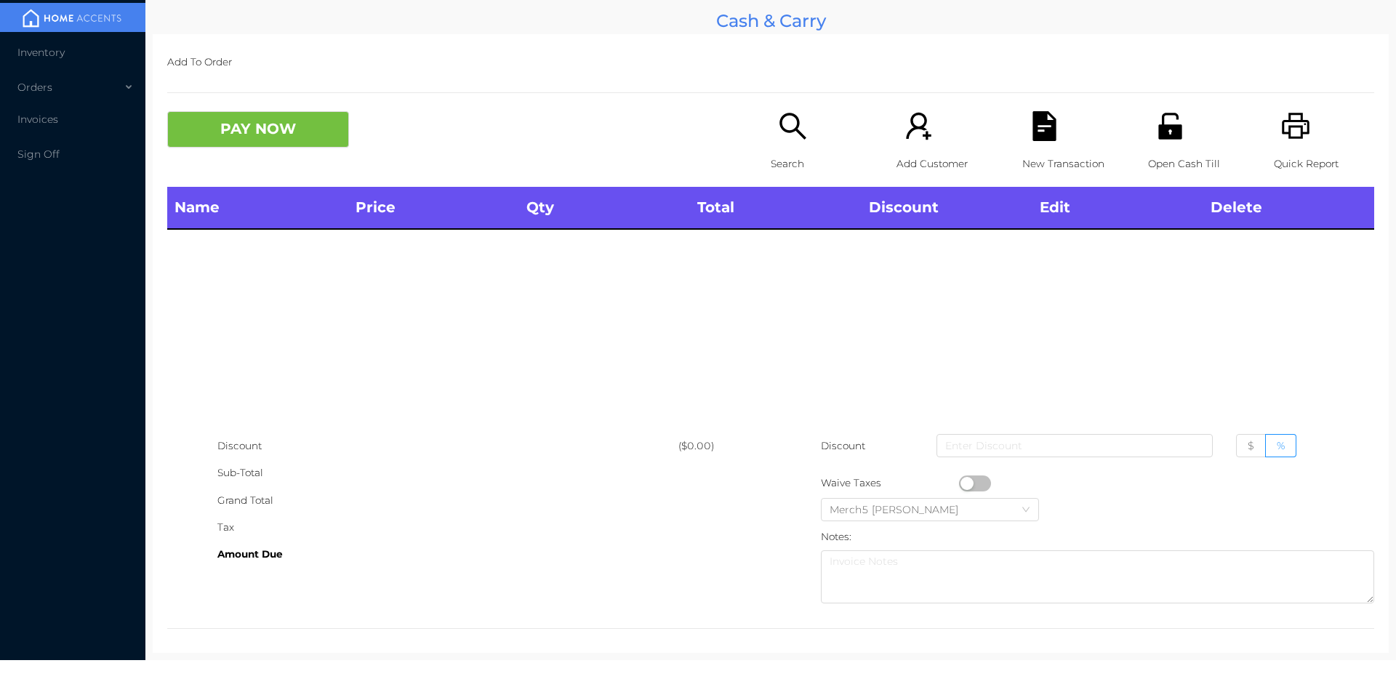
click at [1281, 123] on icon "icon: printer" at bounding box center [1296, 126] width 30 height 30
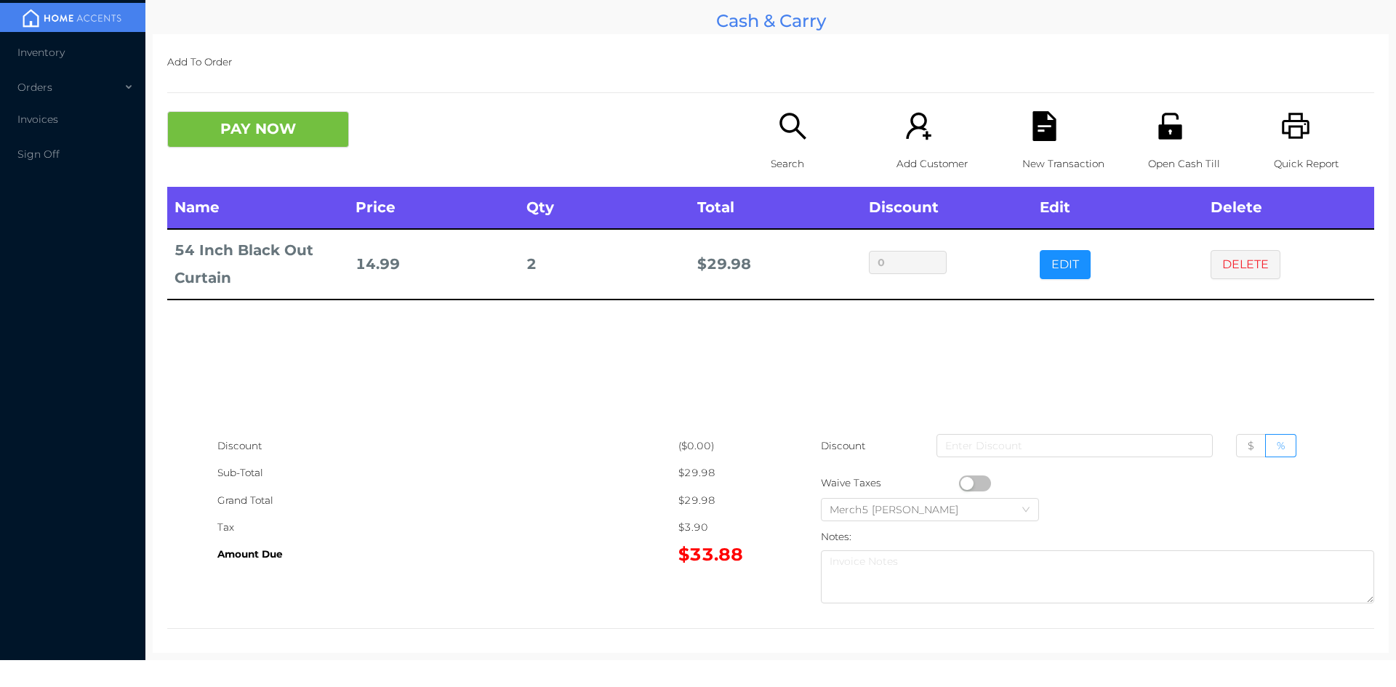
click at [960, 487] on button "button" at bounding box center [975, 484] width 32 height 16
click at [305, 126] on button "PAY NOW" at bounding box center [258, 129] width 182 height 36
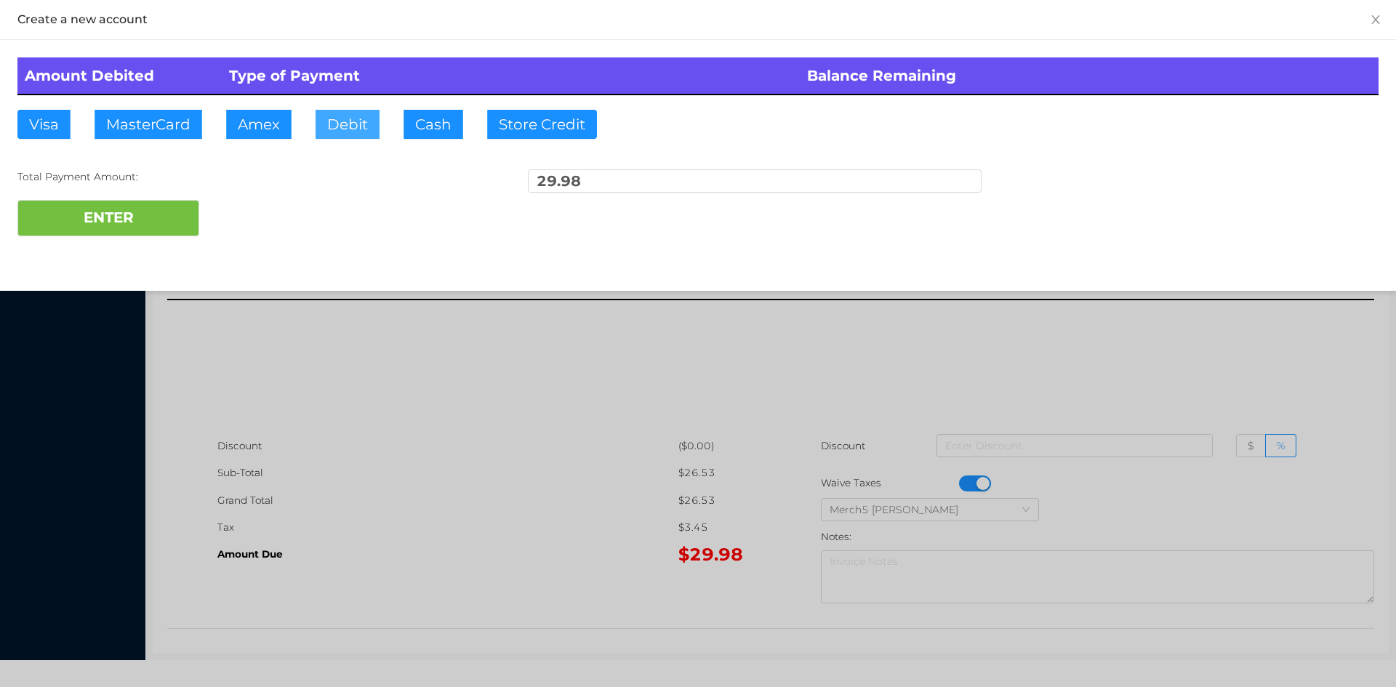
click at [350, 119] on button "Debit" at bounding box center [348, 124] width 64 height 29
click at [150, 219] on button "ENTER" at bounding box center [108, 218] width 182 height 36
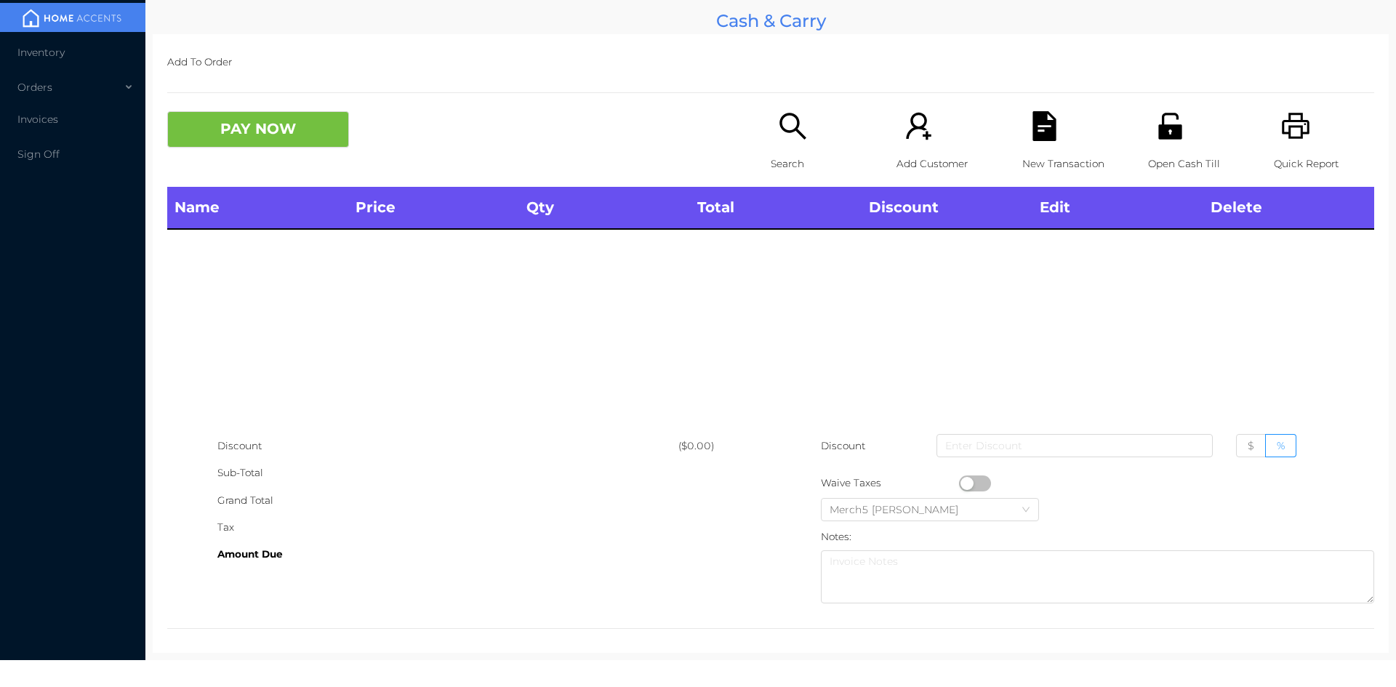
click at [789, 127] on icon "icon: search" at bounding box center [793, 126] width 30 height 30
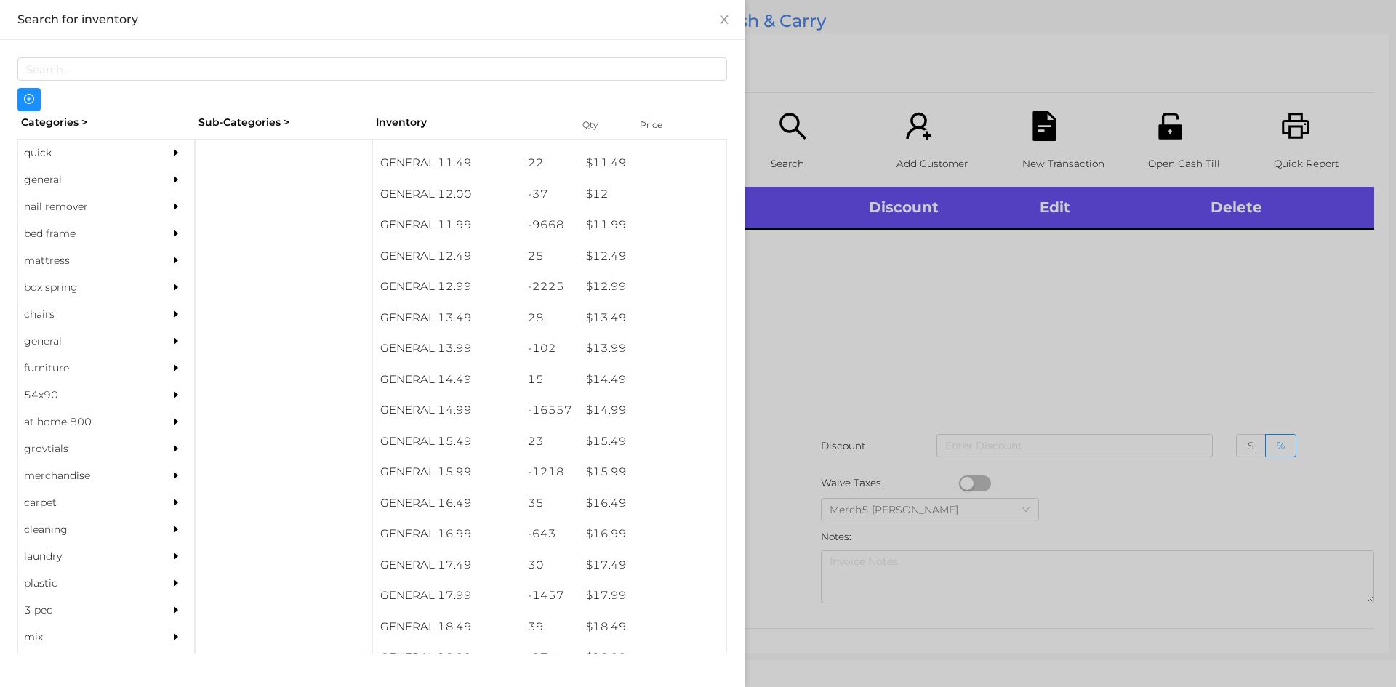
scroll to position [1003, 0]
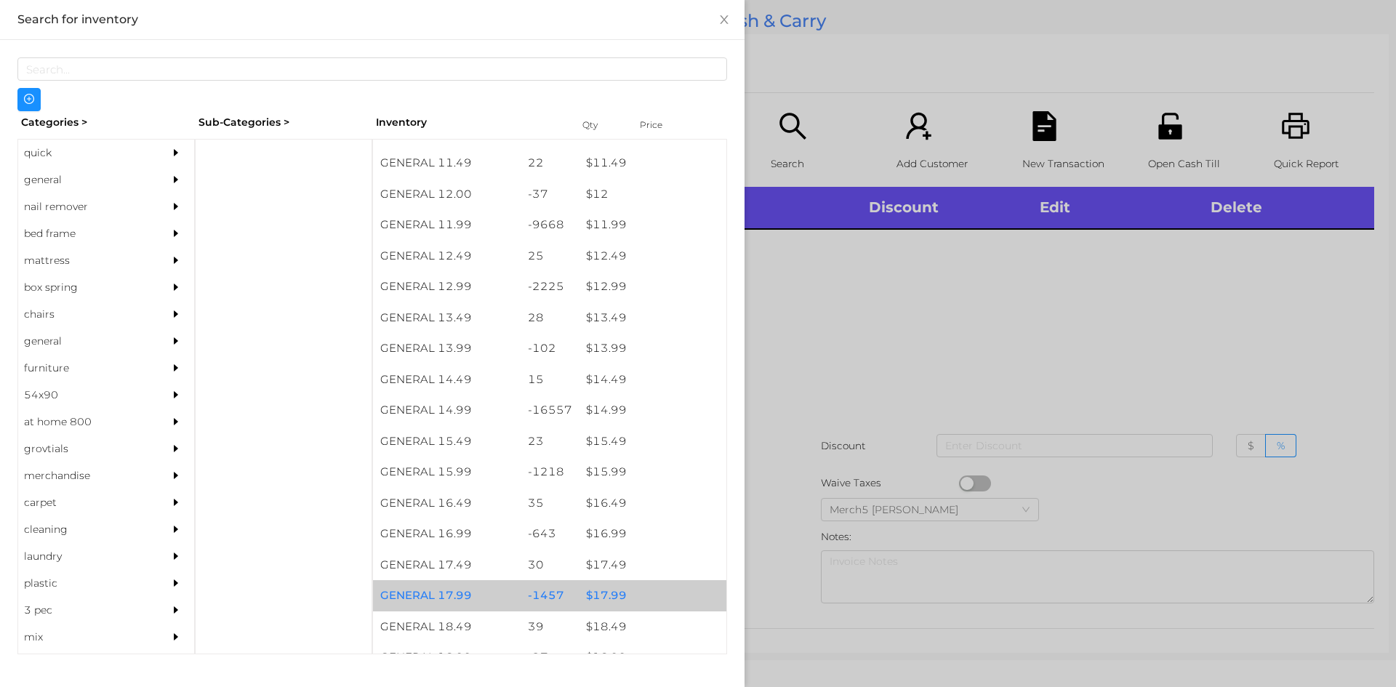
click at [601, 604] on div "$ 17.99" at bounding box center [653, 595] width 148 height 31
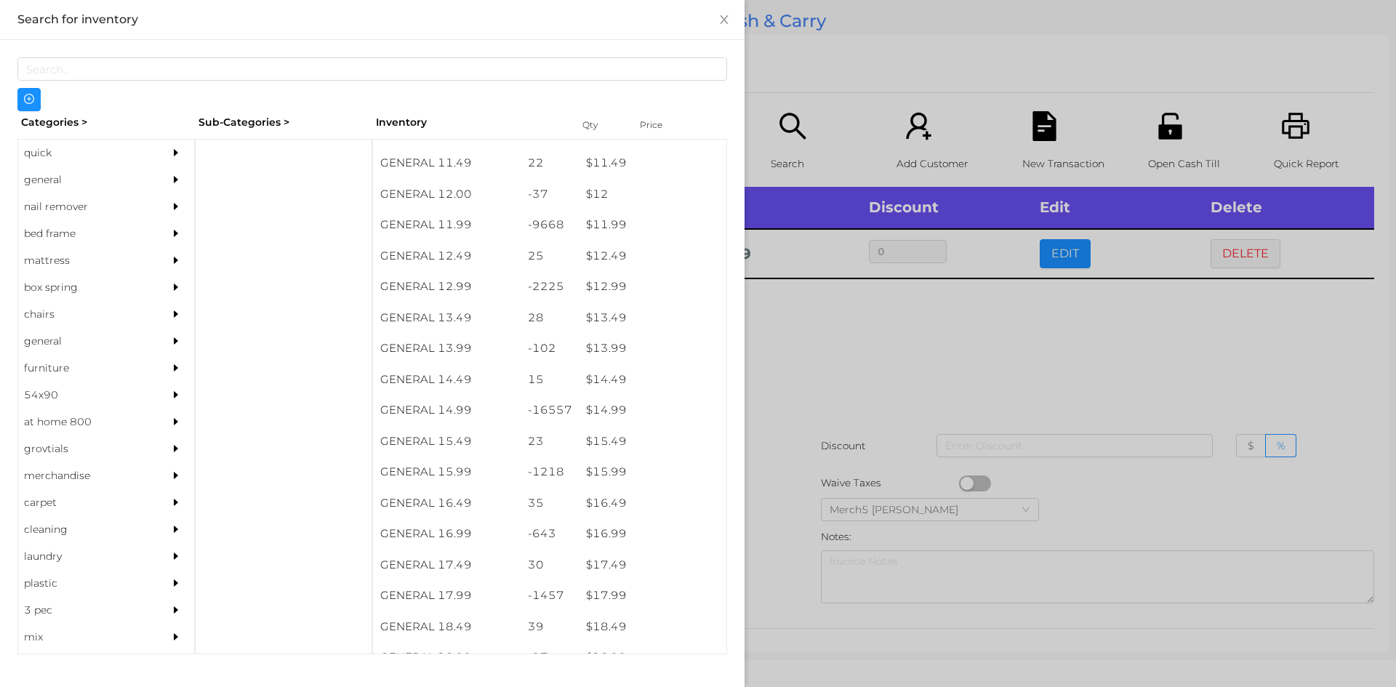
click at [820, 343] on div at bounding box center [698, 343] width 1396 height 687
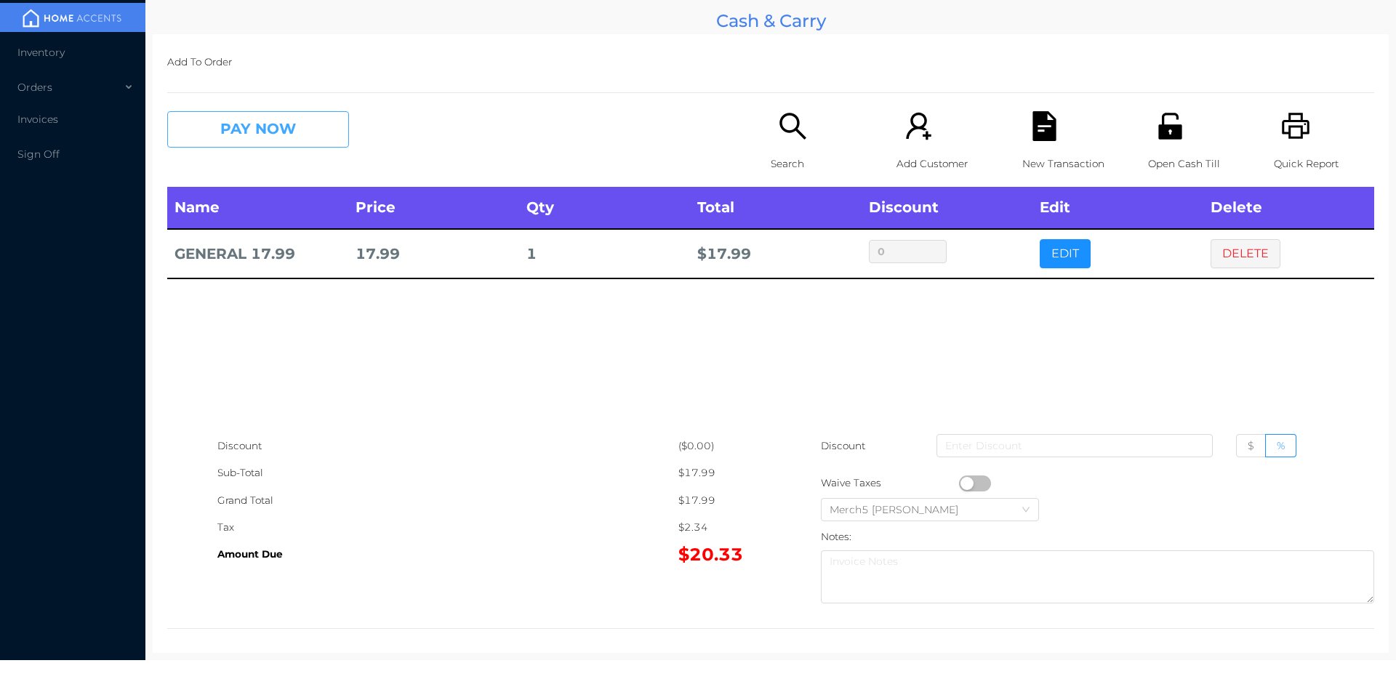
click at [316, 129] on button "PAY NOW" at bounding box center [258, 129] width 182 height 36
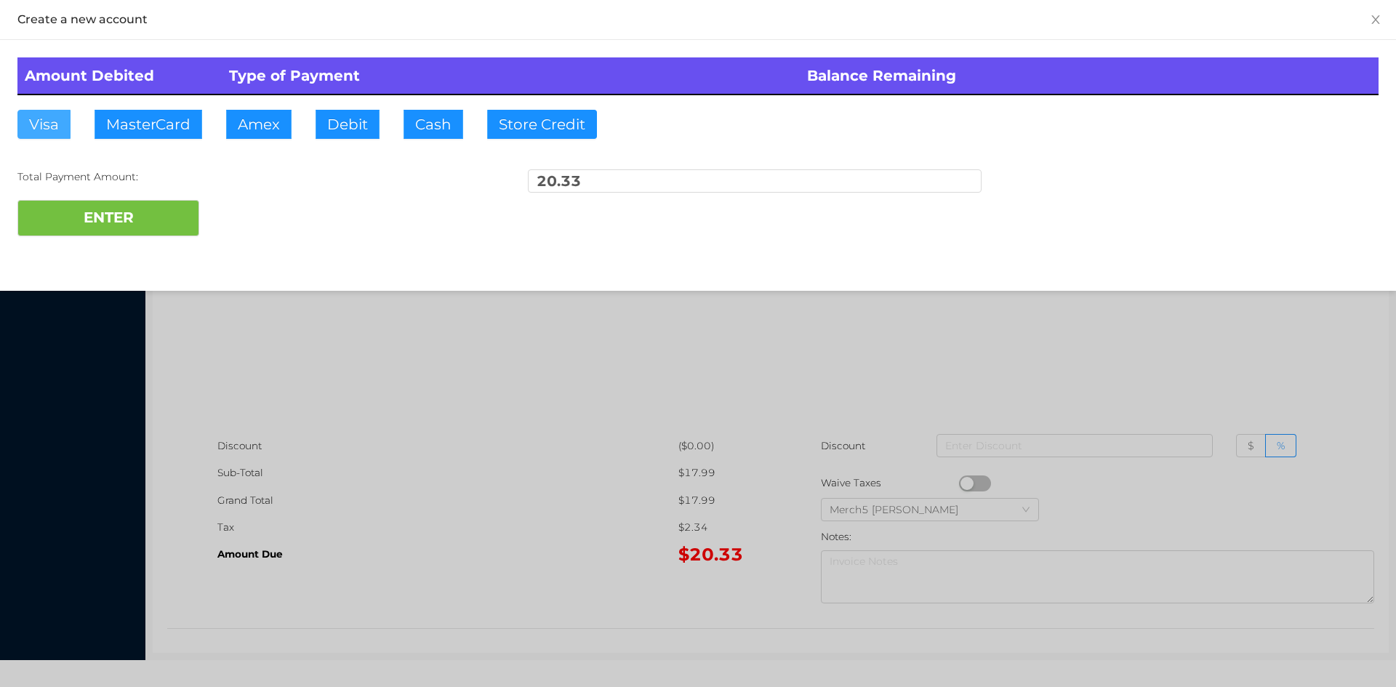
click at [41, 127] on button "Visa" at bounding box center [43, 124] width 53 height 29
click at [81, 221] on button "ENTER" at bounding box center [108, 218] width 182 height 36
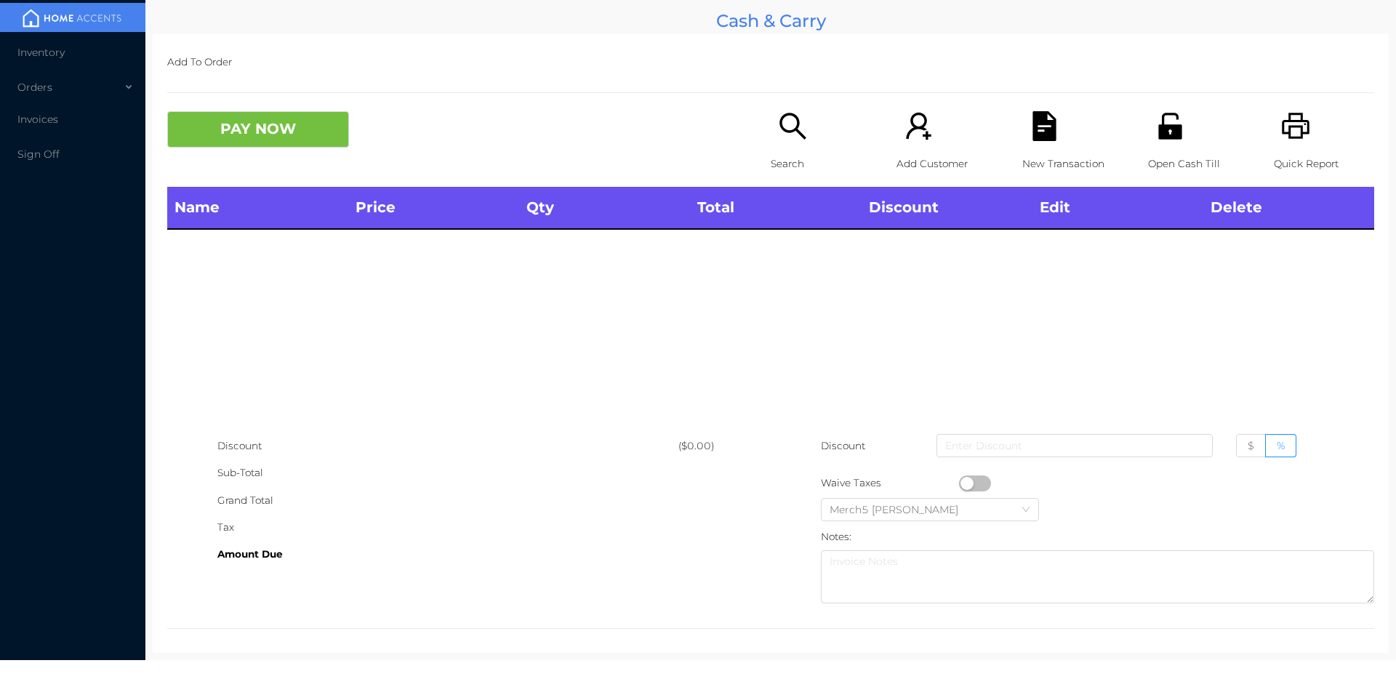
click at [780, 131] on icon "icon: search" at bounding box center [793, 126] width 26 height 26
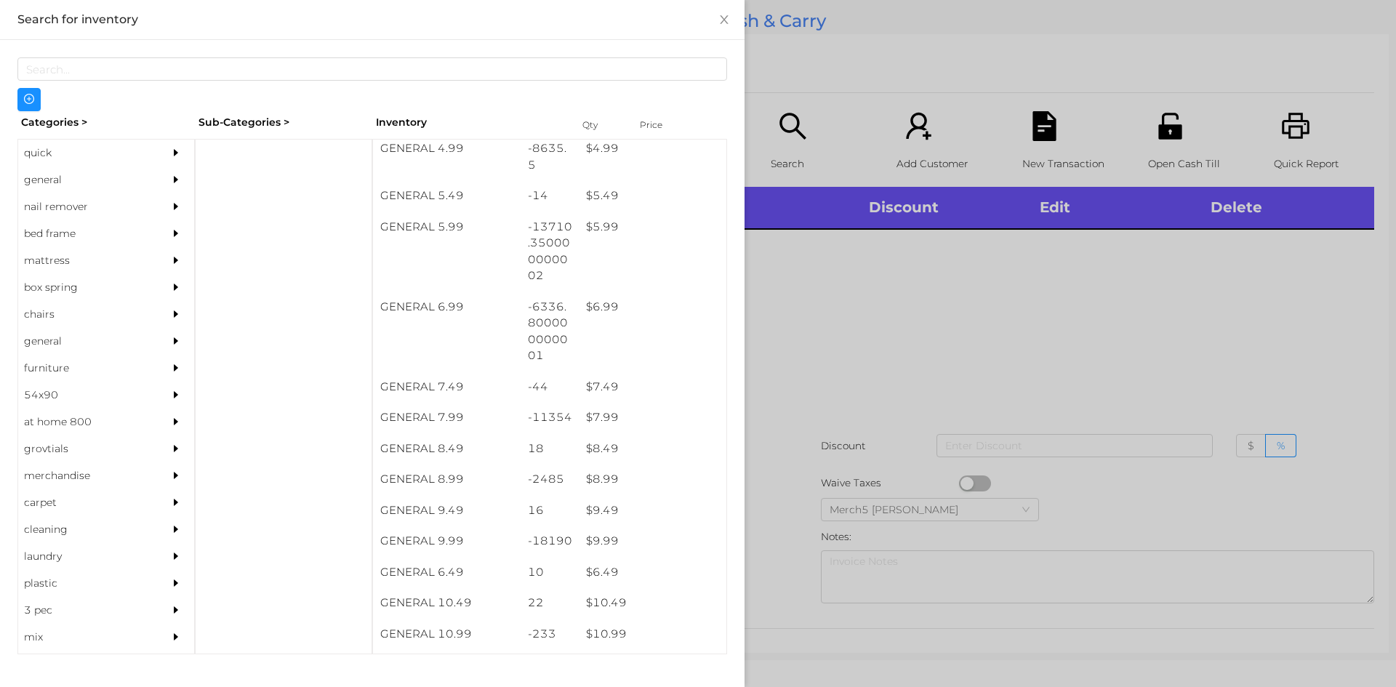
scroll to position [502, 0]
click at [602, 543] on div "$ 9.99" at bounding box center [653, 540] width 148 height 31
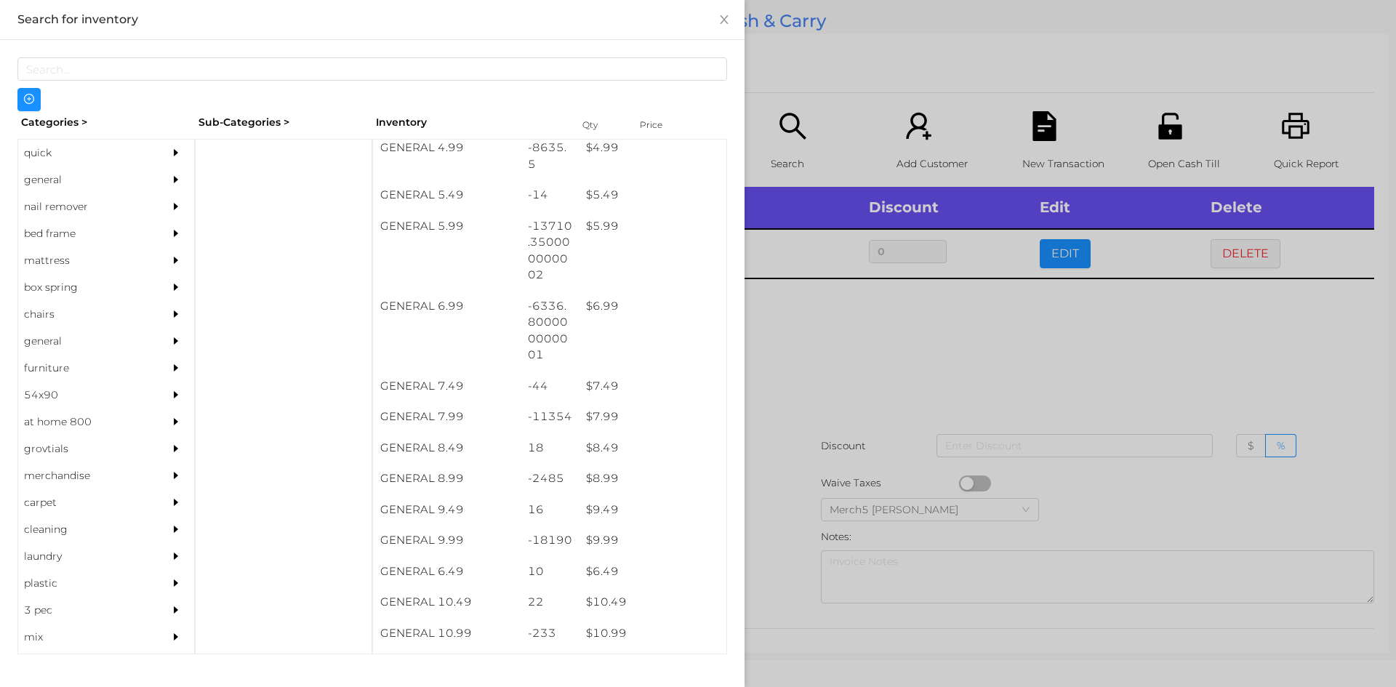
click at [881, 354] on div at bounding box center [698, 343] width 1396 height 687
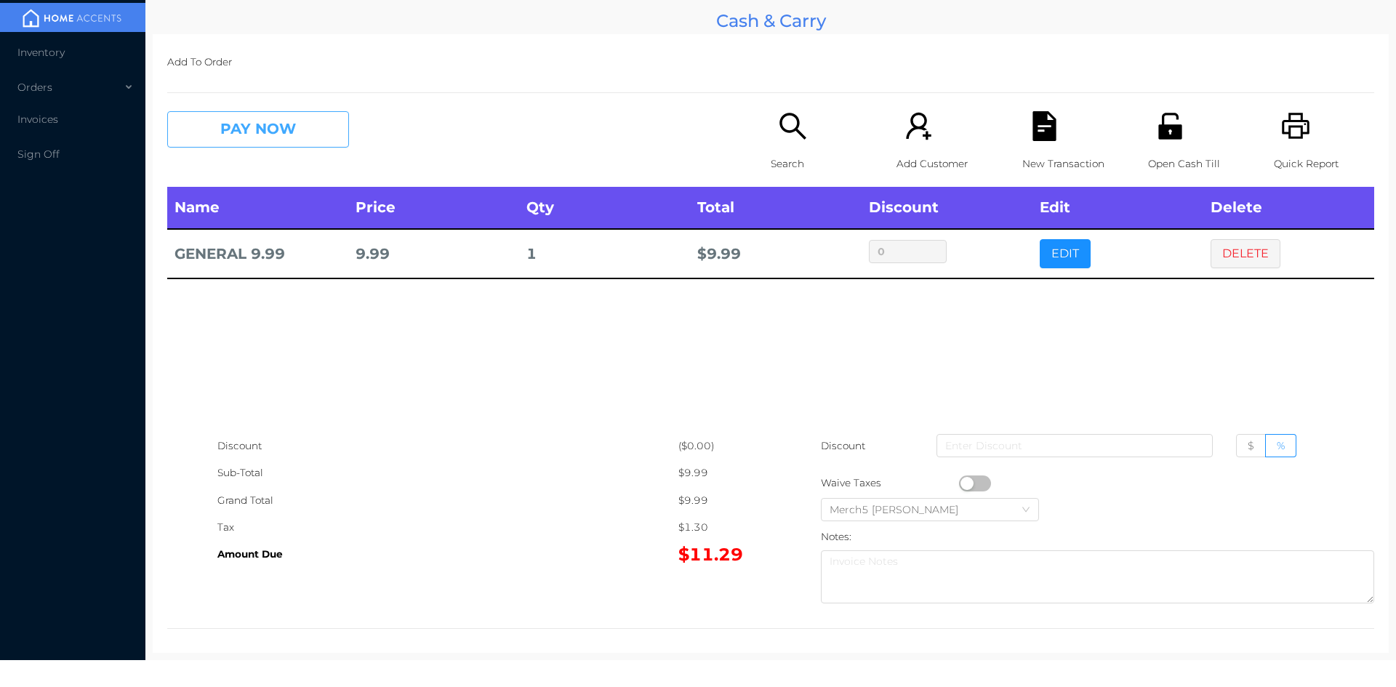
click at [273, 130] on button "PAY NOW" at bounding box center [258, 129] width 182 height 36
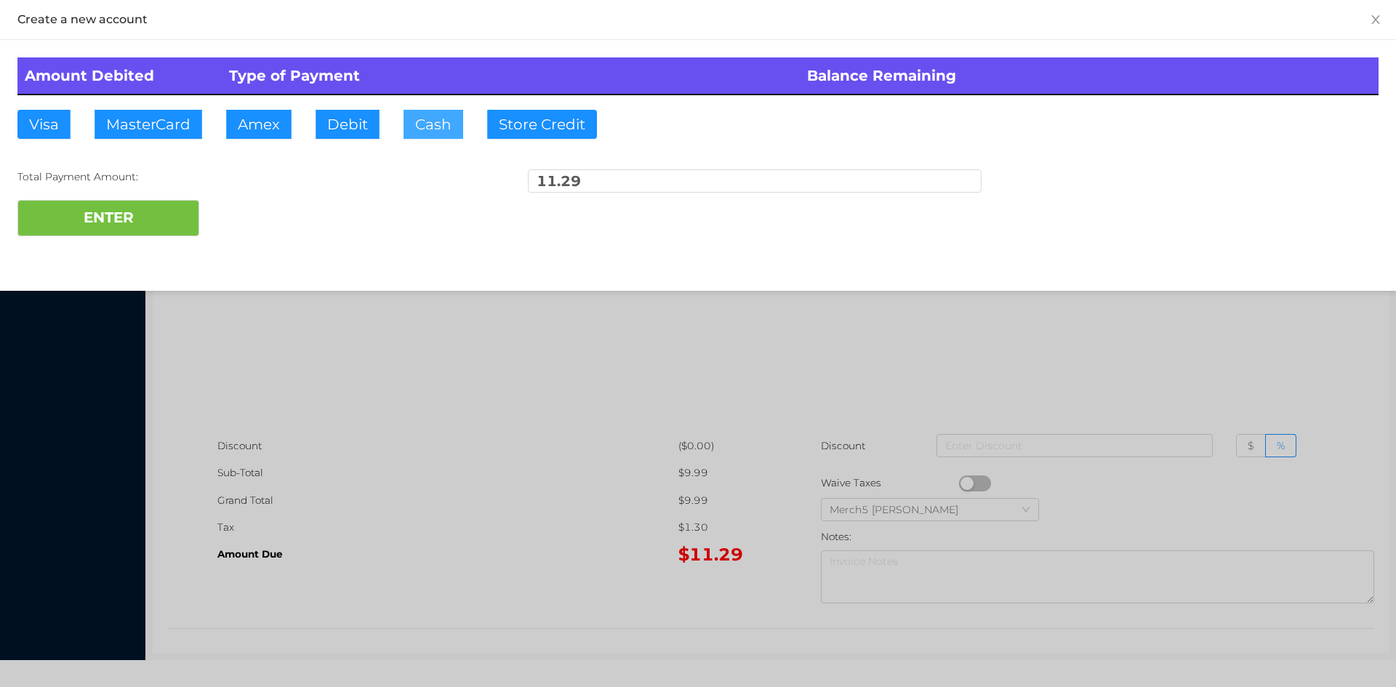
click at [443, 125] on button "Cash" at bounding box center [434, 124] width 60 height 29
click at [124, 215] on button "ENTER" at bounding box center [108, 218] width 182 height 36
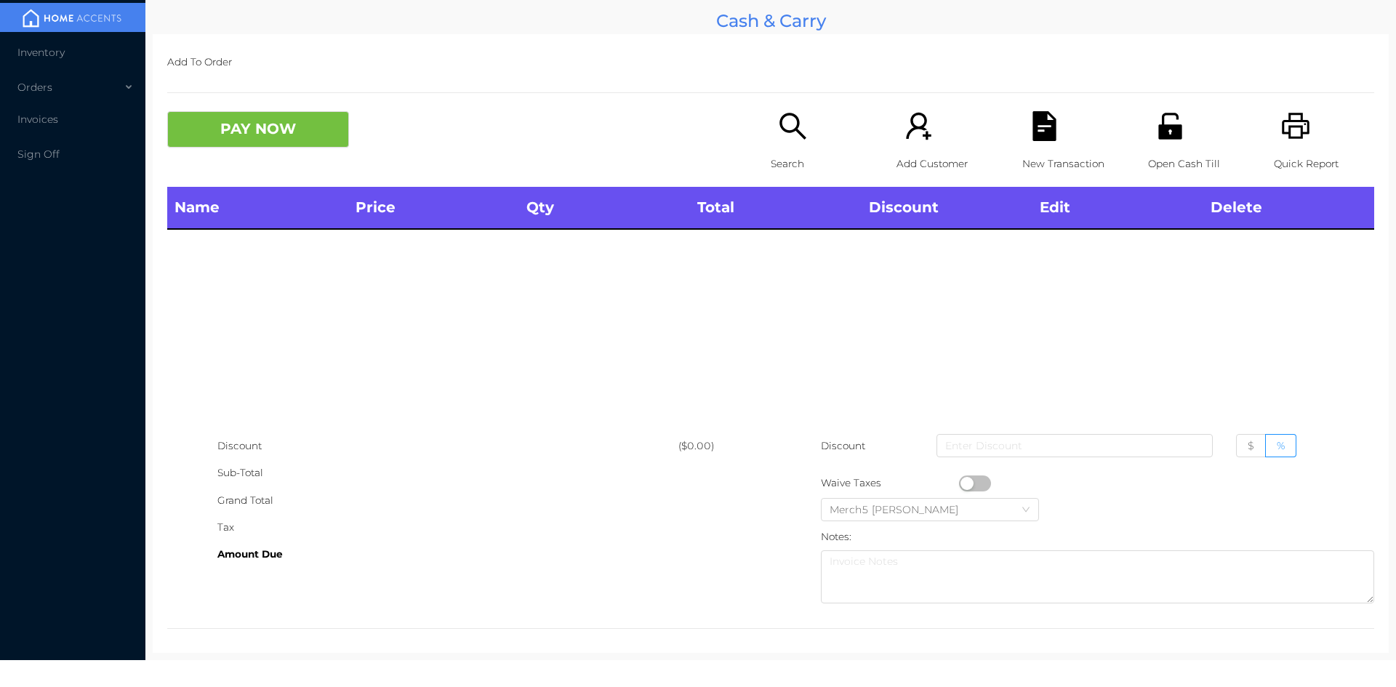
click at [1292, 129] on icon "icon: printer" at bounding box center [1296, 126] width 28 height 26
click at [1282, 128] on icon "icon: printer" at bounding box center [1296, 126] width 28 height 26
